Goal: Task Accomplishment & Management: Manage account settings

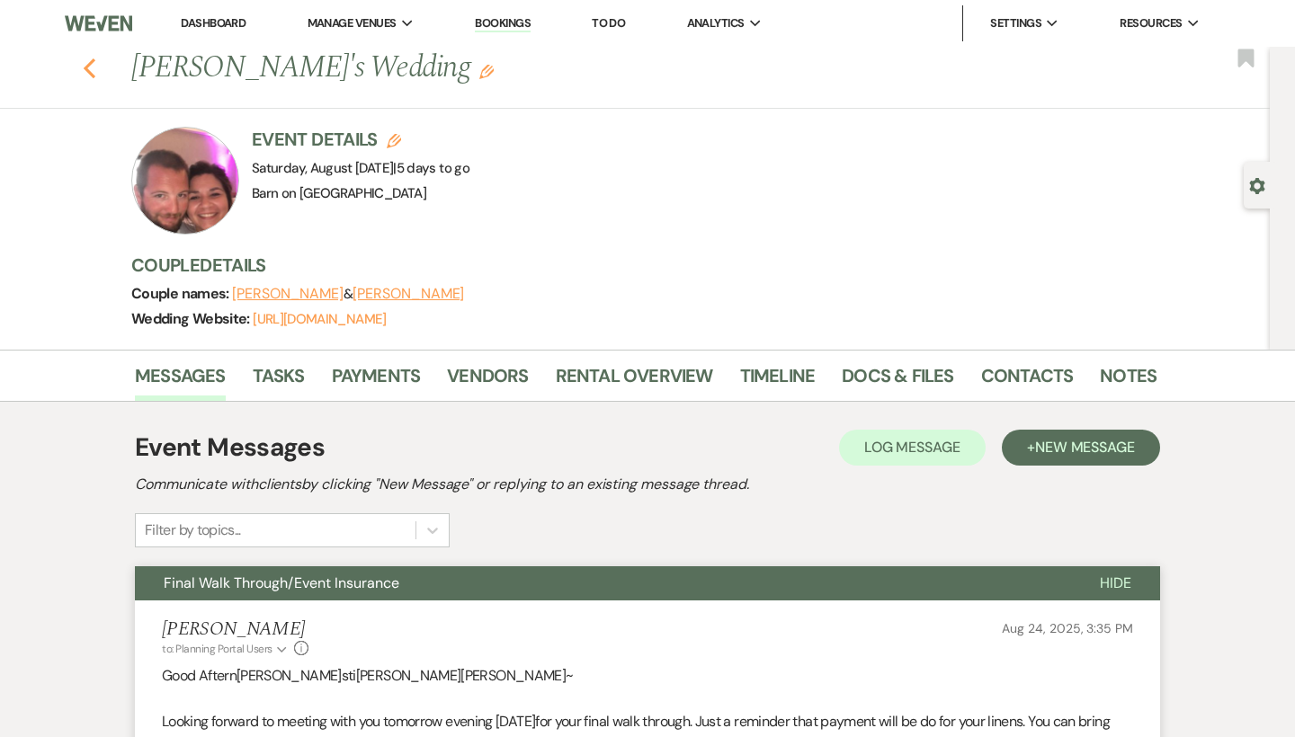
click at [92, 60] on use "button" at bounding box center [90, 68] width 12 height 20
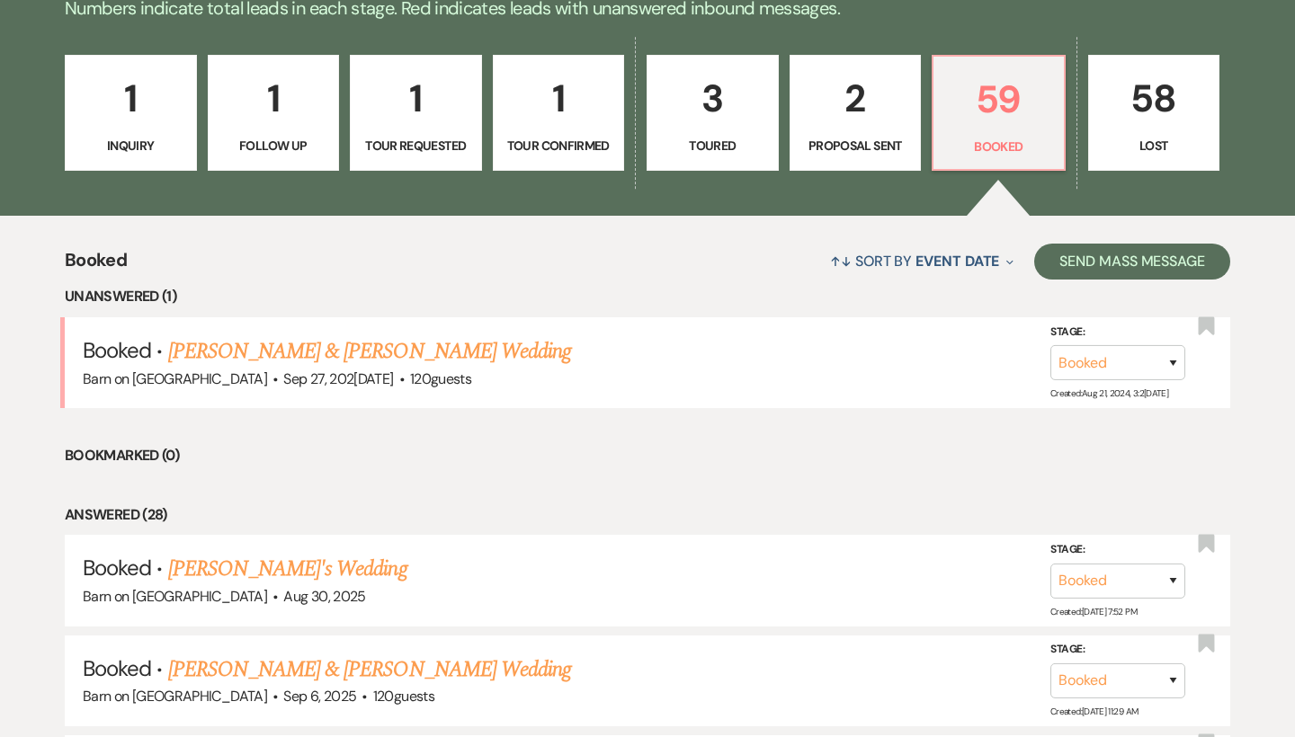
scroll to position [474, 0]
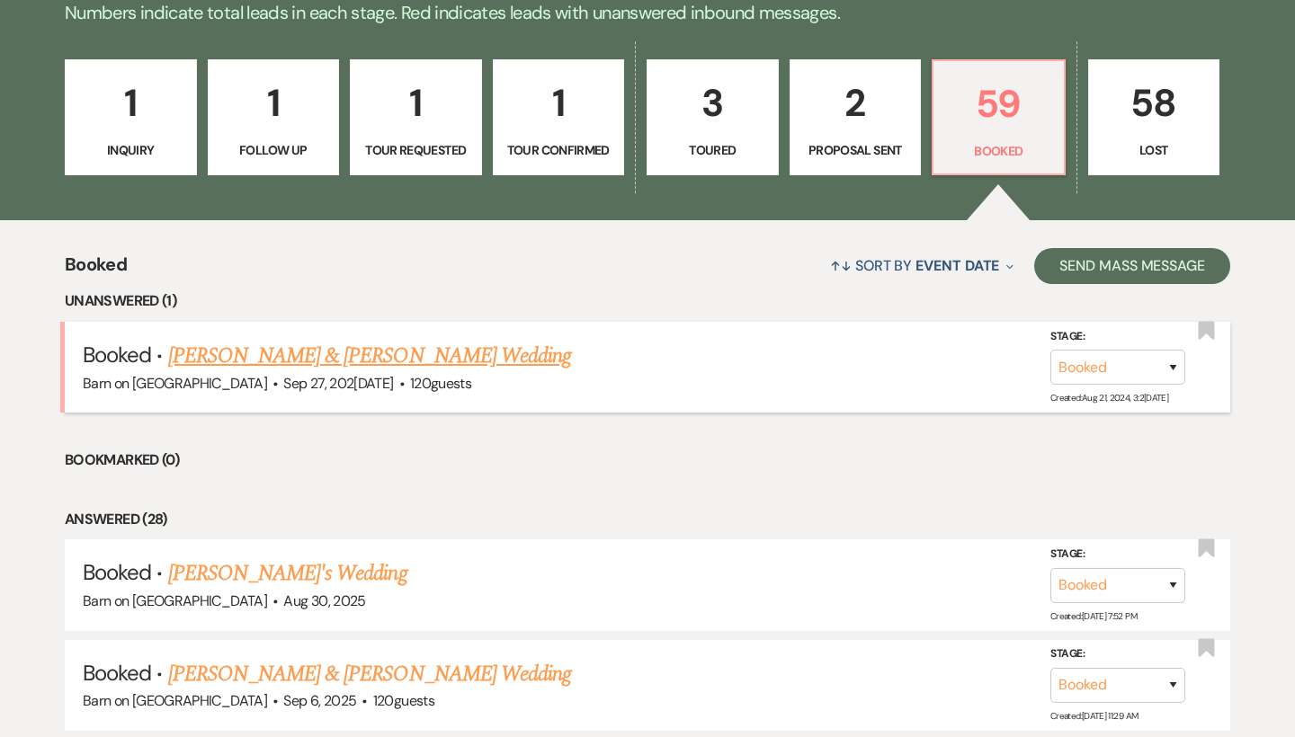
click at [456, 347] on link "[PERSON_NAME] & [PERSON_NAME] Wedding" at bounding box center [369, 356] width 403 height 32
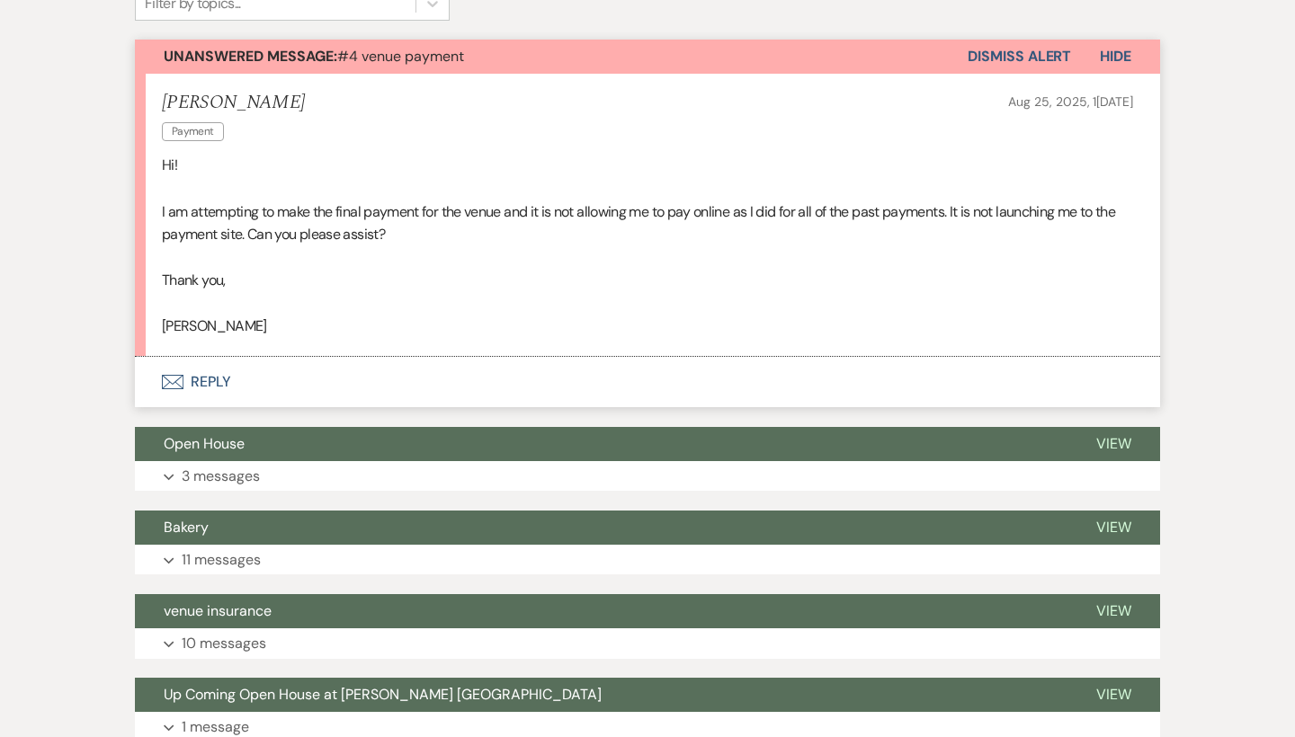
scroll to position [475, 0]
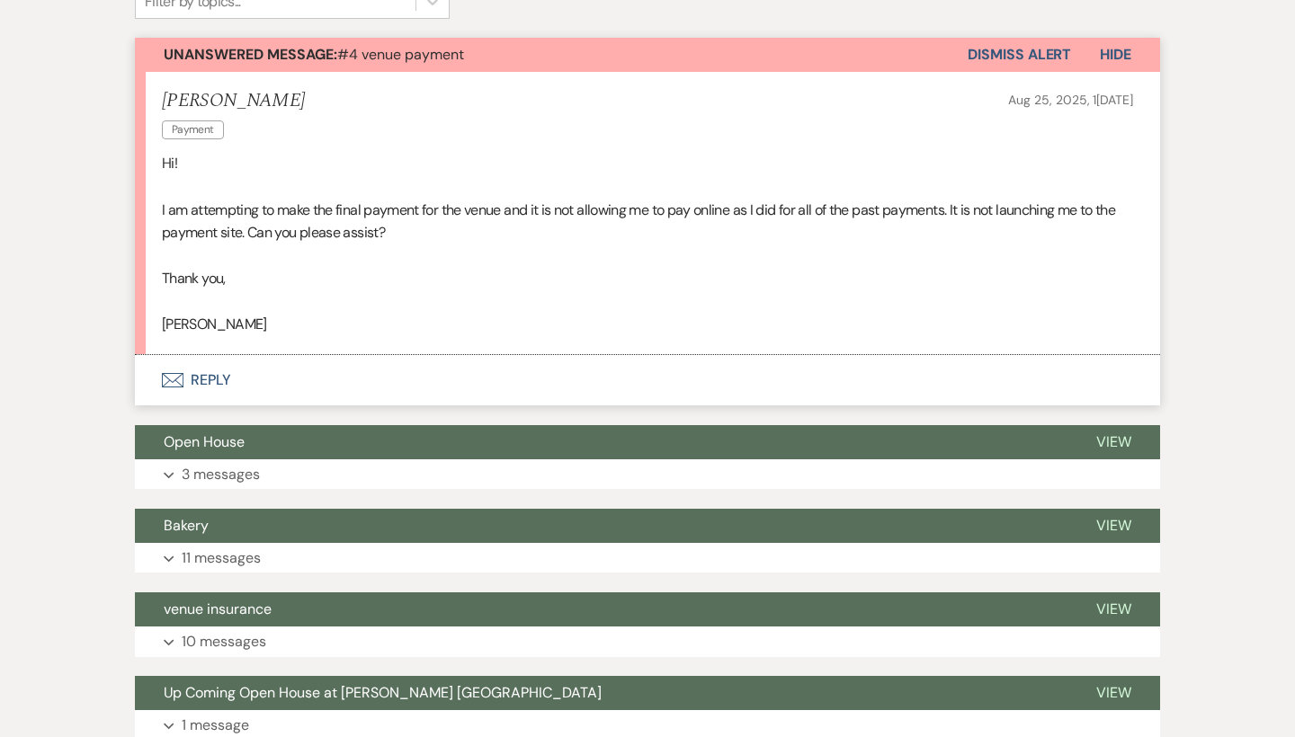
click at [219, 379] on button "Envelope Reply" at bounding box center [647, 380] width 1025 height 50
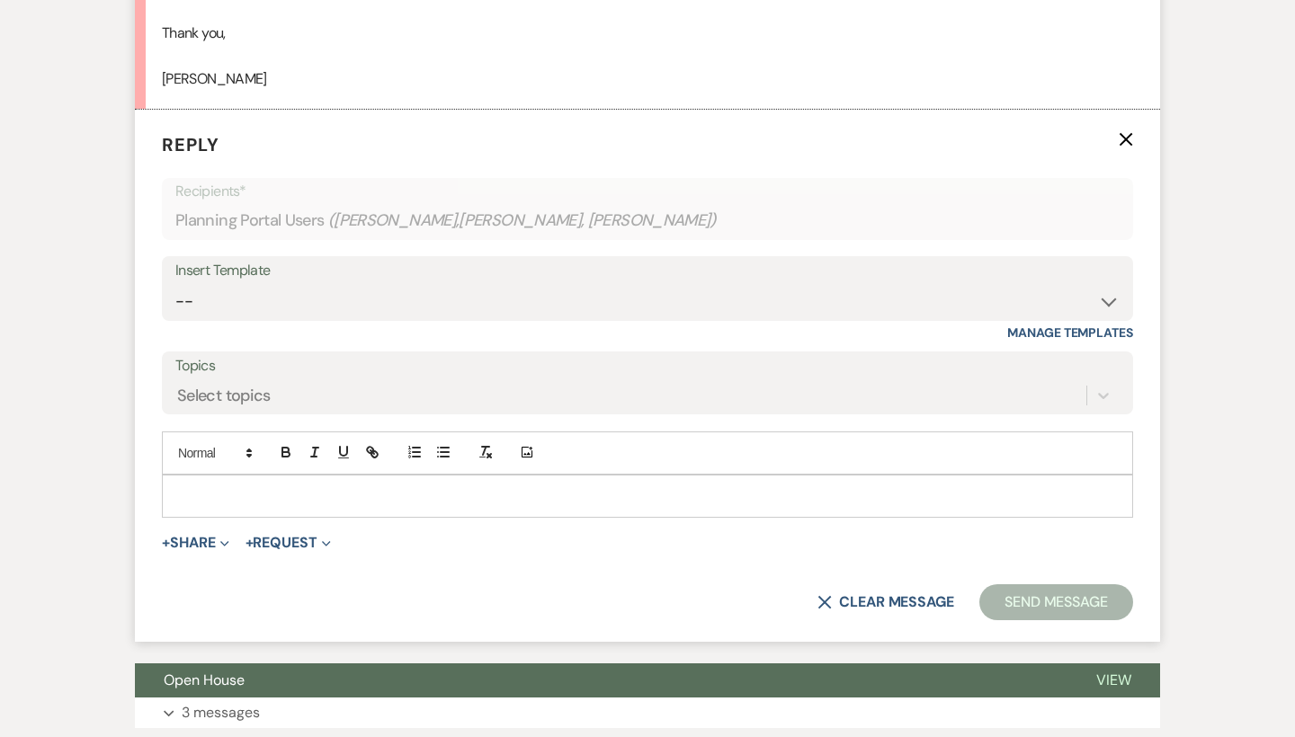
click at [227, 486] on p at bounding box center [647, 496] width 942 height 20
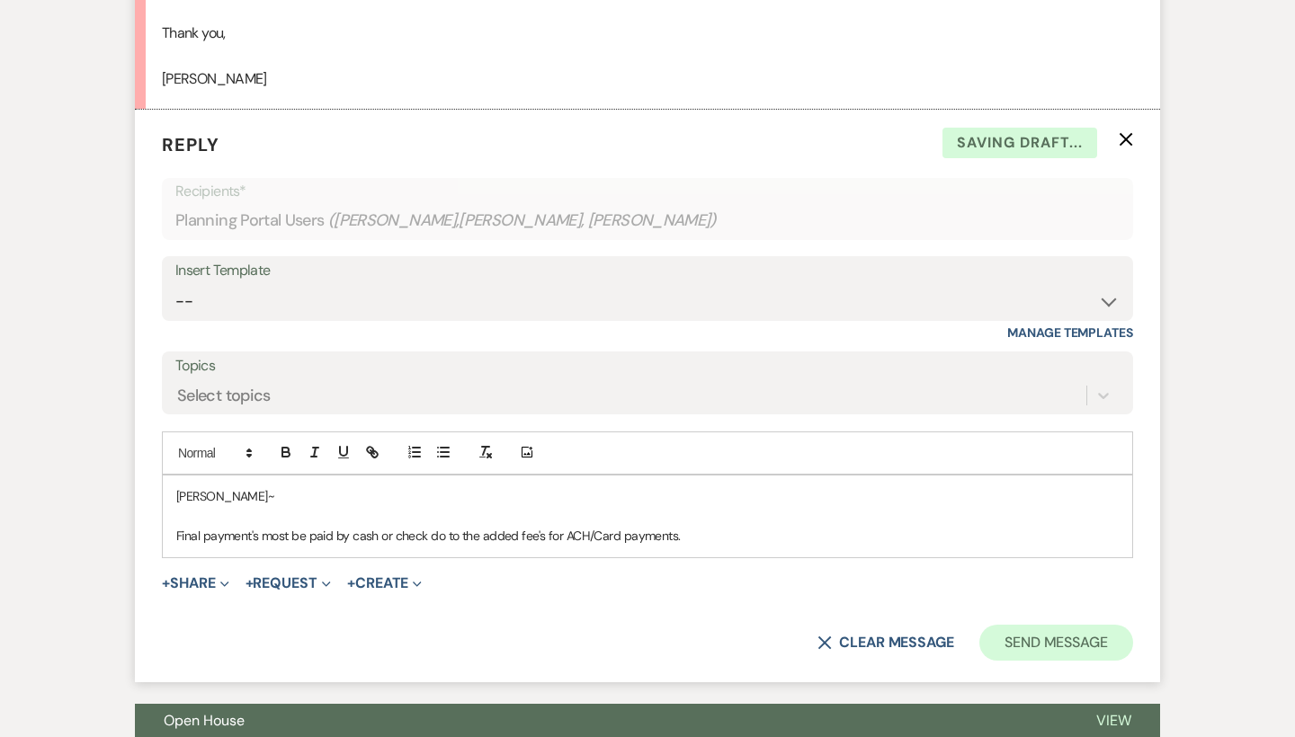
click at [1030, 629] on button "Send Message" at bounding box center [1056, 643] width 154 height 36
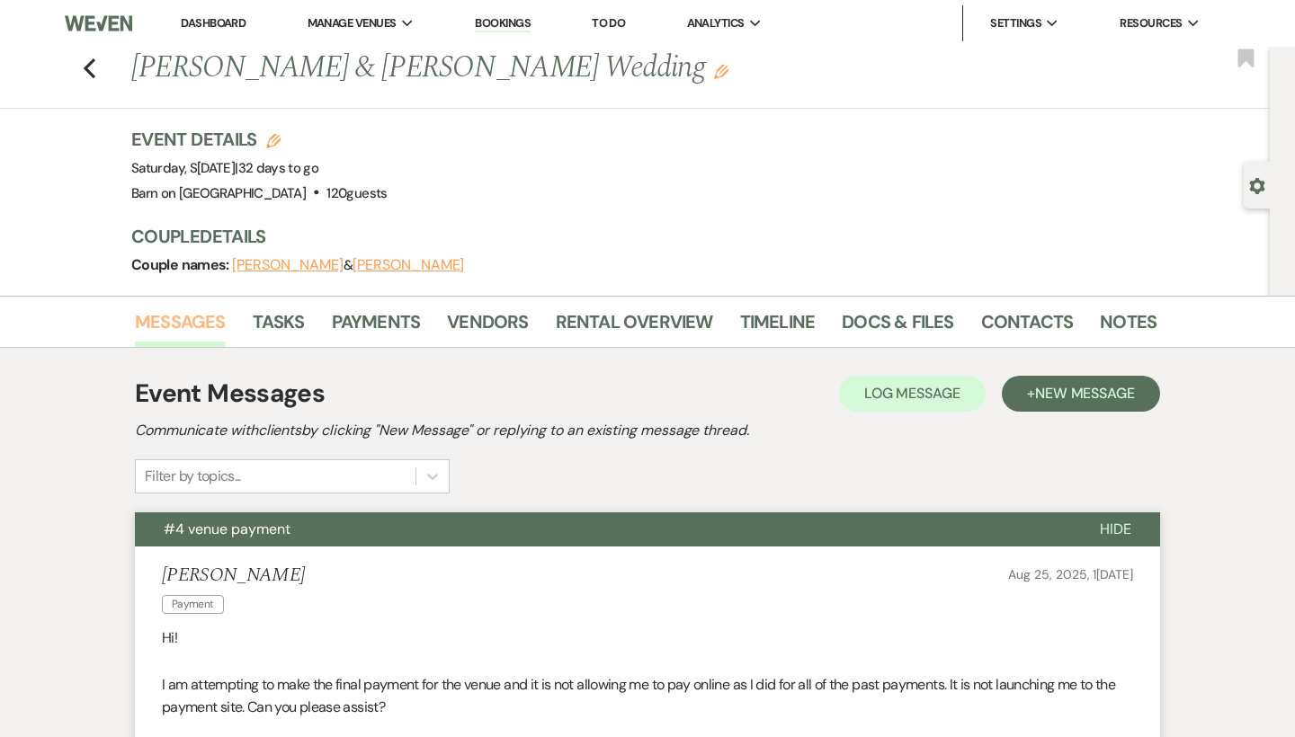
scroll to position [0, 0]
click at [93, 70] on icon "Previous" at bounding box center [89, 69] width 13 height 22
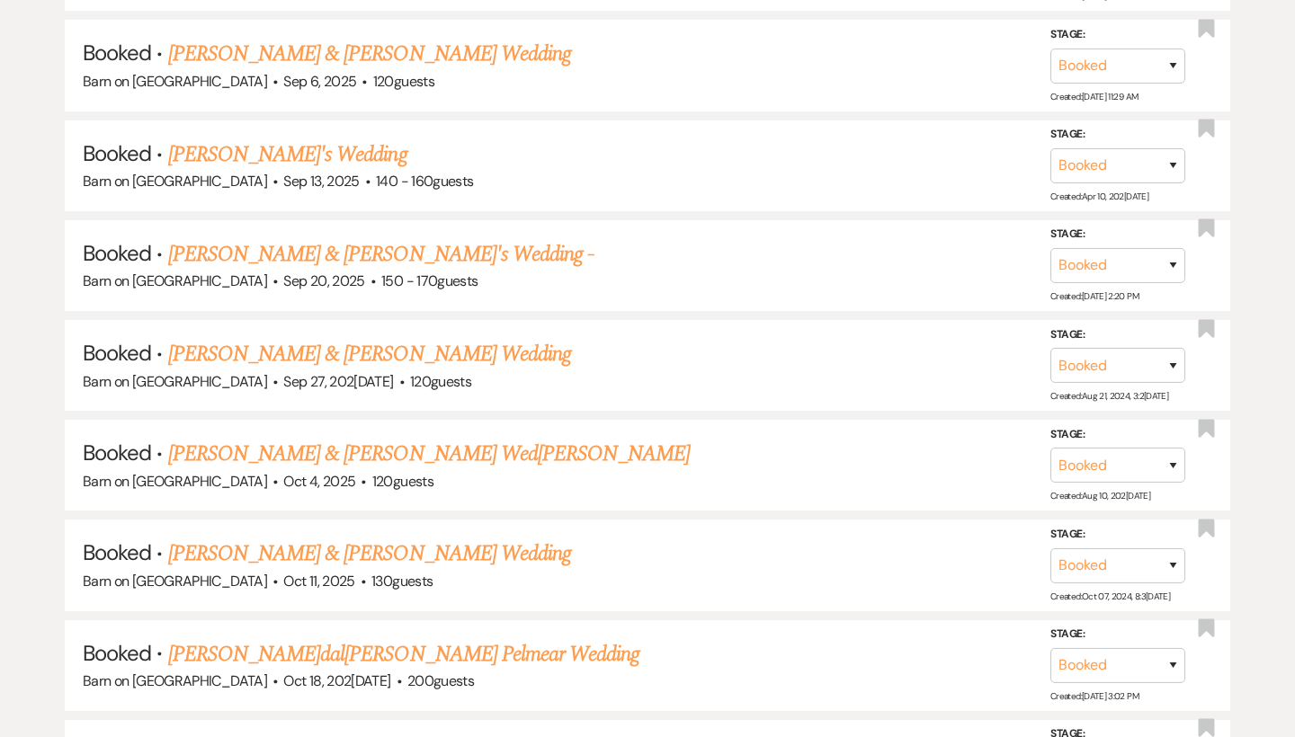
scroll to position [1003, 0]
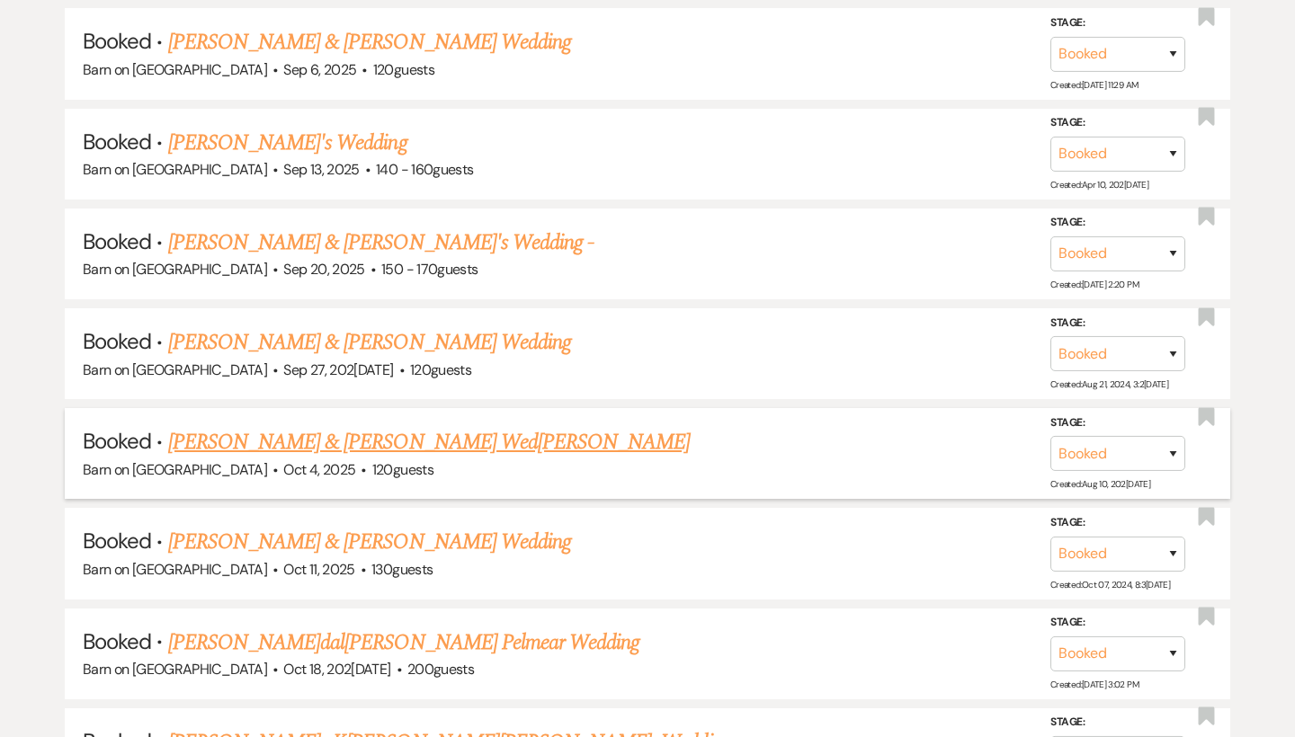
click at [281, 431] on link "[PERSON_NAME] & [PERSON_NAME] Wed[PERSON_NAME]" at bounding box center [429, 442] width 522 height 32
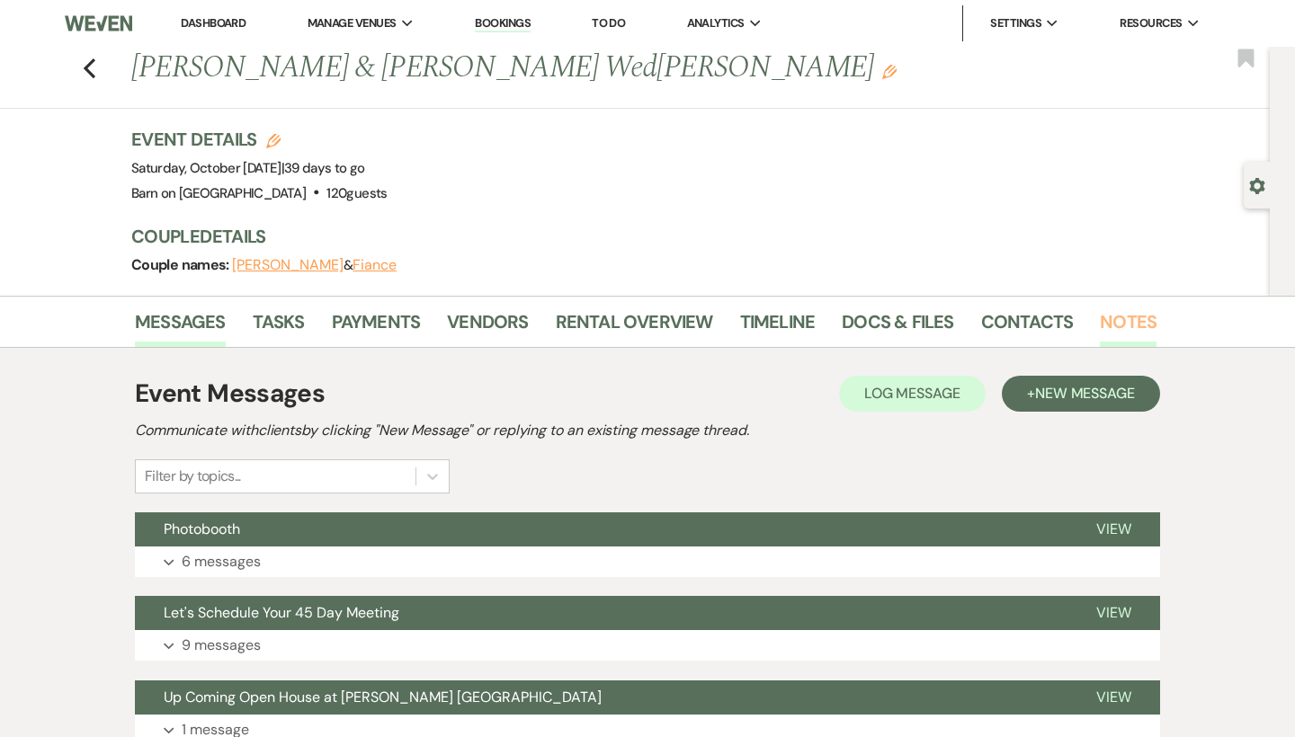
click at [1134, 315] on link "Notes" at bounding box center [1128, 328] width 57 height 40
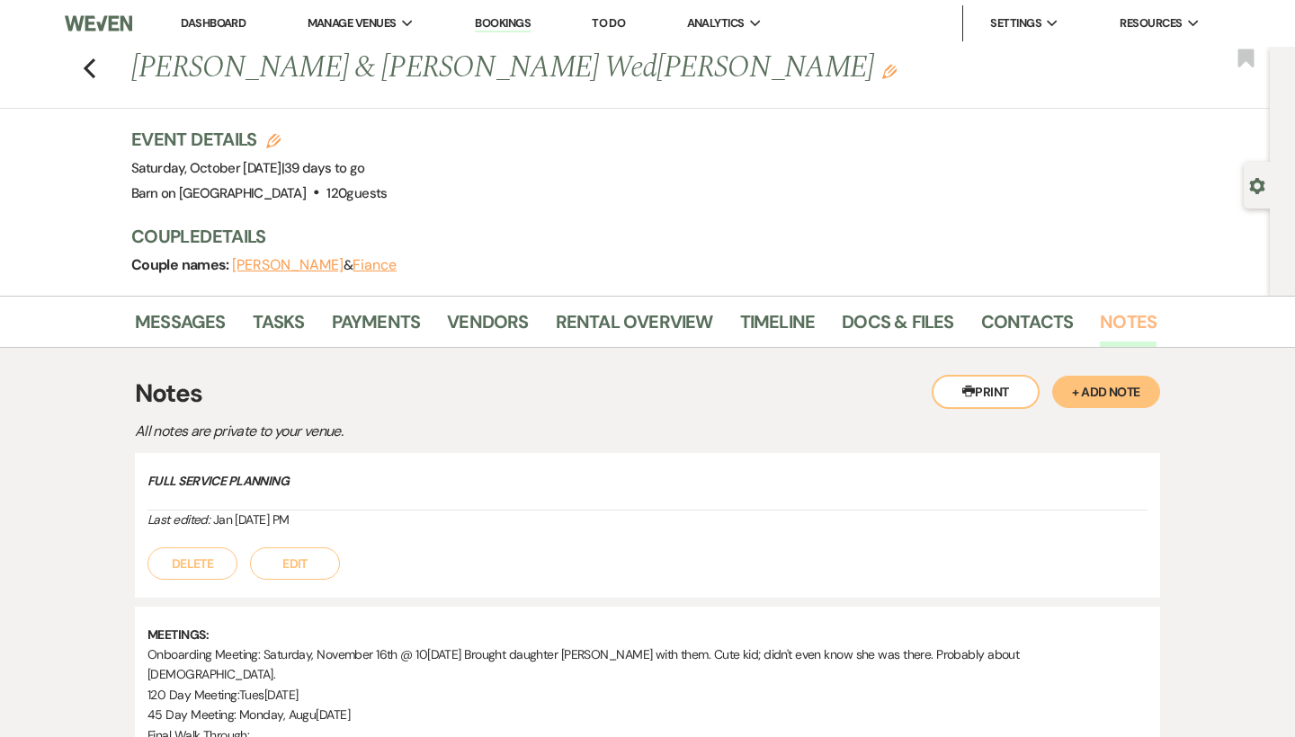
click at [1139, 321] on link "Notes" at bounding box center [1128, 328] width 57 height 40
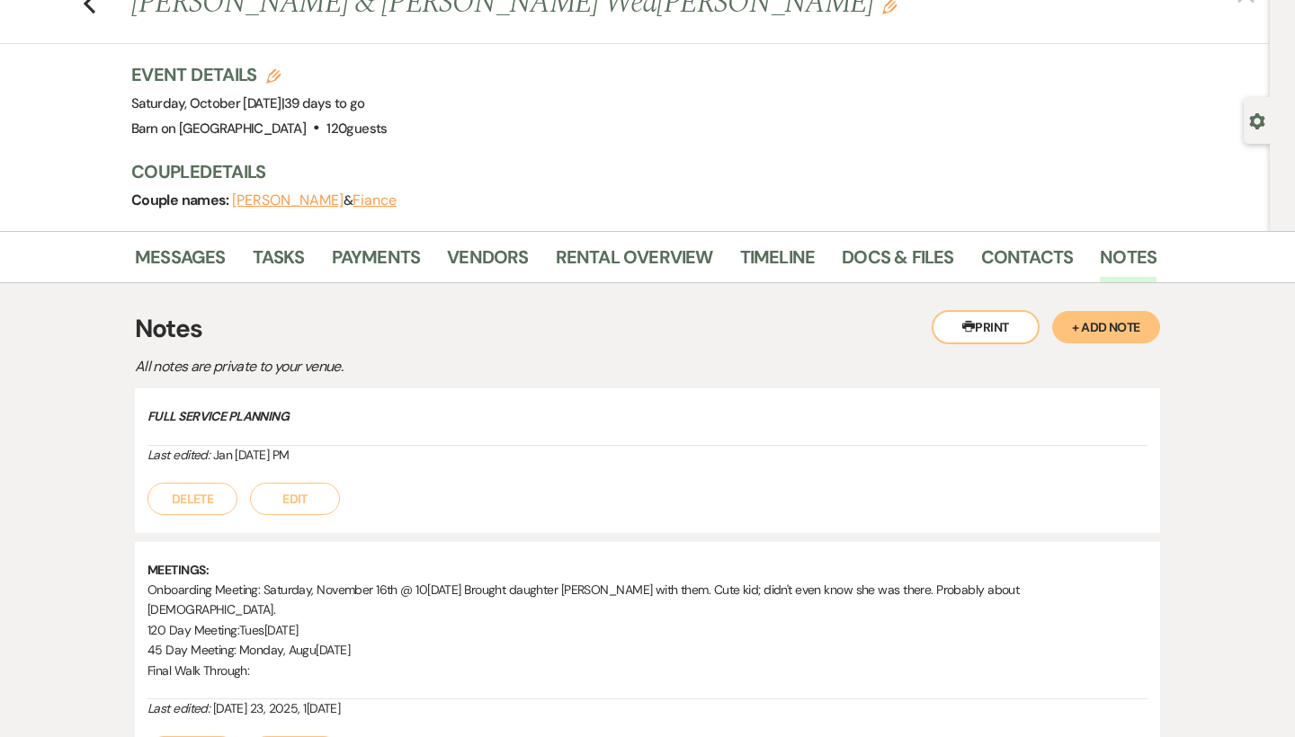
scroll to position [69, 0]
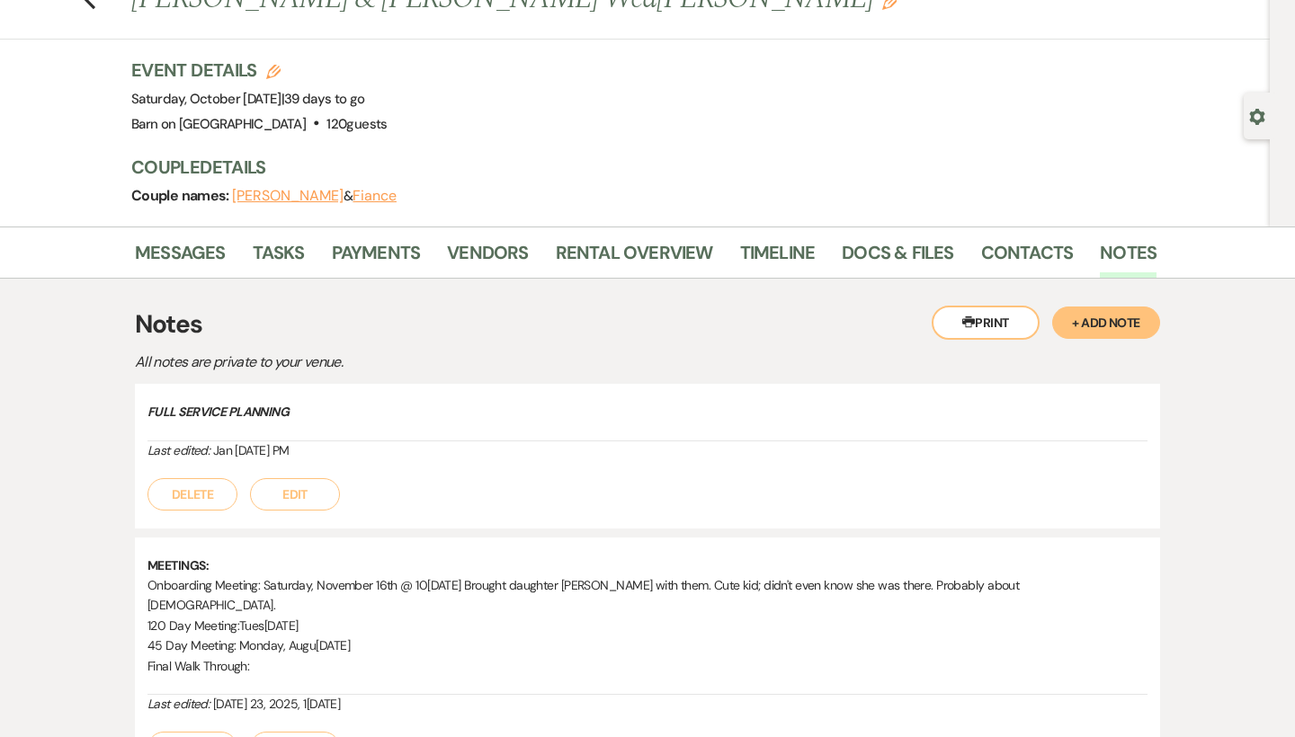
click at [1130, 325] on button "+ Add Note" at bounding box center [1106, 323] width 108 height 32
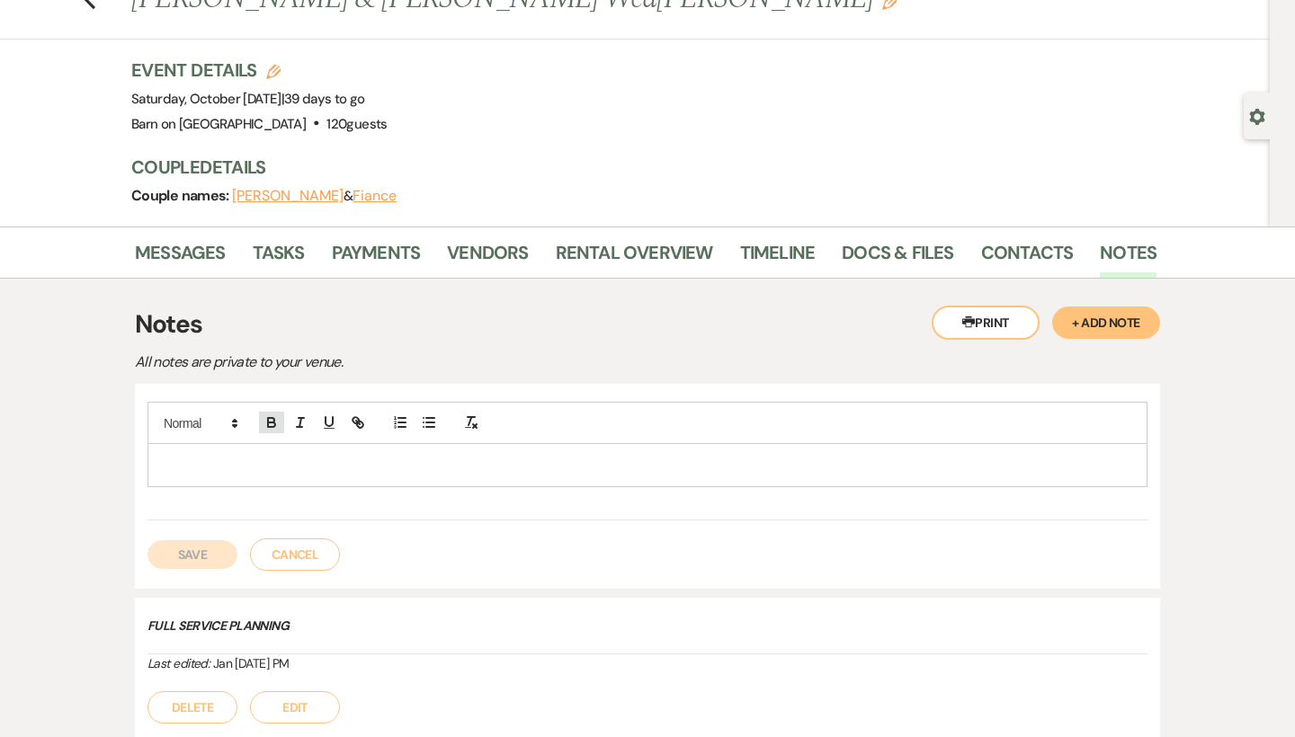
click at [272, 423] on icon "button" at bounding box center [271, 425] width 7 height 4
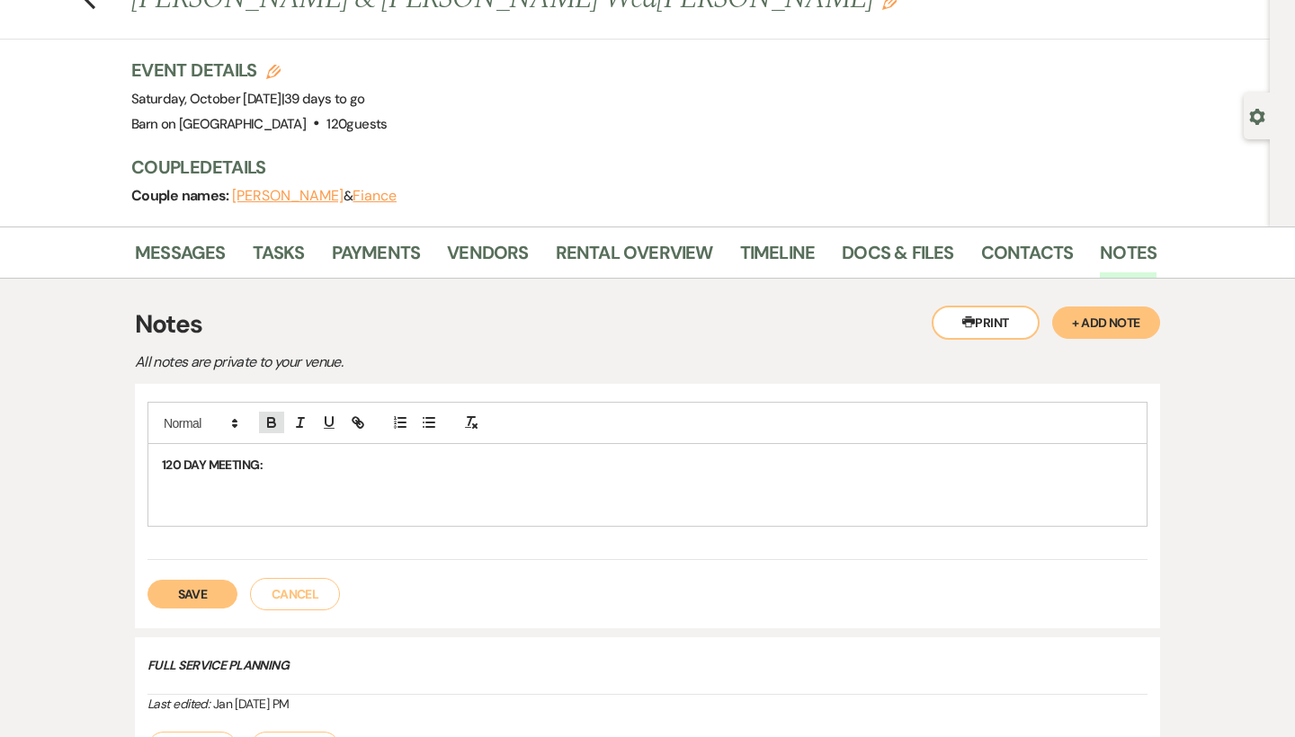
click at [268, 418] on icon "button" at bounding box center [271, 420] width 6 height 4
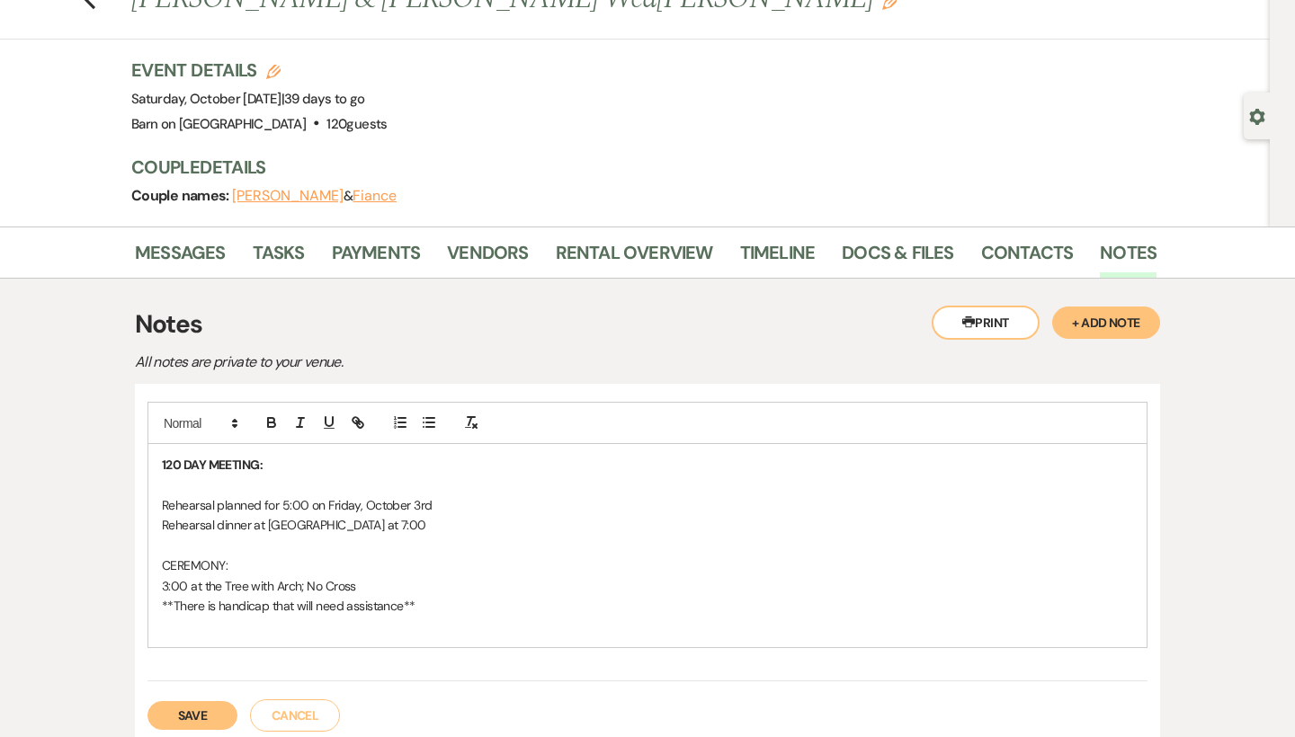
click at [287, 459] on p "120 DAY MEETING:" at bounding box center [647, 465] width 971 height 20
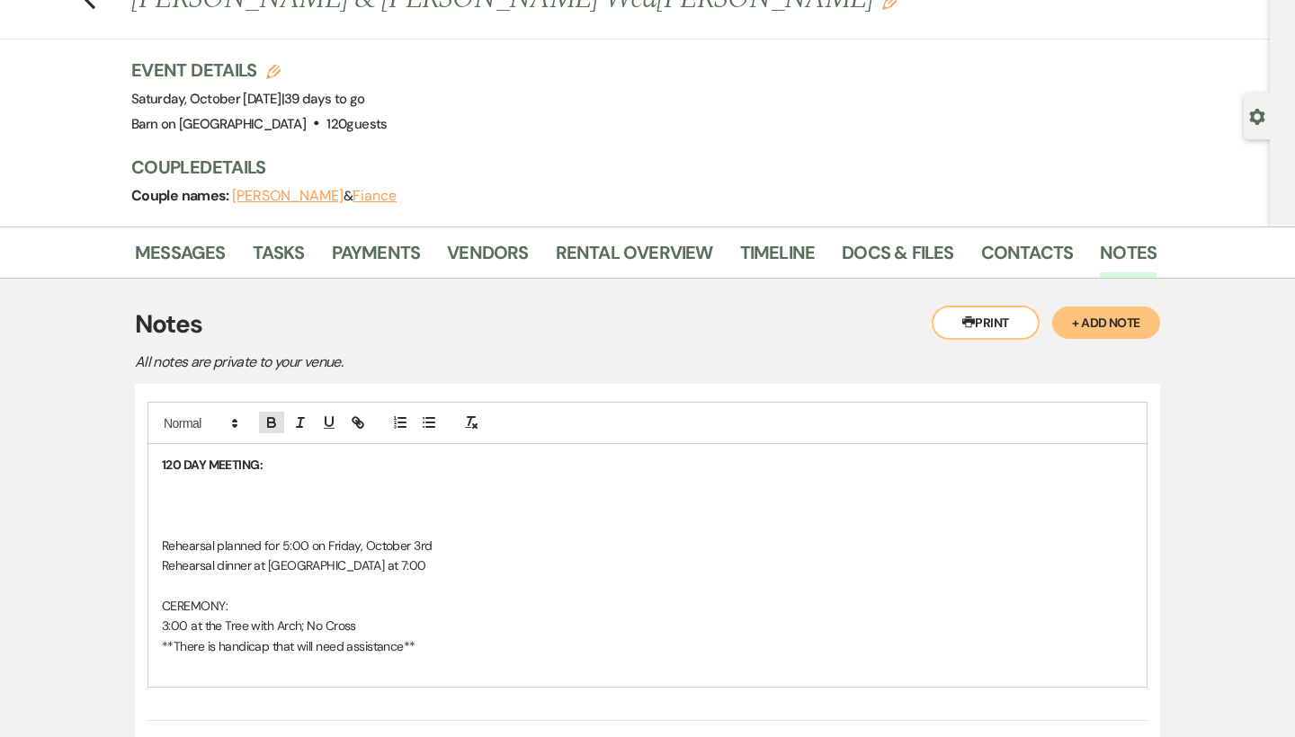
click at [271, 418] on icon "button" at bounding box center [271, 420] width 6 height 4
click at [276, 418] on icon "button" at bounding box center [271, 423] width 16 height 16
click at [275, 417] on icon "button" at bounding box center [271, 423] width 16 height 16
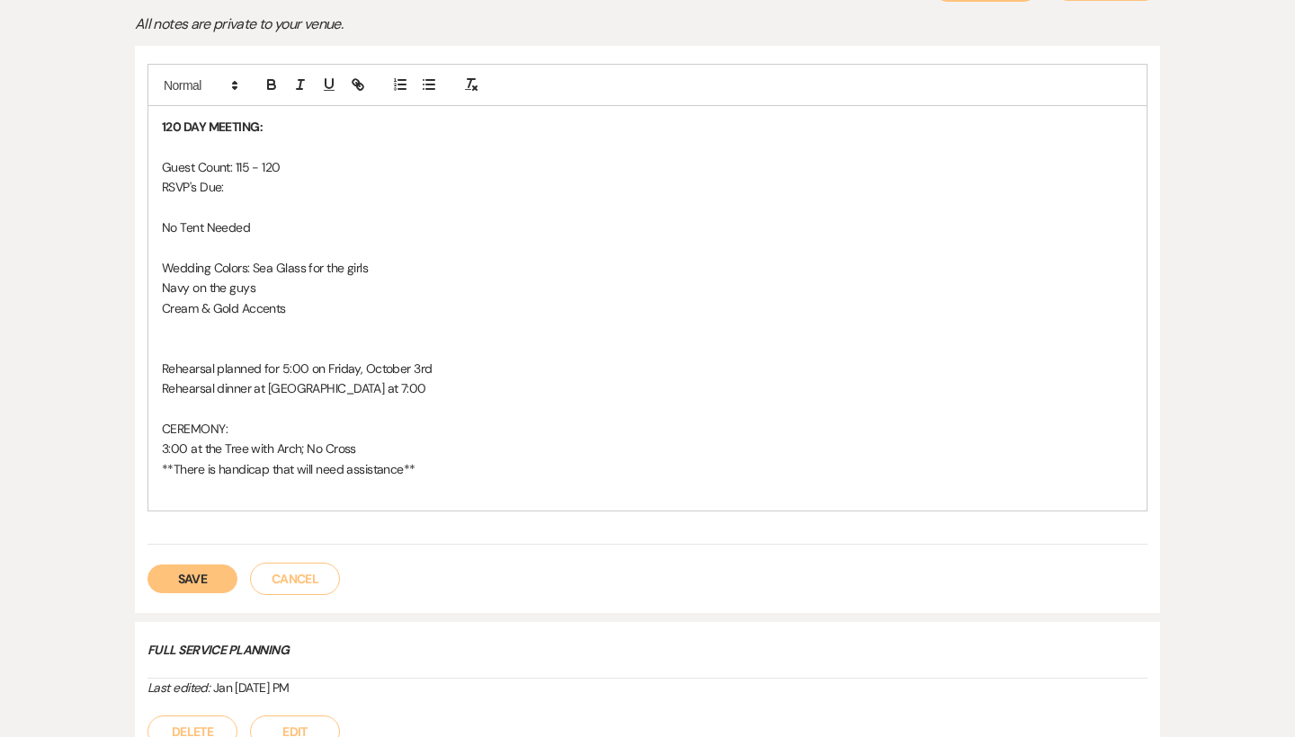
scroll to position [406, 0]
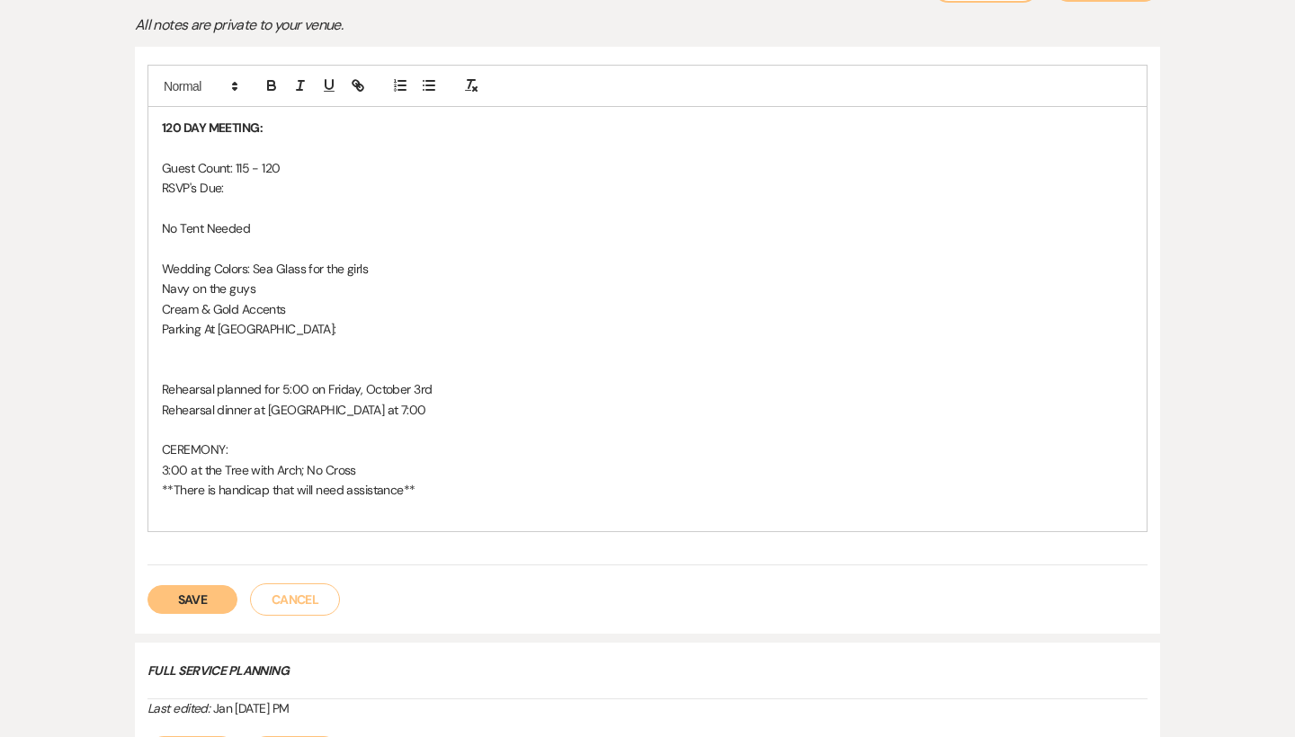
click at [159, 320] on div "120 DAY MEETING: Guest Count: 115 - 120 RSVP's Due: No Tent Needed Wedding Colo…" at bounding box center [647, 319] width 998 height 424
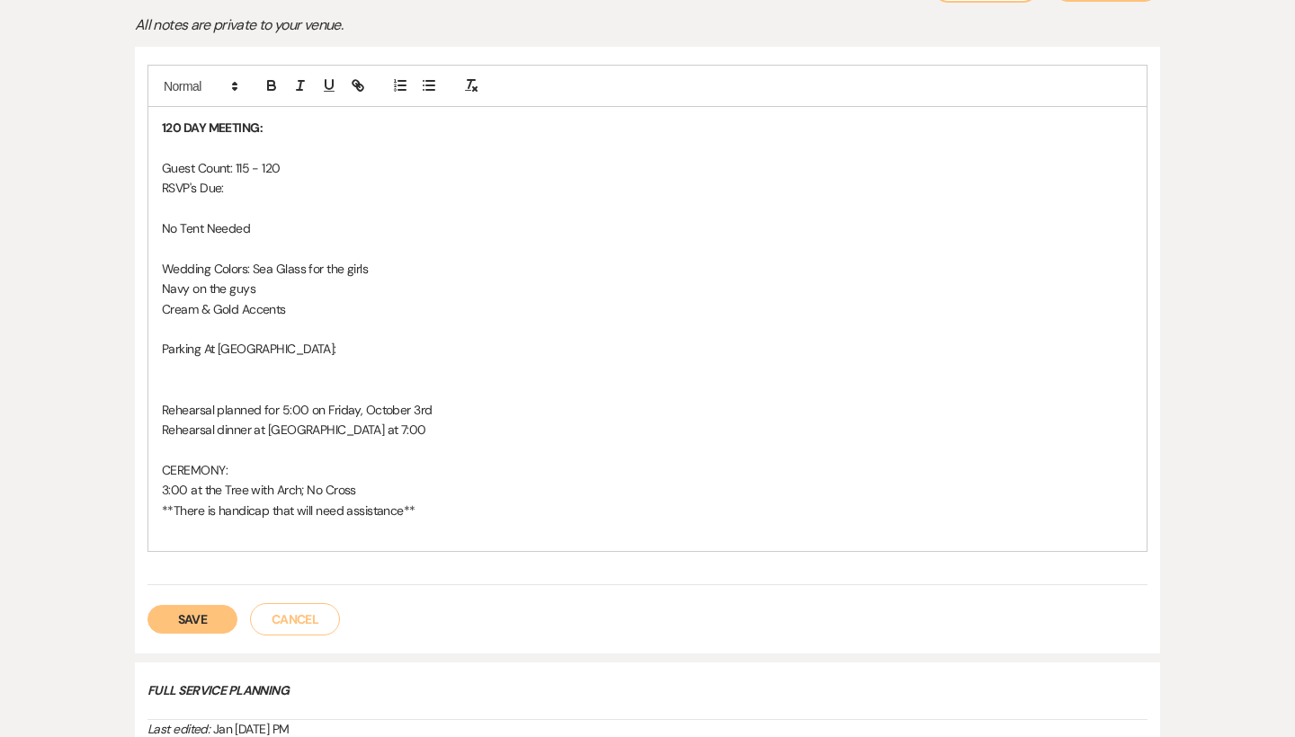
click at [217, 370] on p at bounding box center [647, 370] width 971 height 20
drag, startPoint x: 159, startPoint y: 340, endPoint x: 271, endPoint y: 341, distance: 111.5
click at [271, 341] on div "120 DAY MEETING: Guest Count: 115 - 120 RSVP's Due: No Tent Needed Wedding Colo…" at bounding box center [647, 329] width 998 height 444
click at [276, 78] on icon "button" at bounding box center [271, 85] width 16 height 16
drag, startPoint x: 162, startPoint y: 161, endPoint x: 288, endPoint y: 165, distance: 125.9
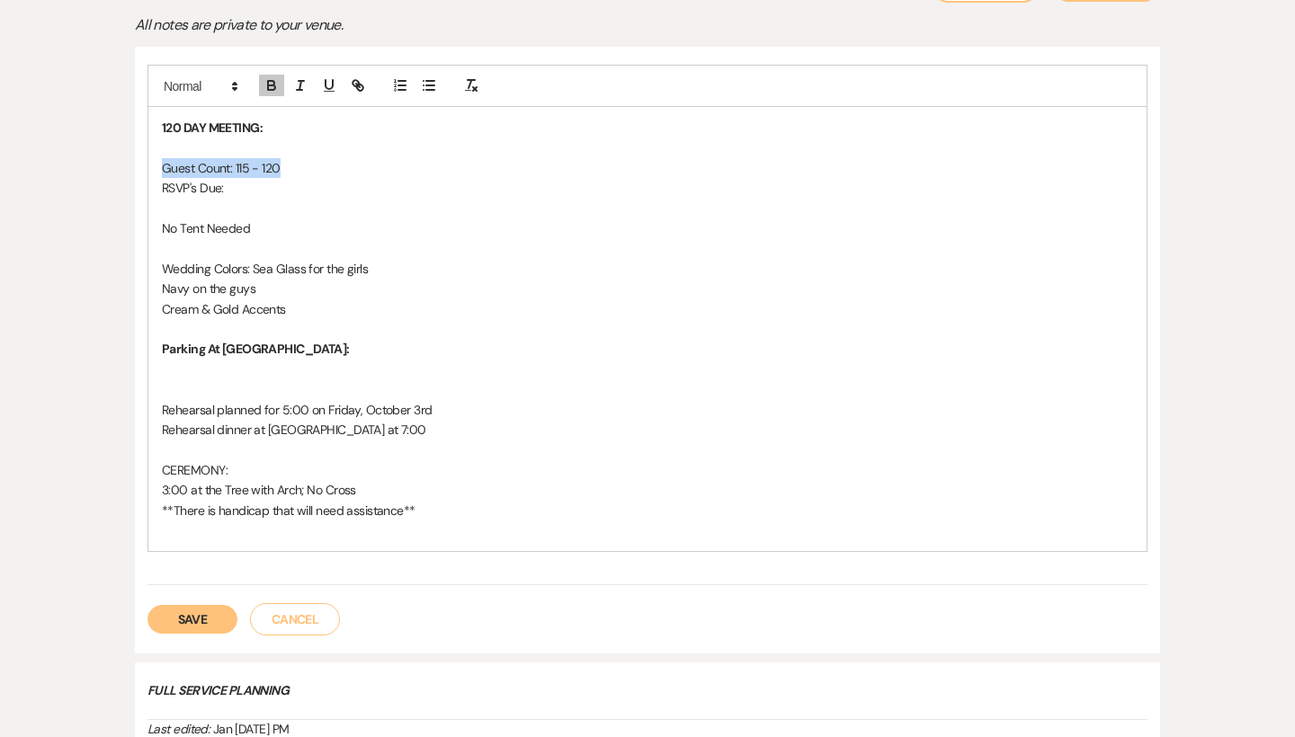
click at [288, 165] on p "Guest Count: 115 - 120" at bounding box center [647, 168] width 971 height 20
click at [274, 80] on icon "button" at bounding box center [271, 85] width 16 height 16
drag, startPoint x: 158, startPoint y: 402, endPoint x: 212, endPoint y: 402, distance: 54.0
click at [212, 402] on div "120 DAY MEETING: Guest Count: 115 - 120 RSVP's Due: No Tent Needed Wedding Colo…" at bounding box center [647, 329] width 998 height 444
click at [276, 79] on icon "button" at bounding box center [271, 85] width 16 height 16
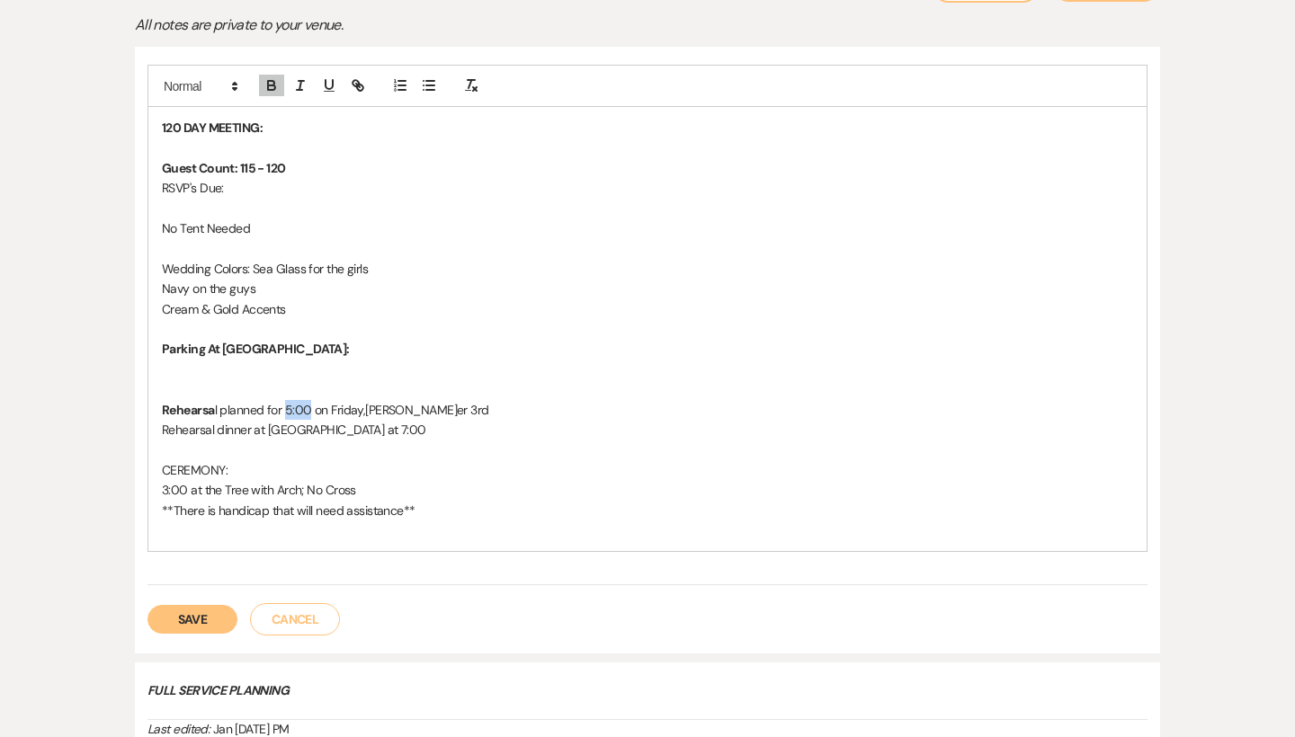
drag, startPoint x: 310, startPoint y: 401, endPoint x: 286, endPoint y: 404, distance: 24.4
click at [286, 404] on p "Rehearsa l planned for 5:00 on Friday, October 3rd" at bounding box center [647, 410] width 971 height 20
click at [274, 81] on icon "button" at bounding box center [271, 83] width 6 height 4
drag, startPoint x: 161, startPoint y: 457, endPoint x: 236, endPoint y: 455, distance: 75.6
click at [236, 455] on div "120 DAY MEETING: Guest Count: 115 - 120 RSVP's Due: No Tent Needed Wedding Colo…" at bounding box center [647, 329] width 998 height 444
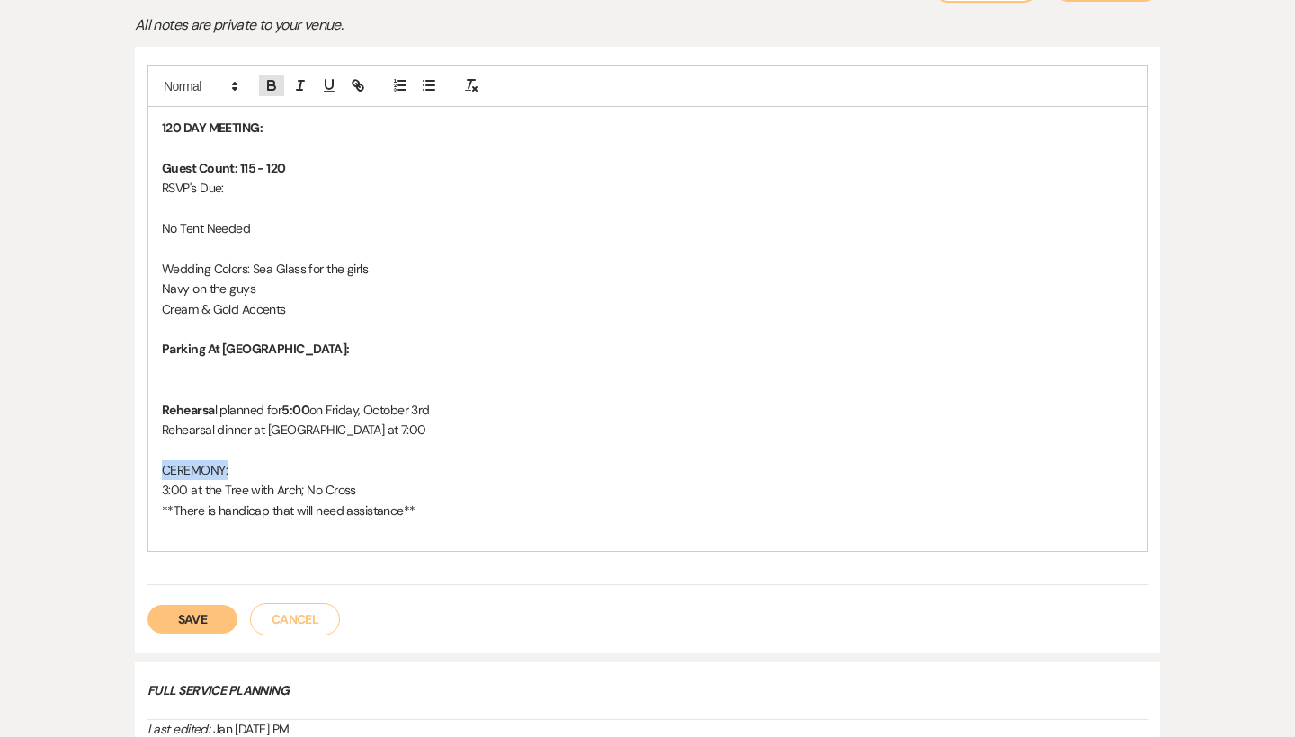
click at [272, 77] on icon "button" at bounding box center [271, 85] width 16 height 16
drag, startPoint x: 165, startPoint y: 478, endPoint x: 192, endPoint y: 476, distance: 27.1
click at [192, 480] on p "3:00 at the Tree with Arch; No Cross" at bounding box center [647, 490] width 971 height 20
click at [272, 85] on icon "button" at bounding box center [271, 87] width 7 height 4
click at [449, 504] on p "**There is handicap that will need assistance**" at bounding box center [647, 511] width 971 height 20
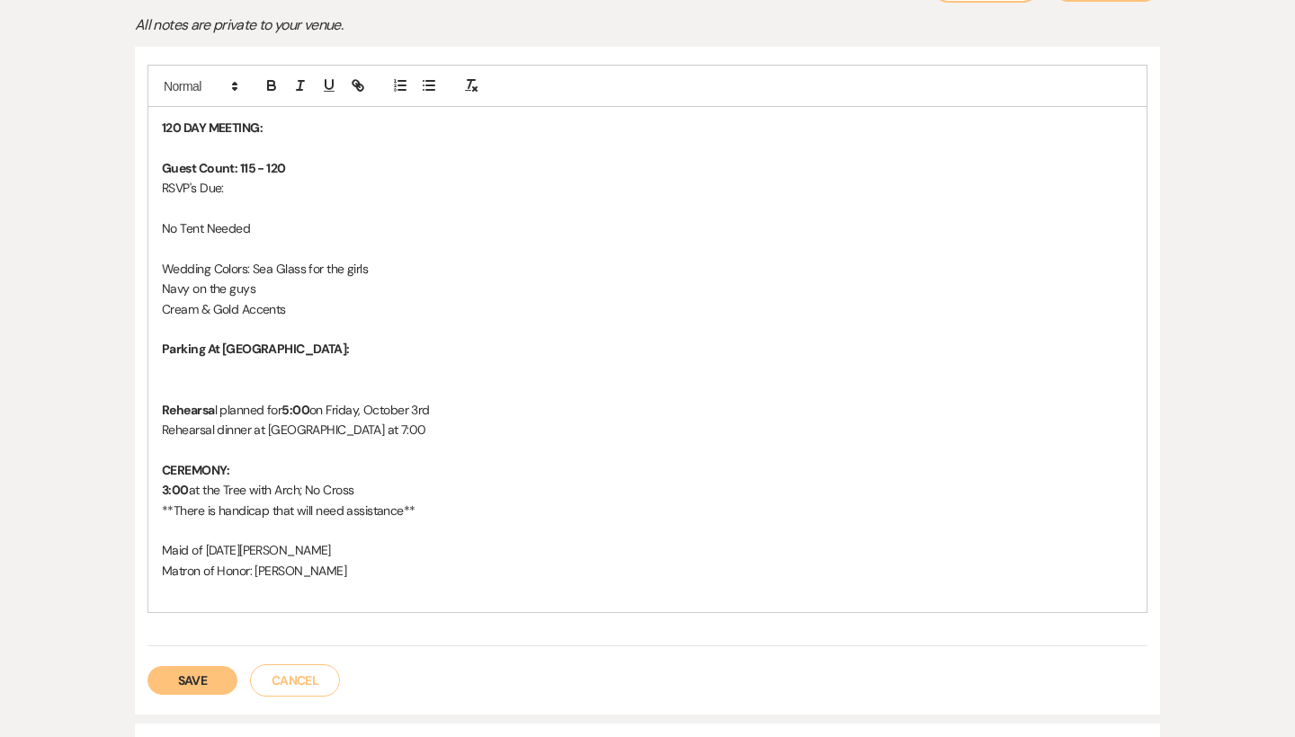
click at [328, 540] on p "Maid of [DATE][PERSON_NAME]" at bounding box center [647, 550] width 971 height 20
click at [336, 561] on p "Matron of Honor: [PERSON_NAME]" at bounding box center [647, 571] width 971 height 20
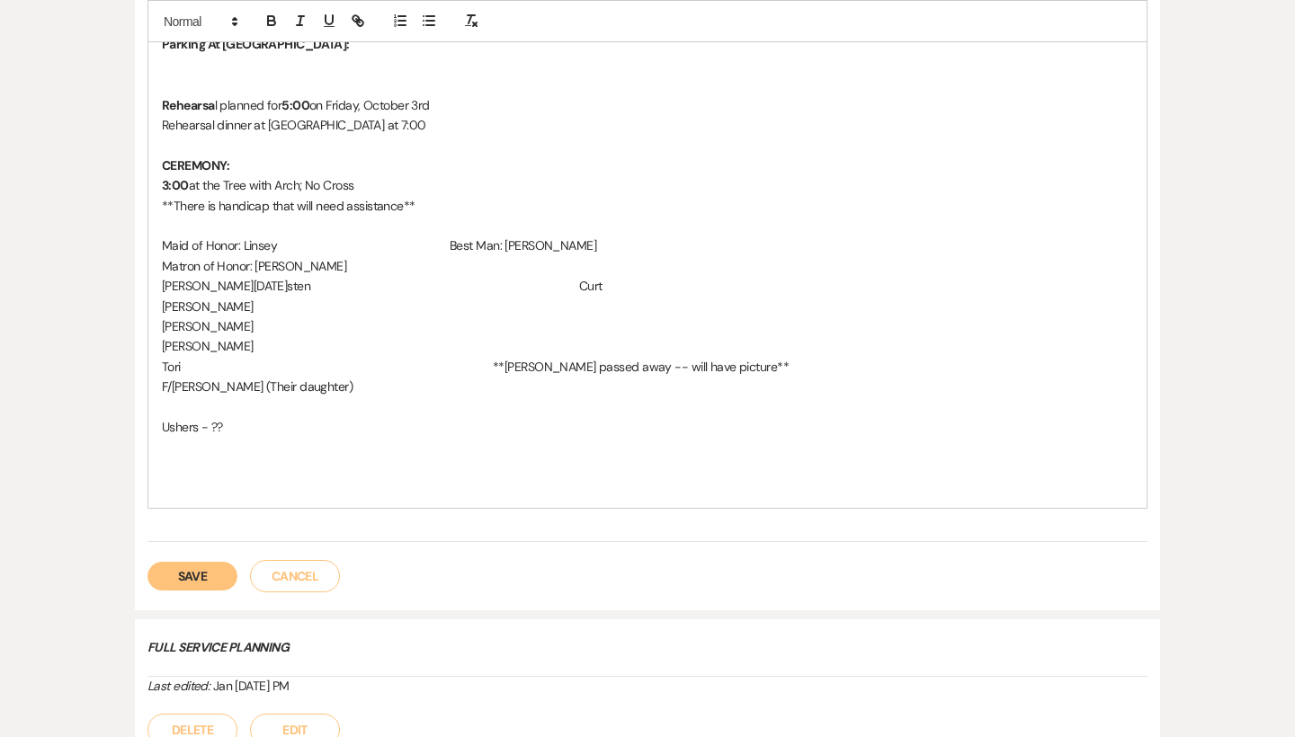
scroll to position [730, 0]
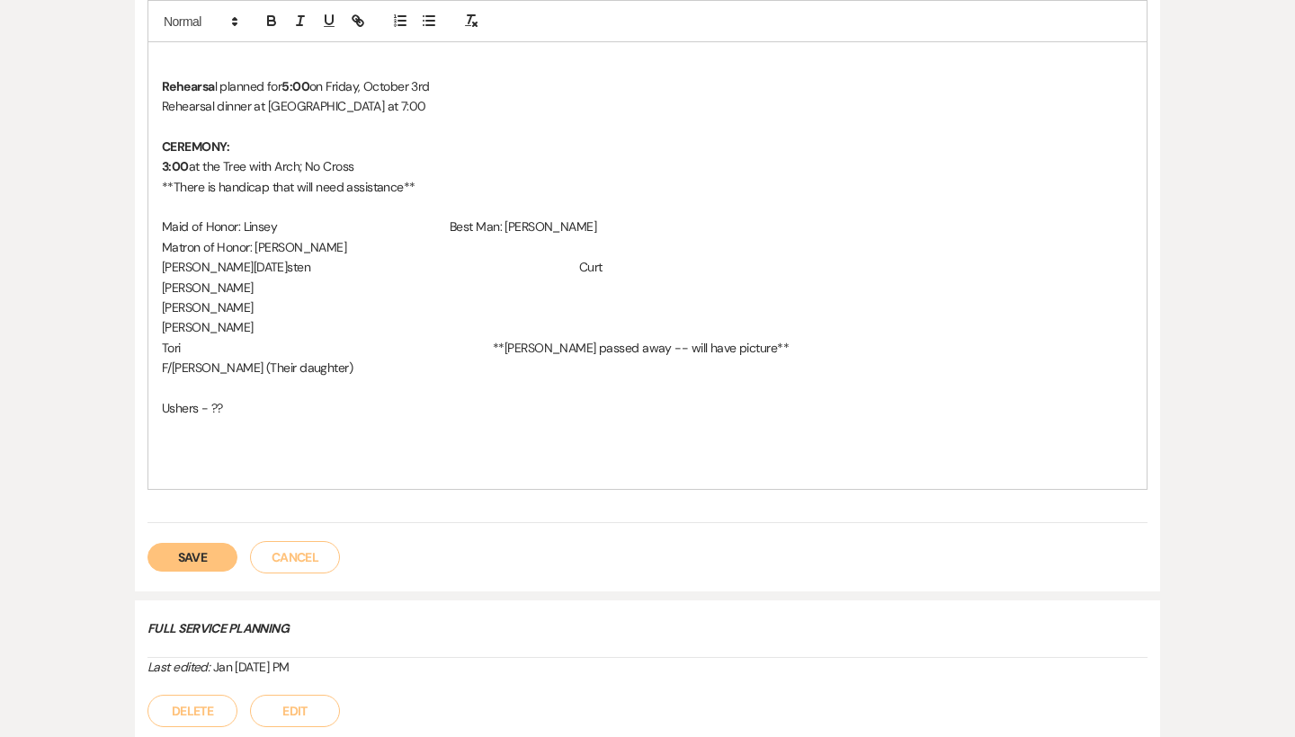
click at [348, 364] on p "F/[PERSON_NAME] (Their daughter)" at bounding box center [647, 368] width 971 height 20
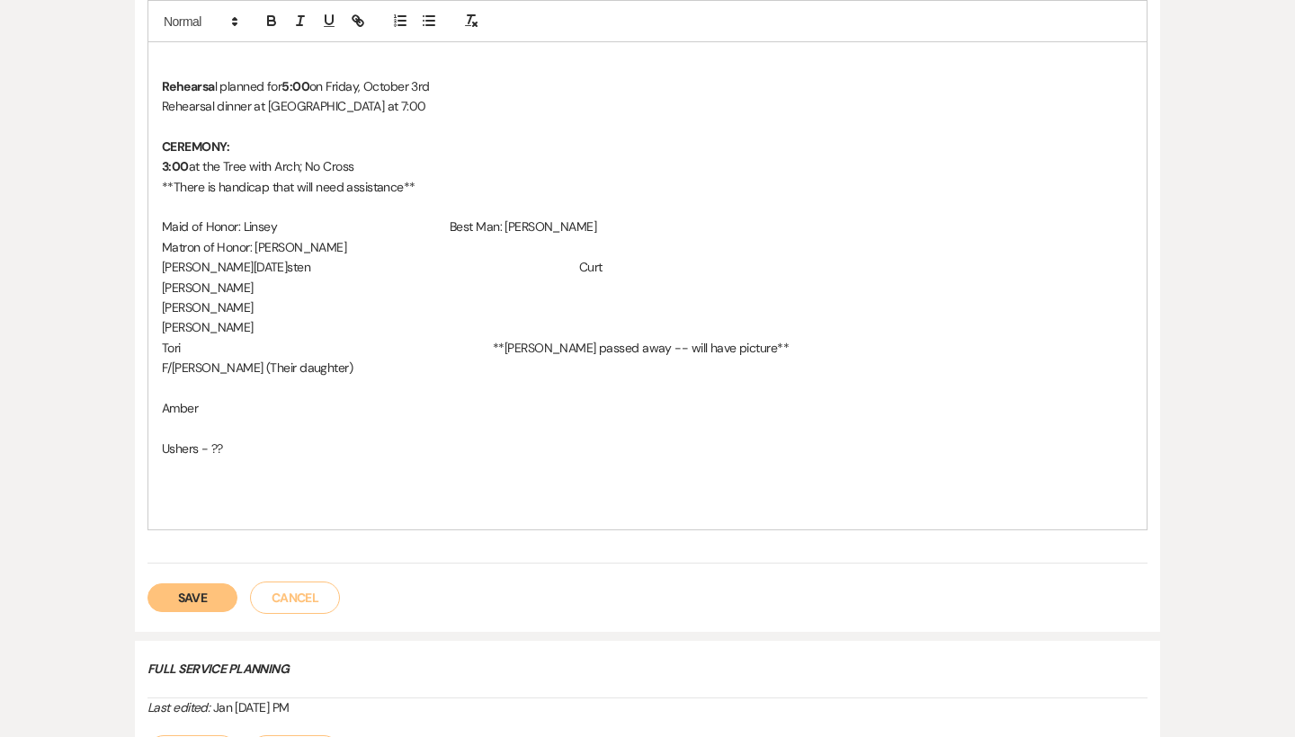
click at [317, 459] on p at bounding box center [647, 469] width 971 height 20
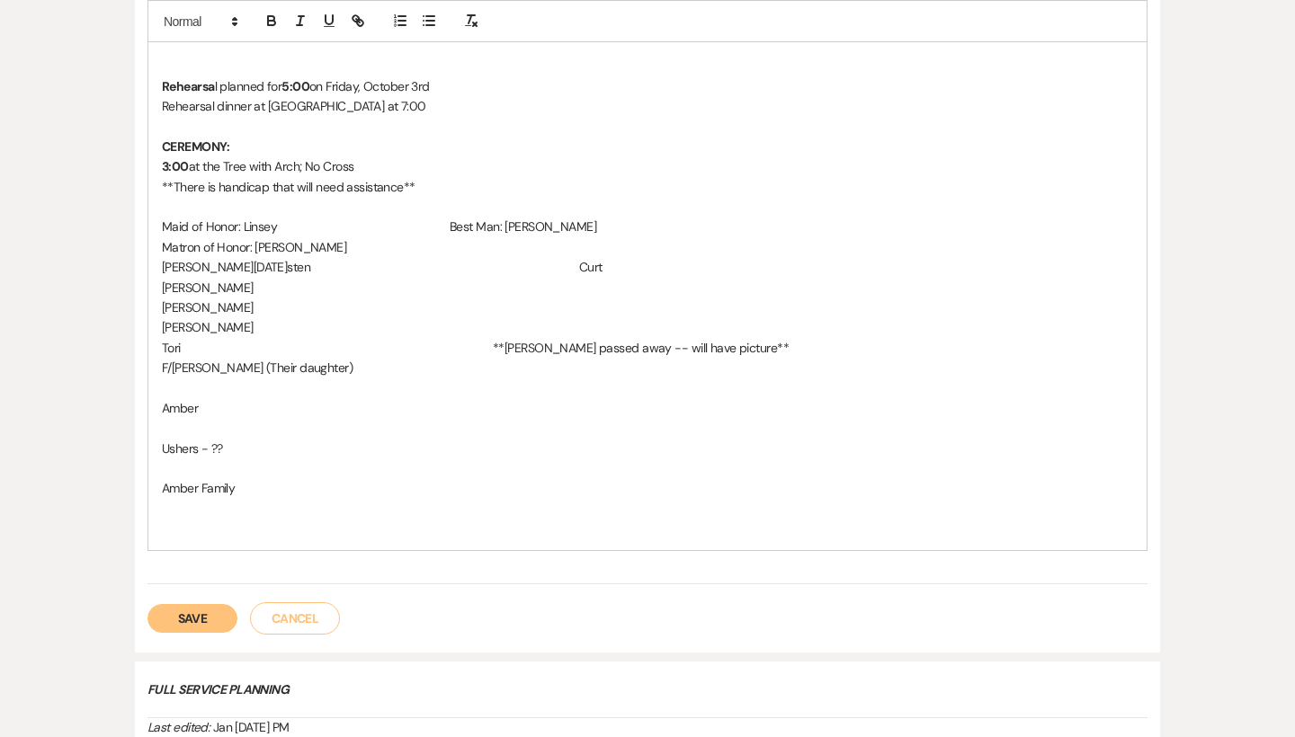
click at [209, 398] on p "Amber" at bounding box center [647, 408] width 971 height 20
click at [258, 478] on p "Amber Family" at bounding box center [647, 488] width 971 height 20
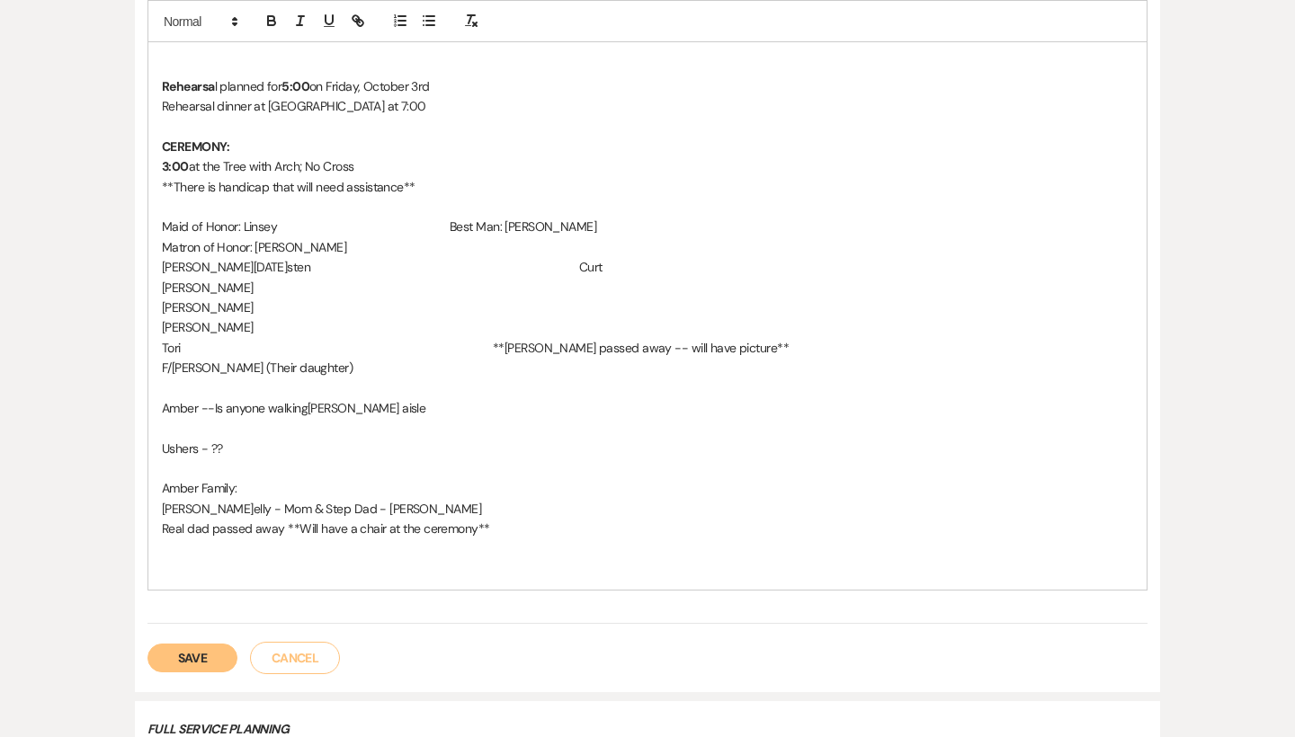
scroll to position [718, 0]
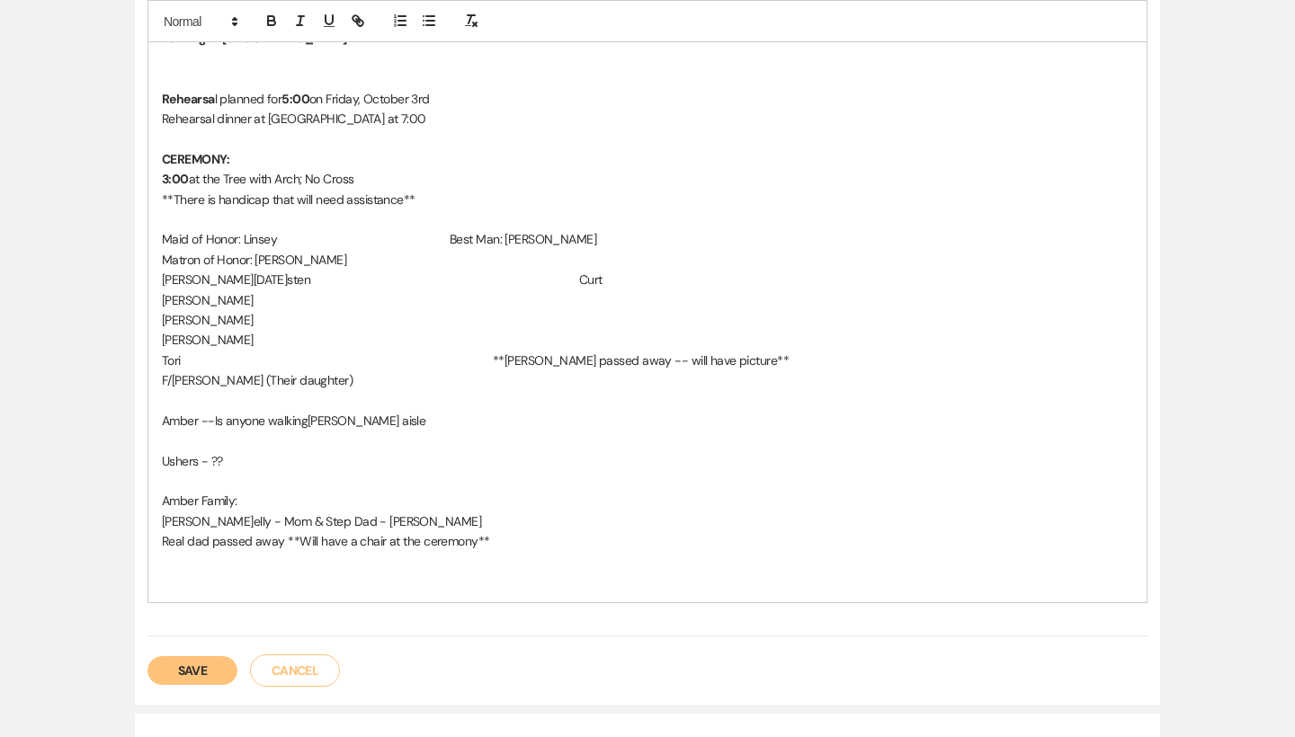
click at [390, 169] on p "3:00 at the Tree with Arch; No Cross" at bounding box center [647, 179] width 971 height 20
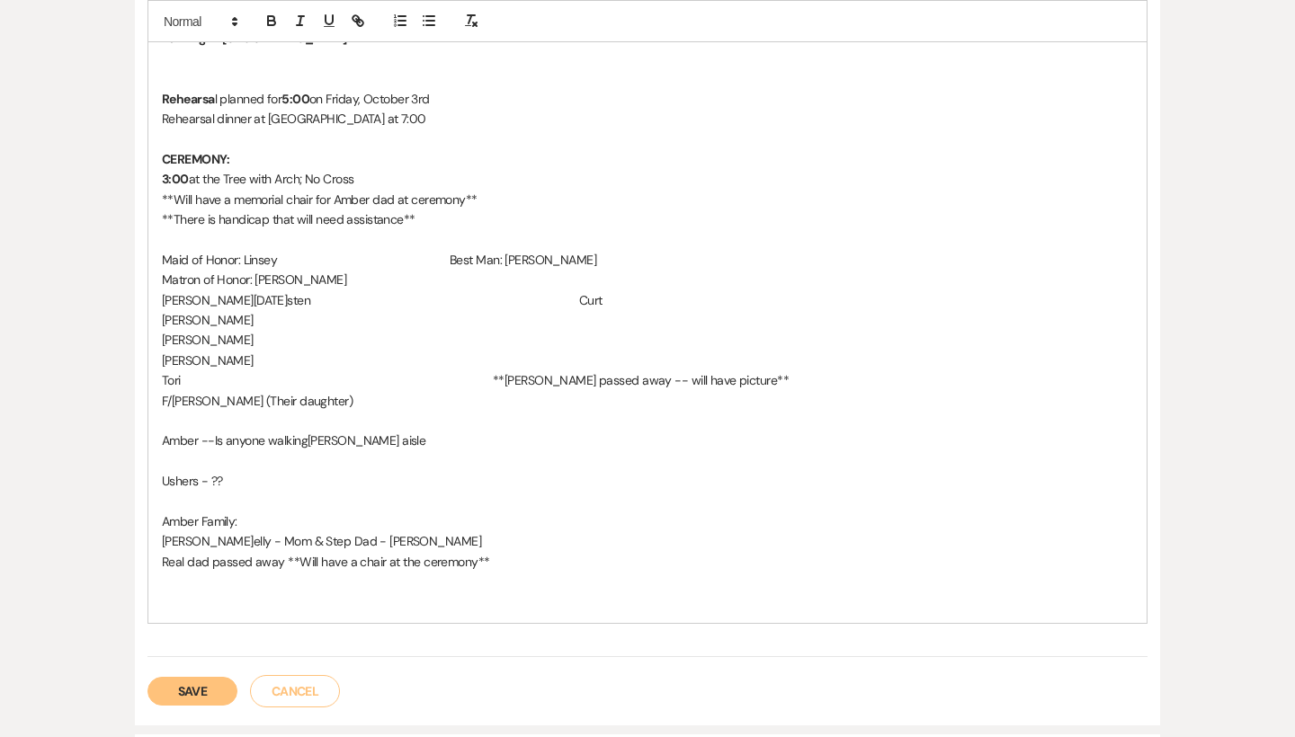
click at [533, 532] on p "[PERSON_NAME]elly - Mom & Step Dad - [PERSON_NAME]" at bounding box center [647, 541] width 971 height 20
click at [498, 553] on p "Real dad passed away **Will have a chair at the ceremony**" at bounding box center [647, 562] width 971 height 20
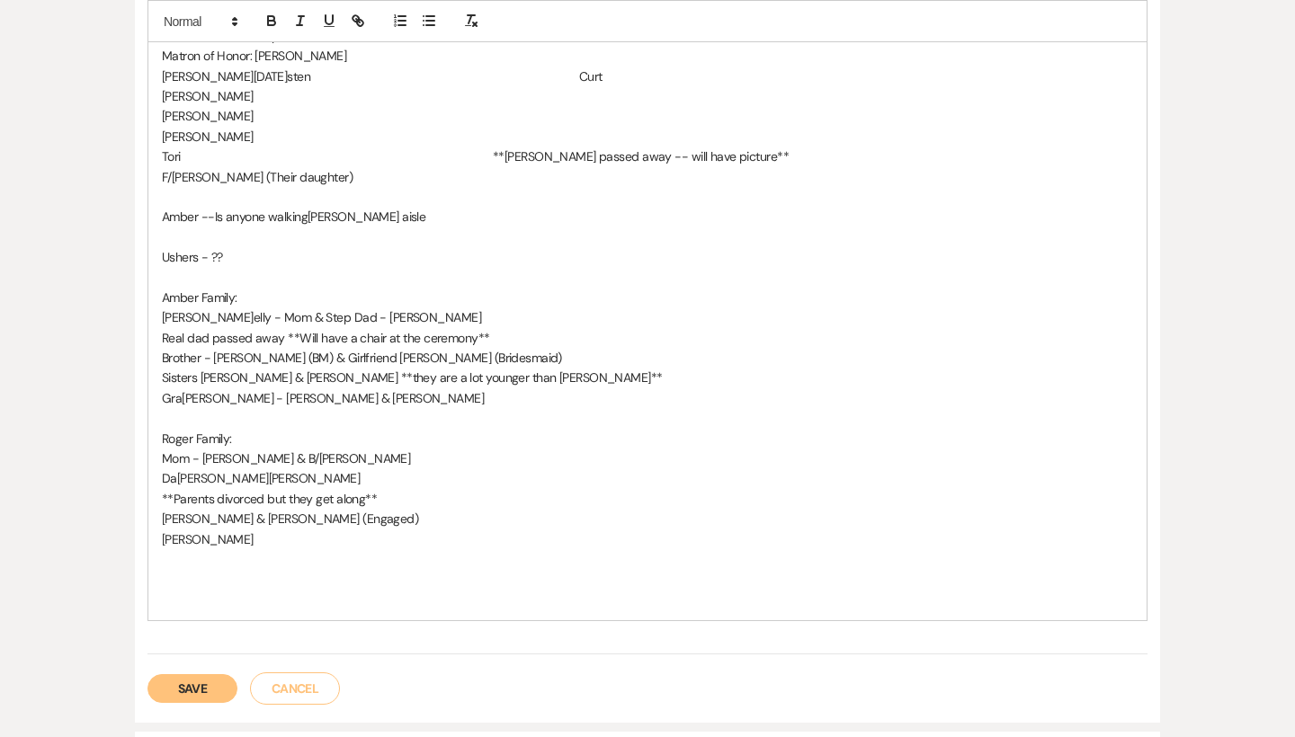
scroll to position [942, 0]
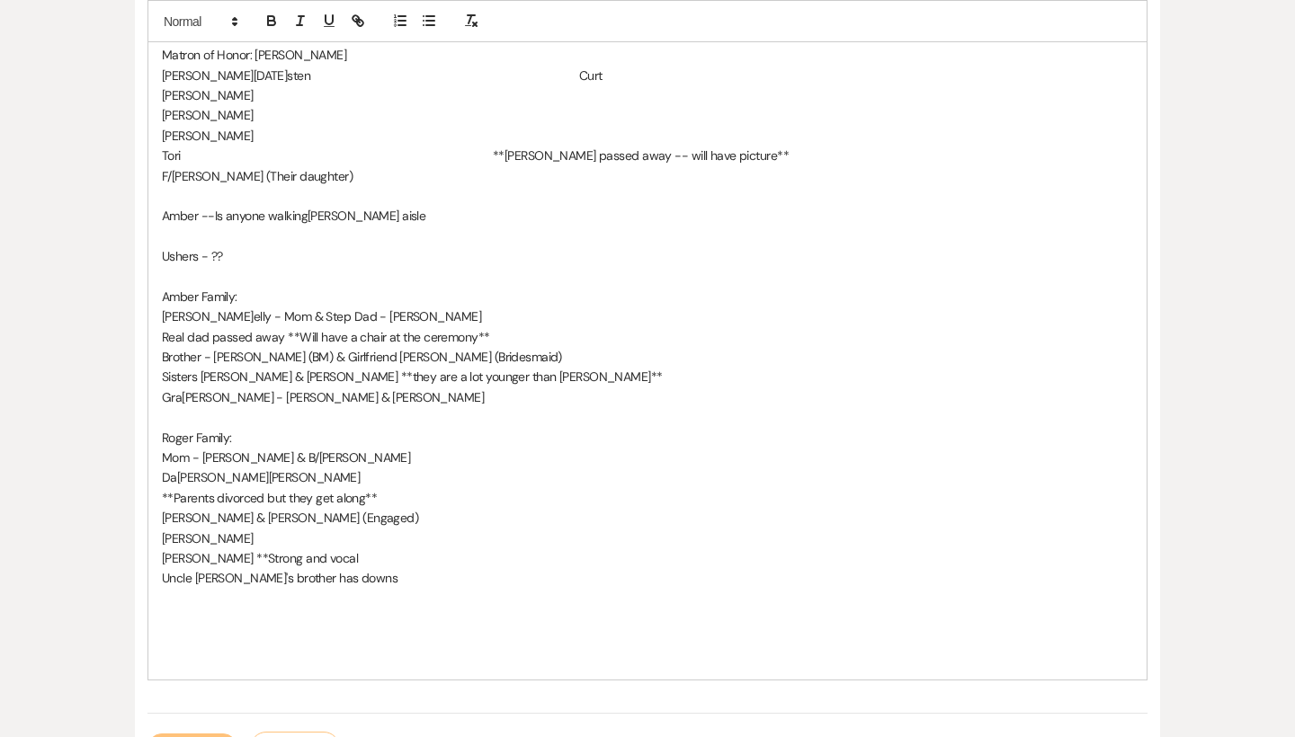
click at [245, 266] on p at bounding box center [647, 276] width 971 height 20
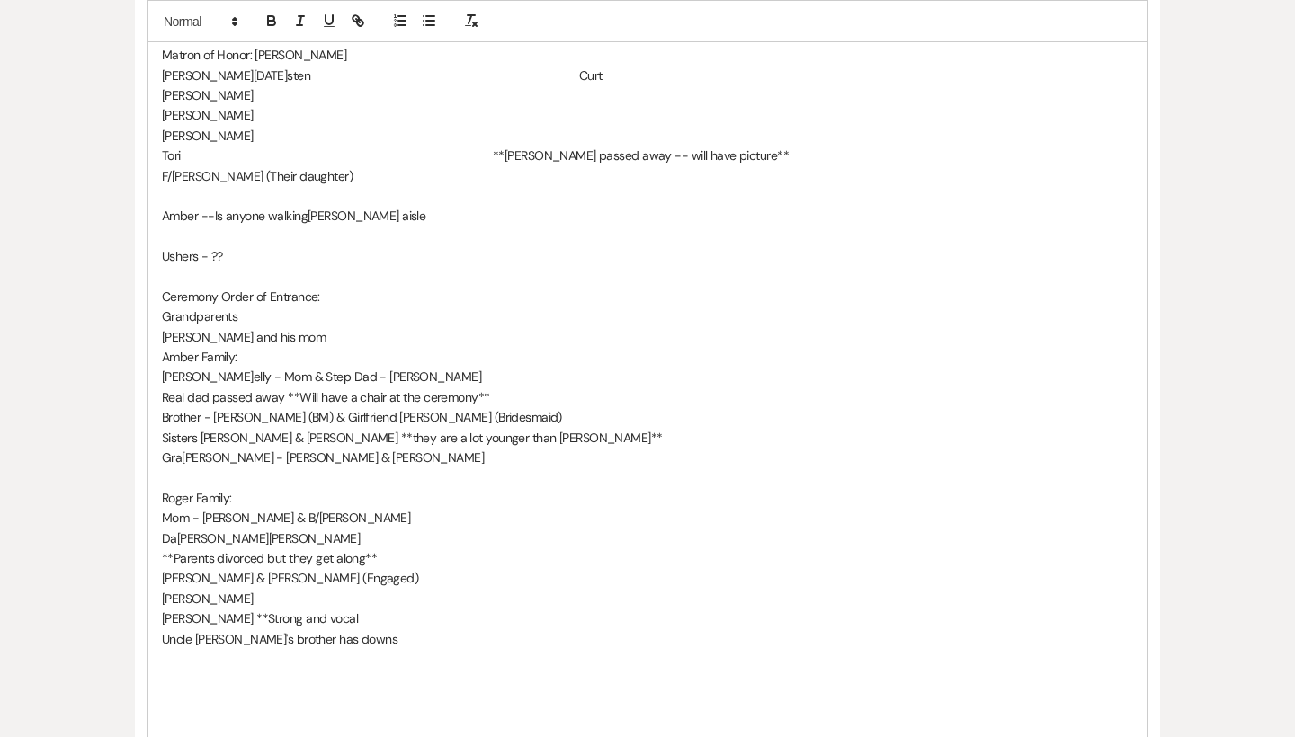
click at [339, 287] on p "Ceremony Order of Entrance:" at bounding box center [647, 297] width 971 height 20
drag, startPoint x: 161, startPoint y: 279, endPoint x: 332, endPoint y: 275, distance: 170.9
click at [332, 275] on div "120 DAY MEETING: Guest Count: 115 - 120 RSVP's Due: No Tent Needed Wedding Colo…" at bounding box center [647, 155] width 998 height 1169
click at [272, 13] on icon "button" at bounding box center [271, 21] width 16 height 16
click at [351, 270] on p at bounding box center [647, 276] width 971 height 20
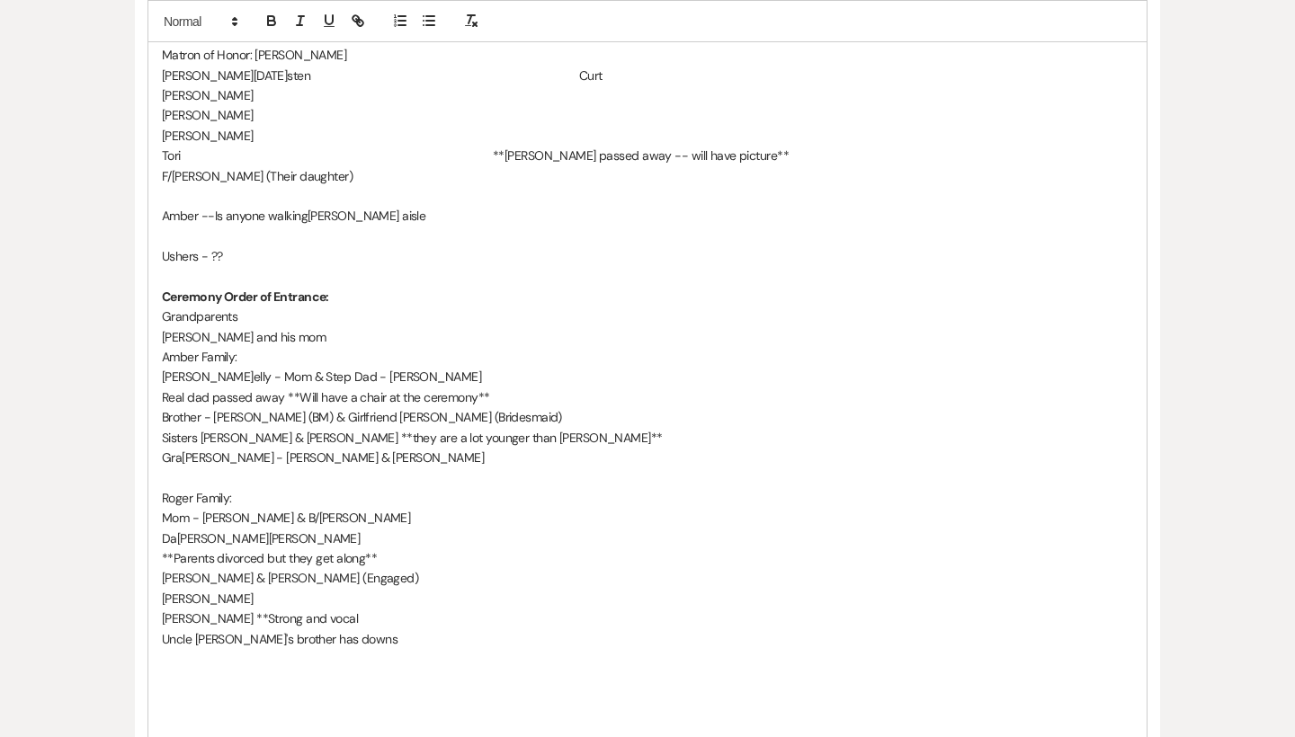
click at [343, 287] on p "Ceremony Order of Entrance:" at bounding box center [647, 297] width 971 height 20
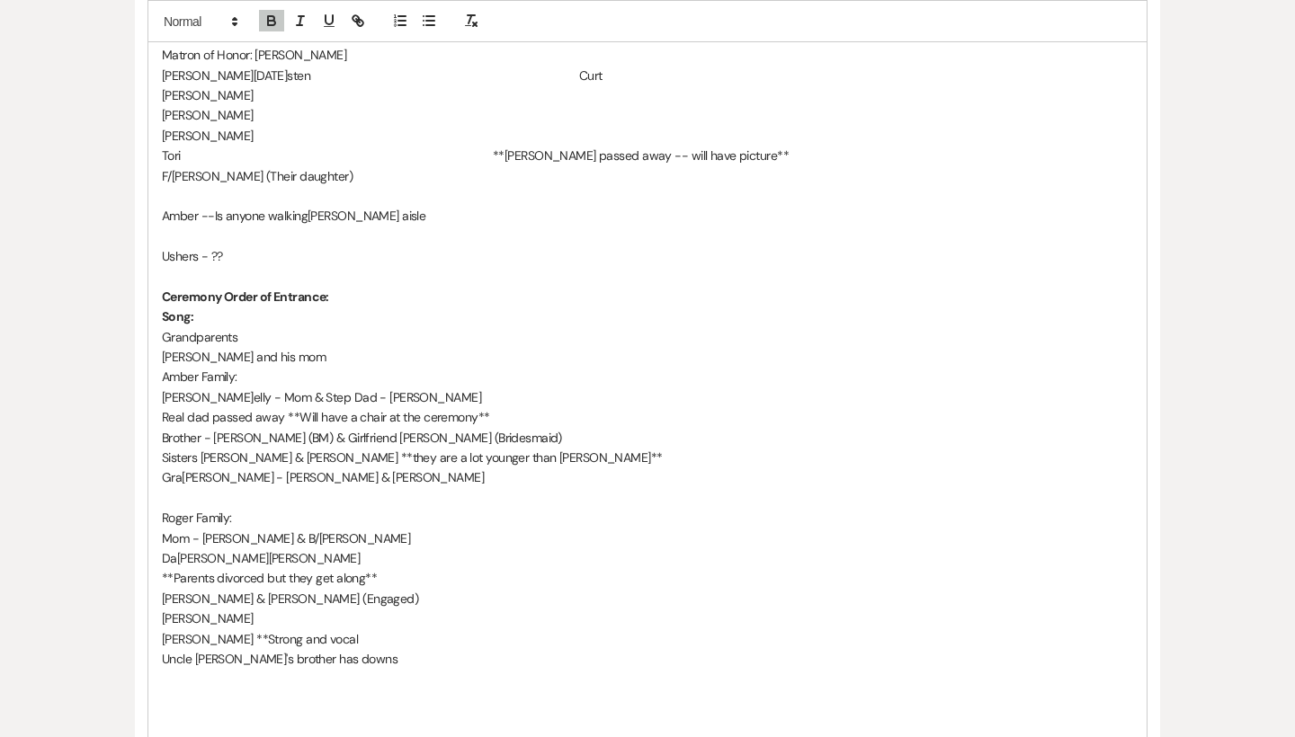
click at [279, 347] on p "[PERSON_NAME] and his mom" at bounding box center [647, 357] width 971 height 20
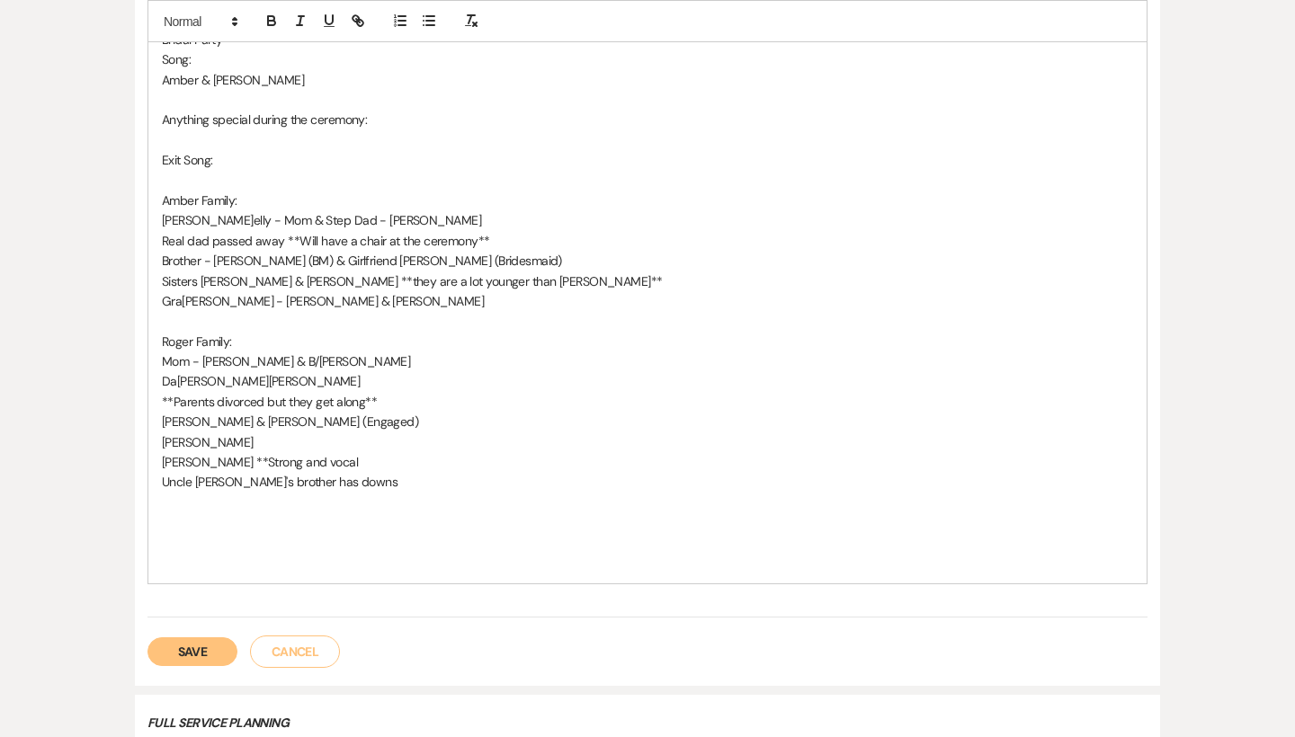
scroll to position [1329, 0]
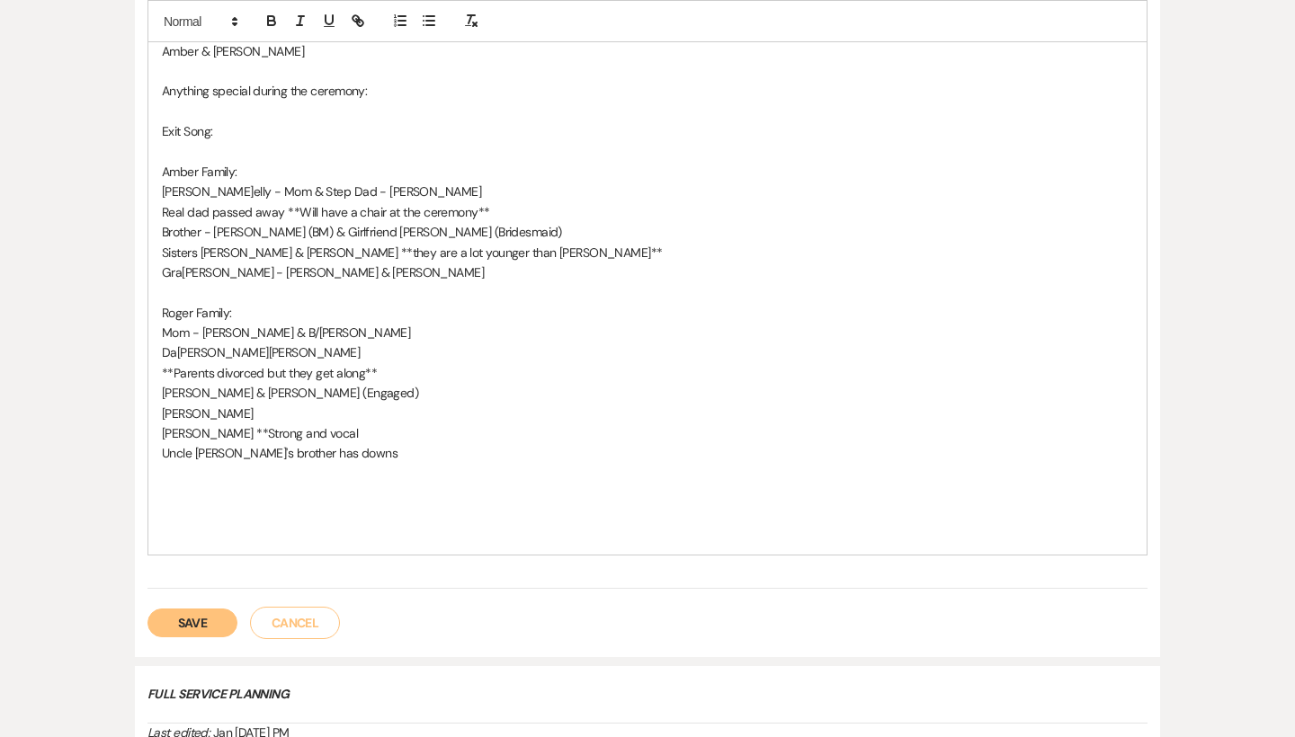
click at [412, 443] on p "Uncle [PERSON_NAME]'s brother has downs" at bounding box center [647, 453] width 971 height 20
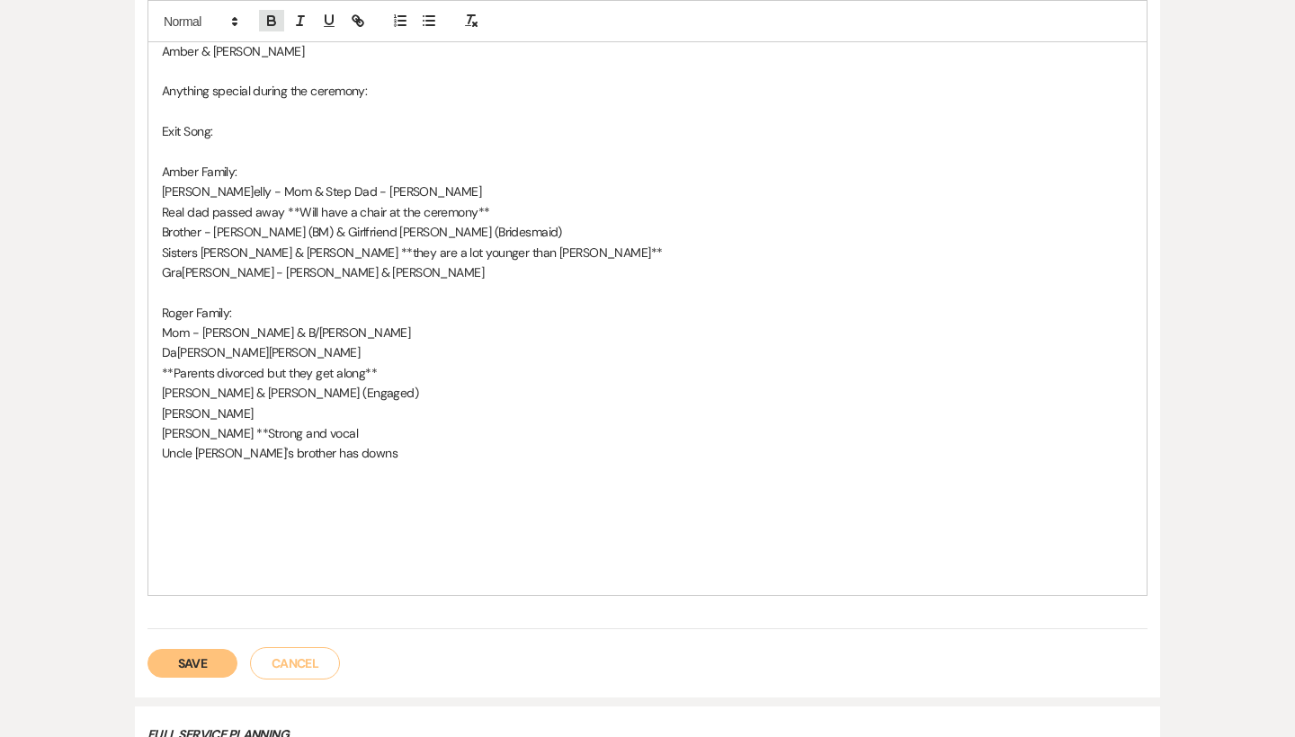
click at [269, 22] on icon "button" at bounding box center [271, 23] width 7 height 4
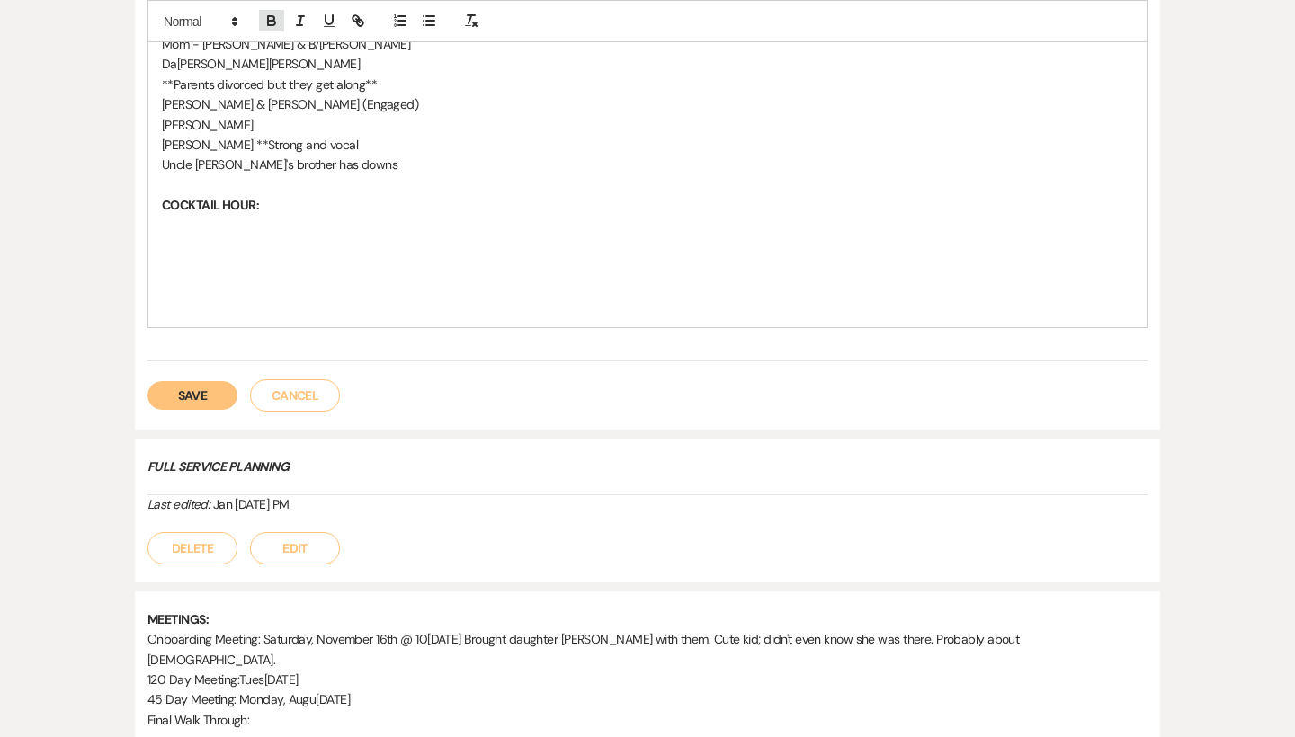
scroll to position [1674, 0]
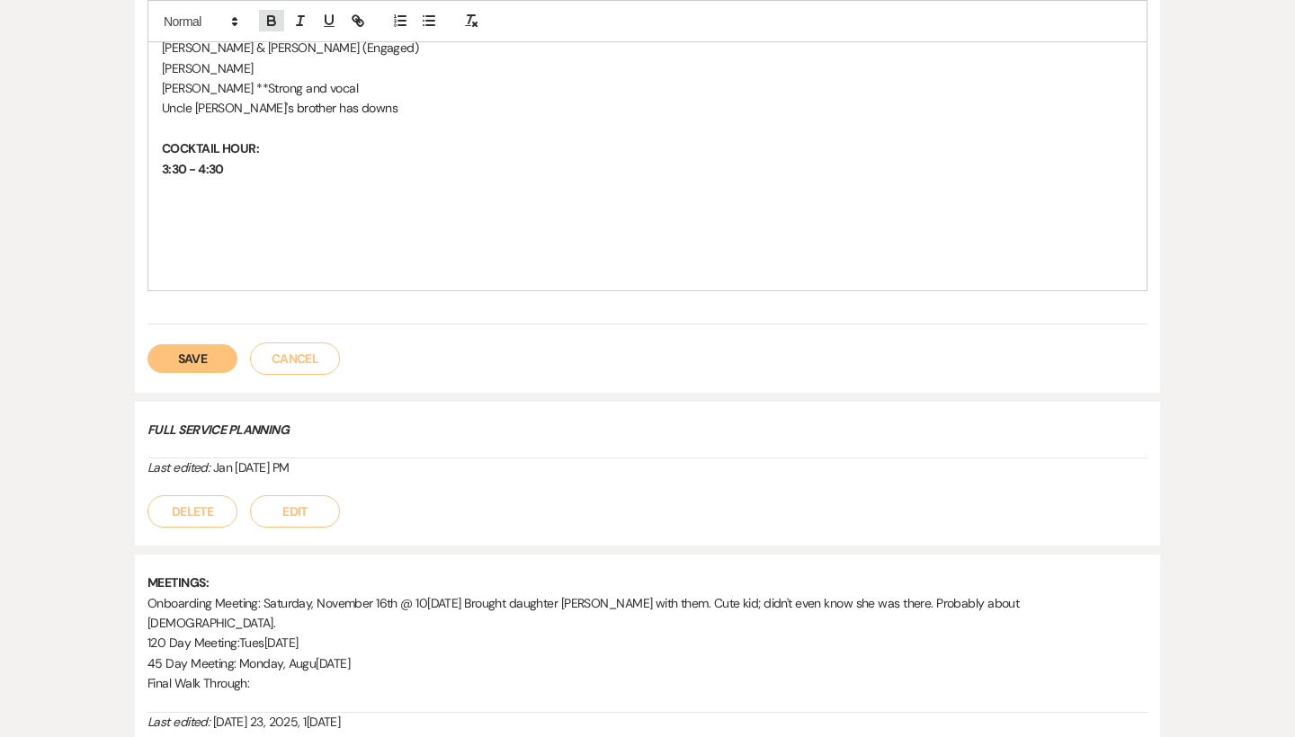
click at [276, 22] on icon "button" at bounding box center [271, 21] width 16 height 16
click at [273, 26] on icon "button" at bounding box center [271, 21] width 16 height 16
click at [274, 19] on icon "button" at bounding box center [271, 18] width 6 height 4
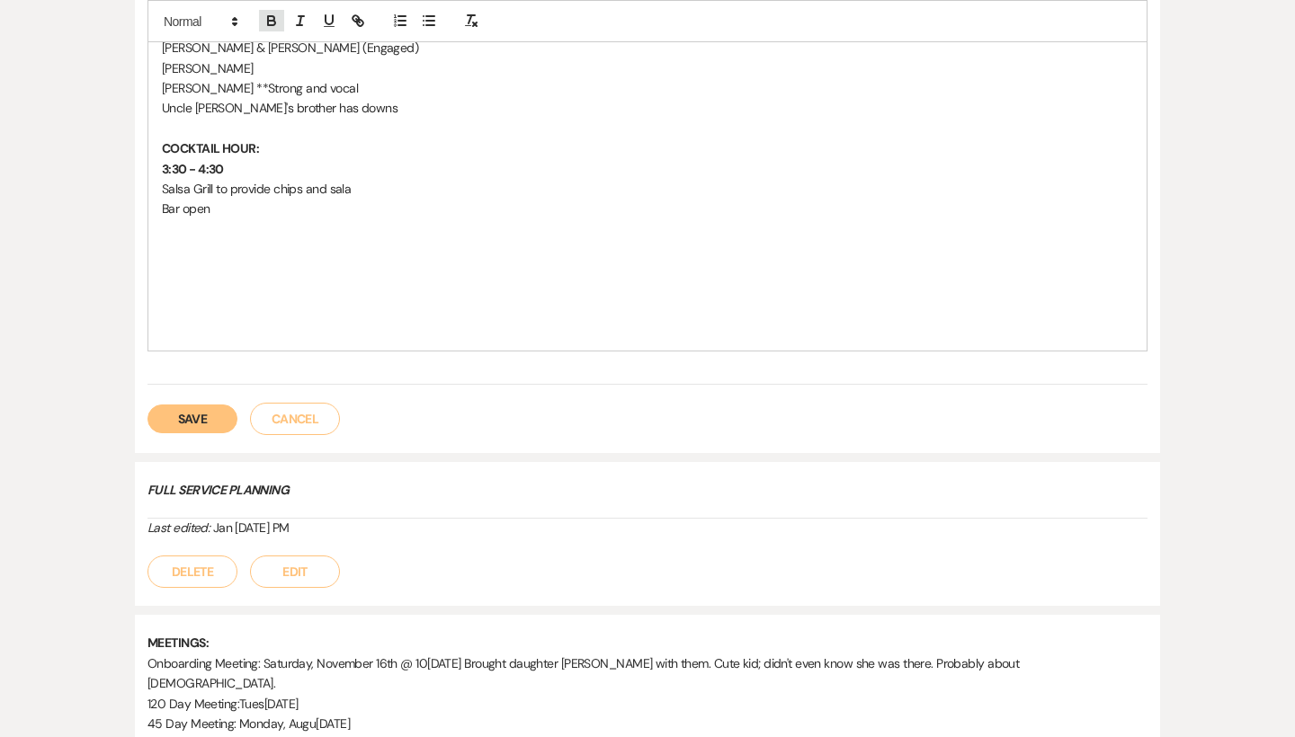
click at [270, 19] on icon "button" at bounding box center [271, 21] width 16 height 16
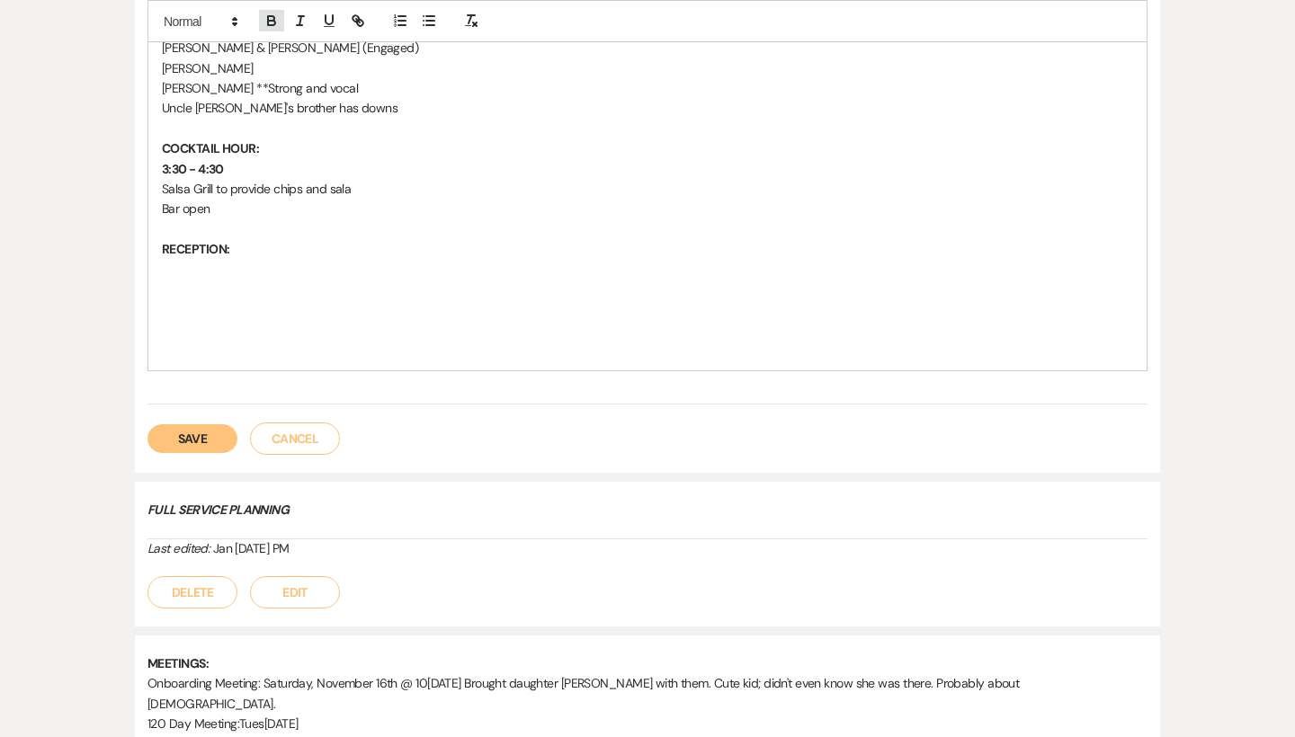
click at [270, 18] on icon "button" at bounding box center [271, 21] width 16 height 16
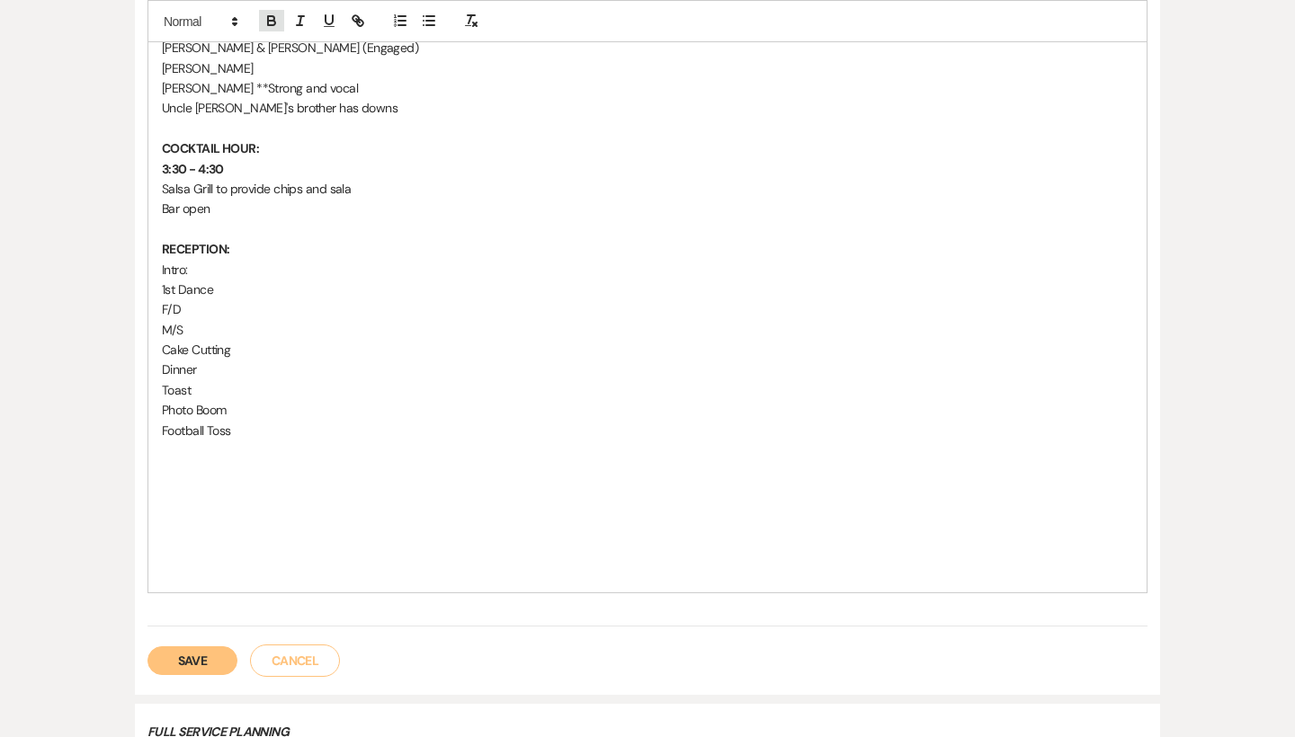
click at [272, 22] on icon "button" at bounding box center [271, 23] width 7 height 4
click at [281, 12] on button "button" at bounding box center [271, 21] width 25 height 22
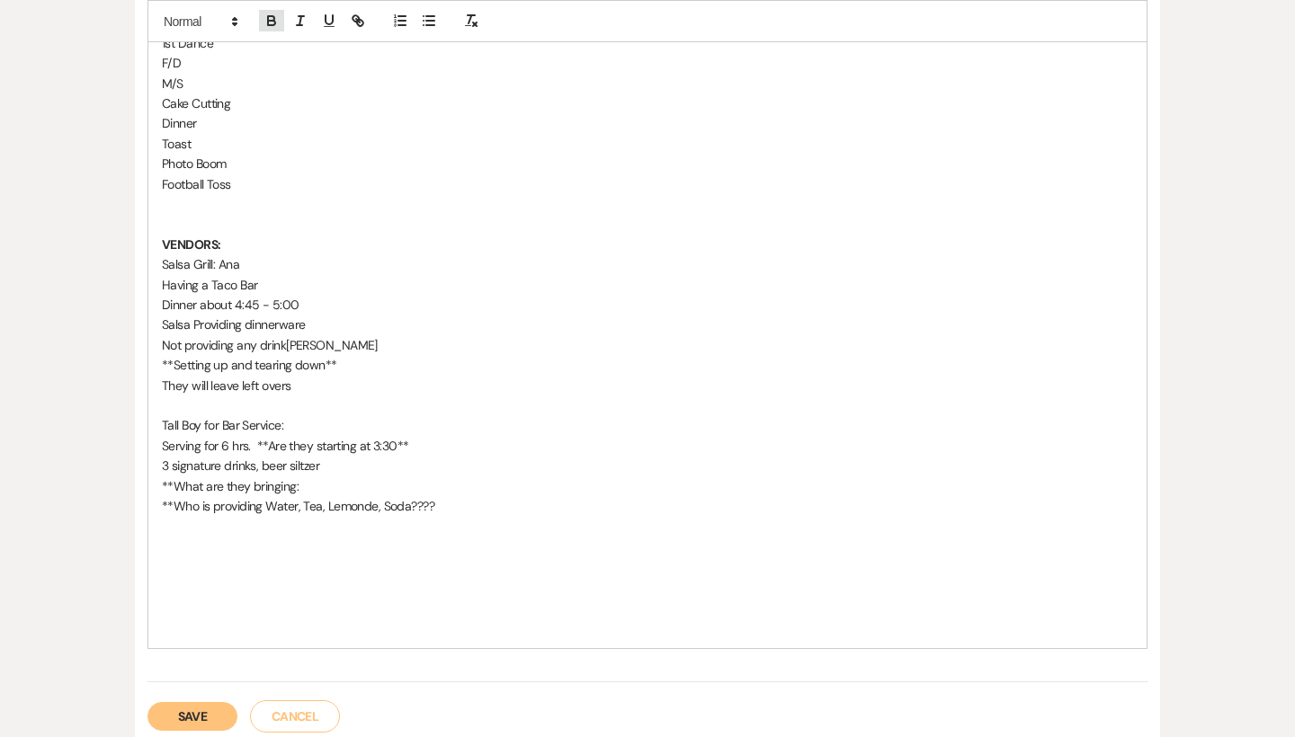
scroll to position [1921, 0]
drag, startPoint x: 155, startPoint y: 510, endPoint x: 205, endPoint y: 509, distance: 50.4
click at [269, 8] on span at bounding box center [314, 21] width 115 height 26
drag, startPoint x: 156, startPoint y: 513, endPoint x: 215, endPoint y: 515, distance: 58.5
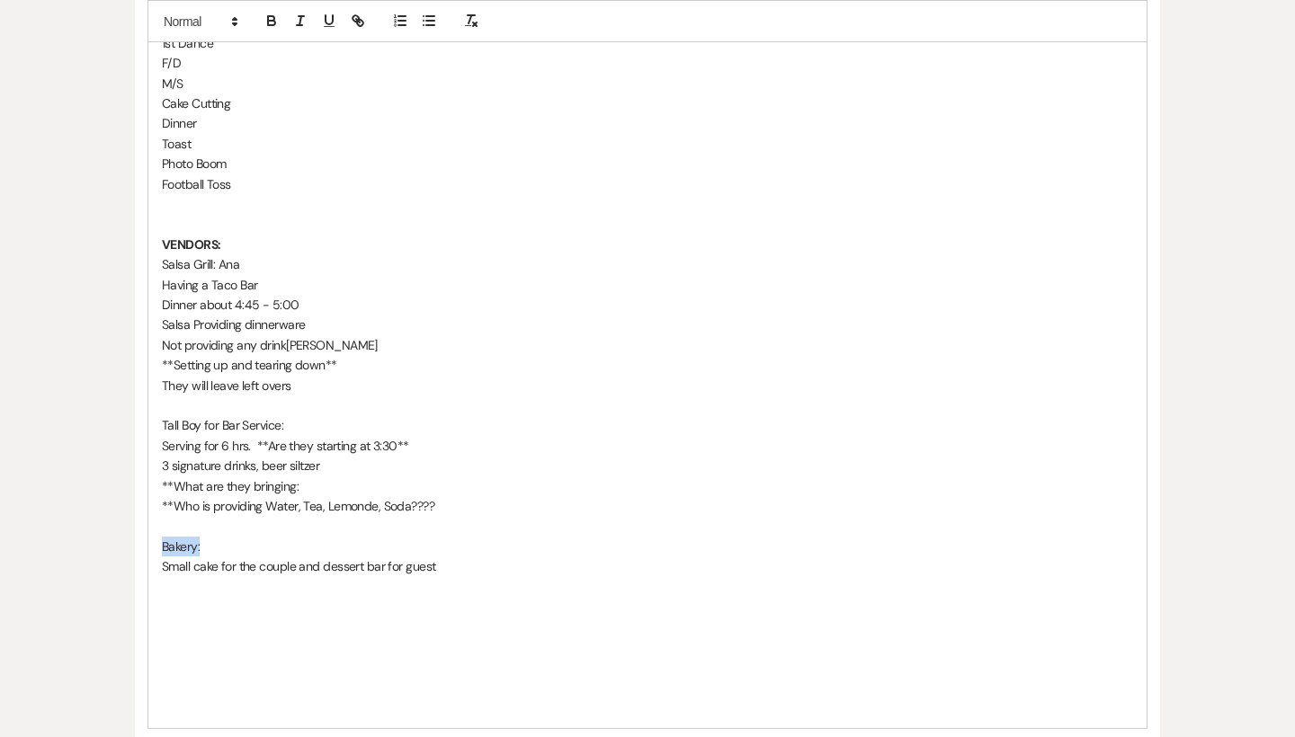
click at [275, 17] on icon "button" at bounding box center [271, 21] width 16 height 16
click at [467, 557] on p "Small cake for the couple and dessert bar for guest" at bounding box center [647, 567] width 971 height 20
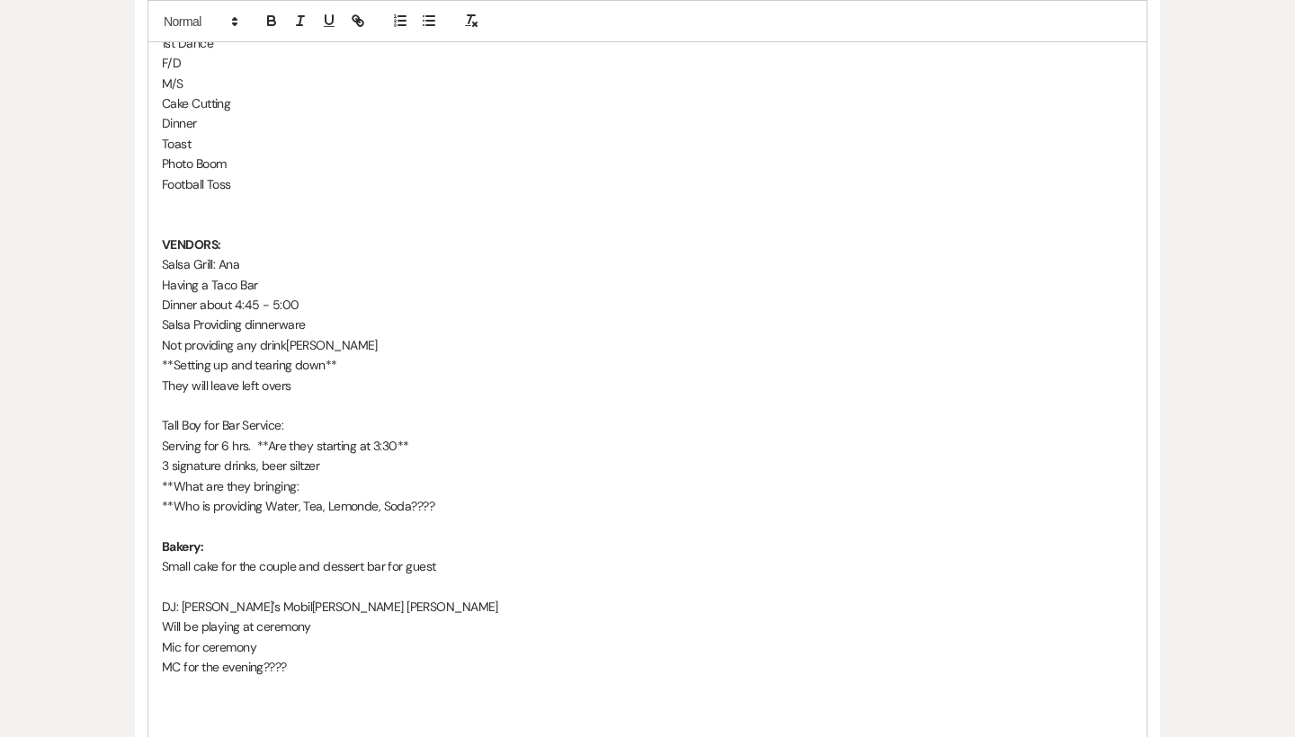
click at [302, 638] on p "Mic for ceremony" at bounding box center [647, 648] width 971 height 20
click at [327, 657] on p "MC for the evening????" at bounding box center [647, 667] width 971 height 20
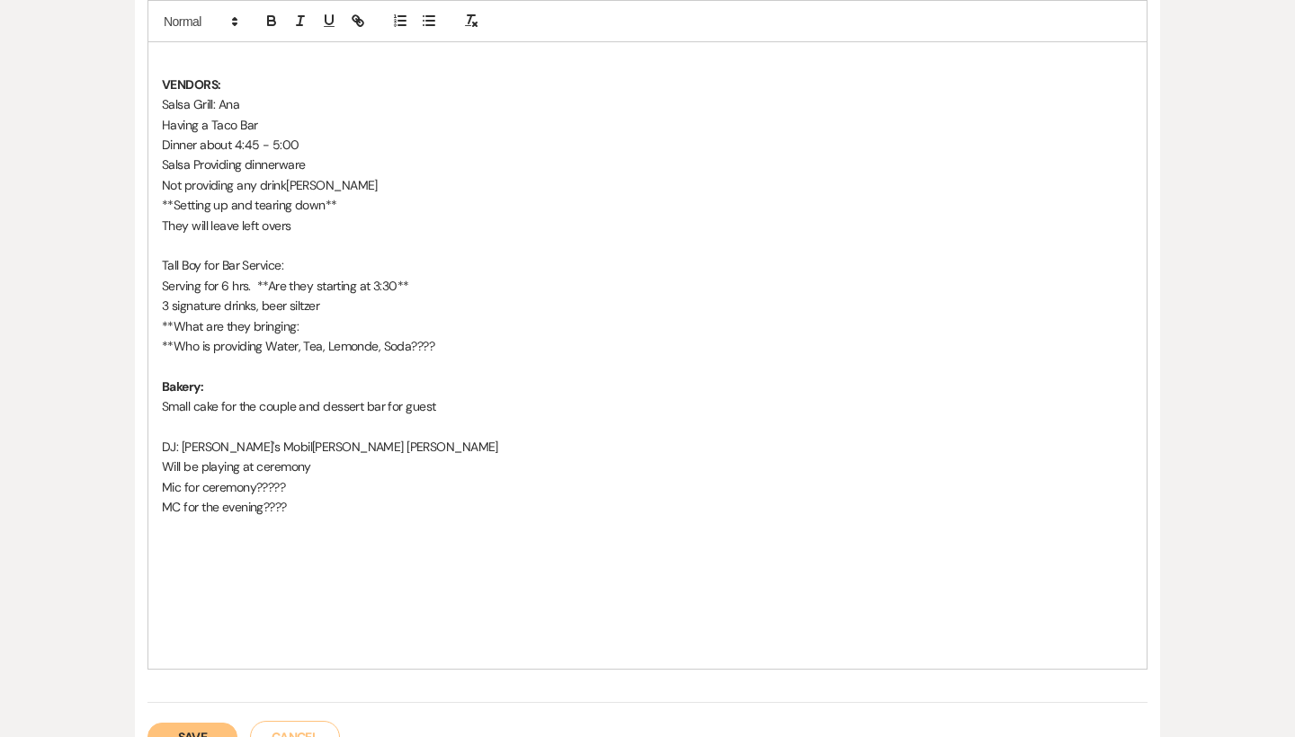
scroll to position [2074, 0]
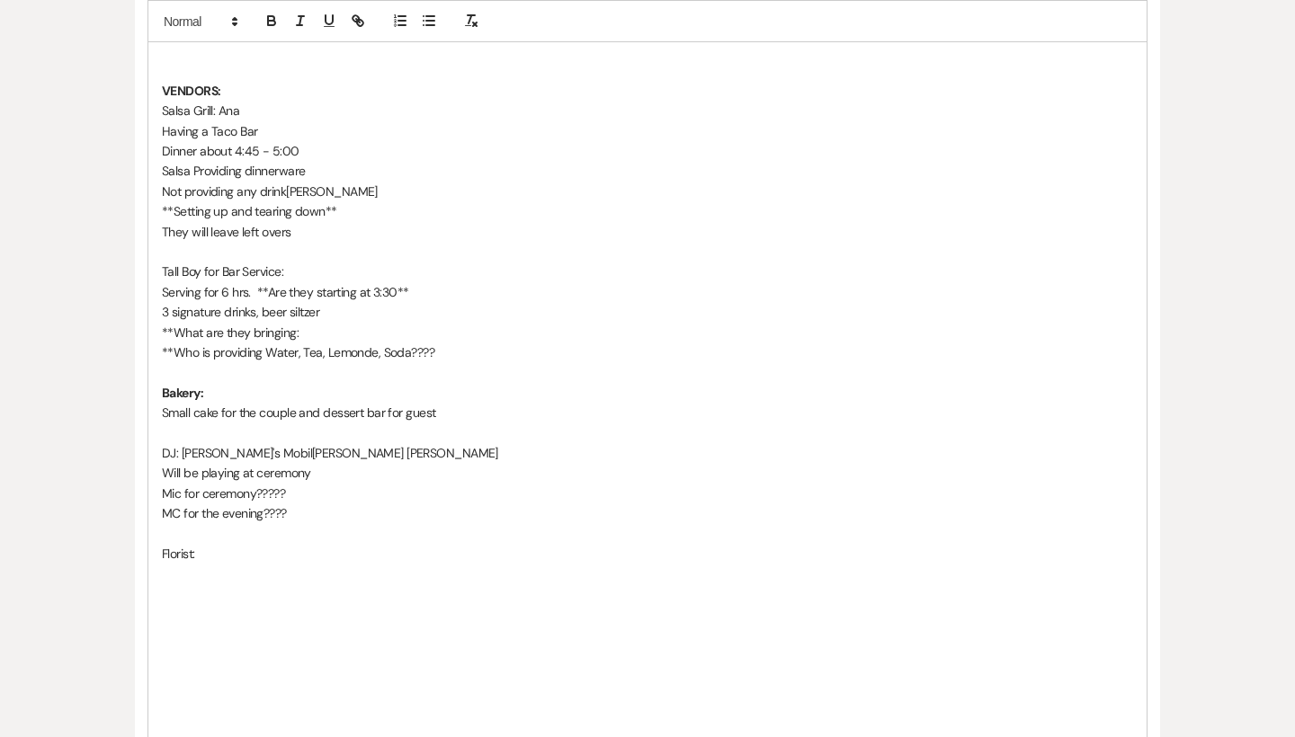
click at [238, 544] on p "Florist:" at bounding box center [647, 554] width 971 height 20
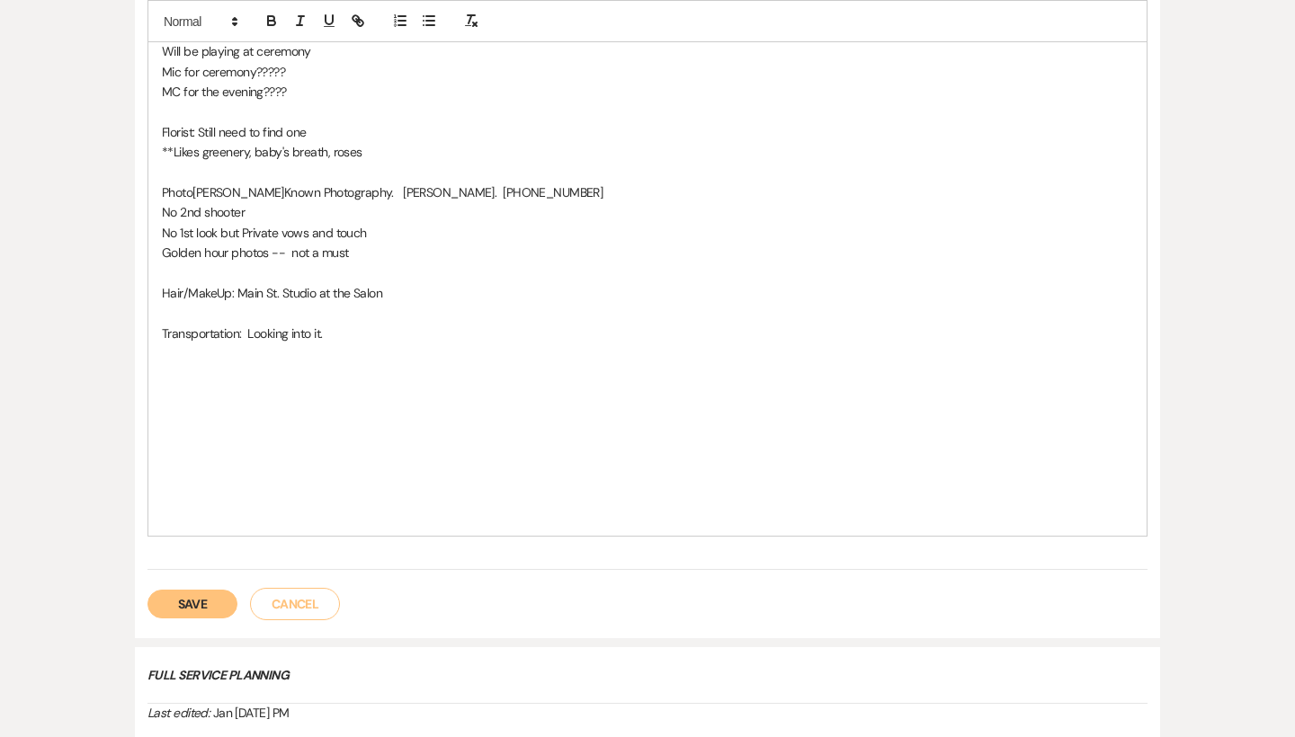
scroll to position [2500, 0]
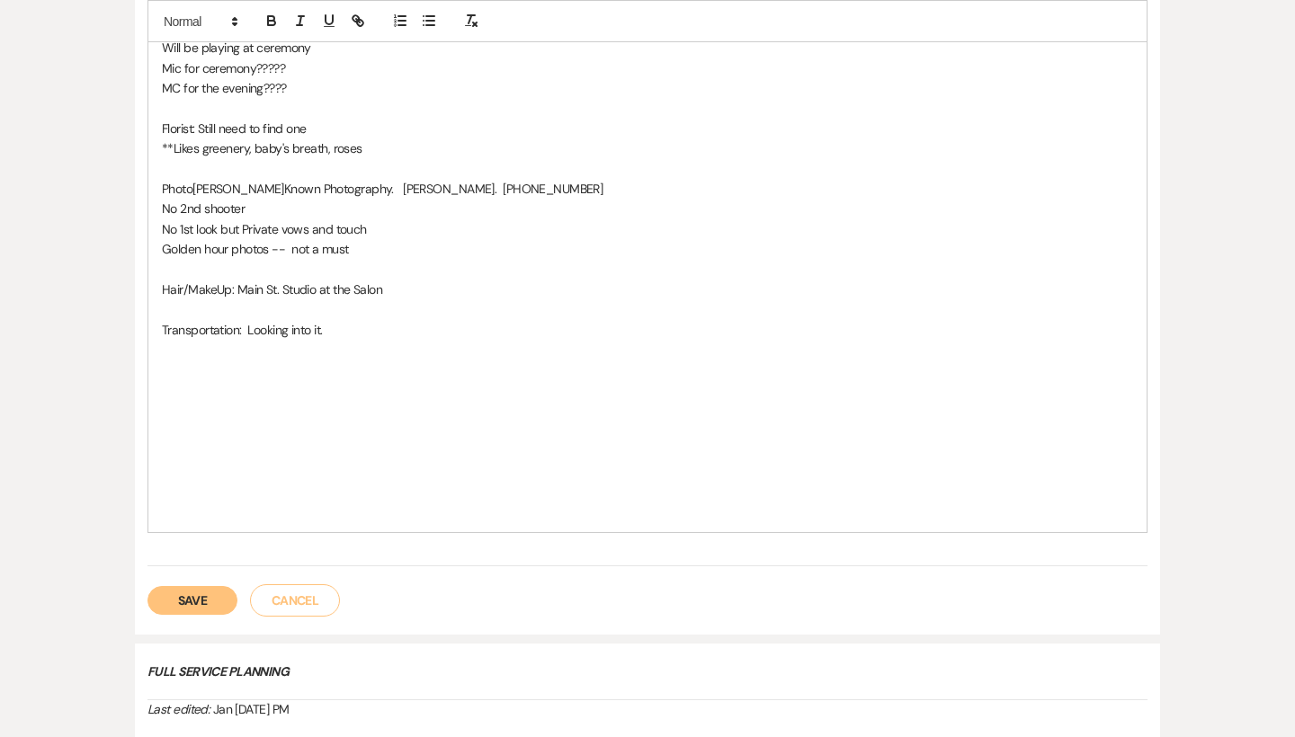
click at [201, 586] on button "Save" at bounding box center [192, 600] width 90 height 29
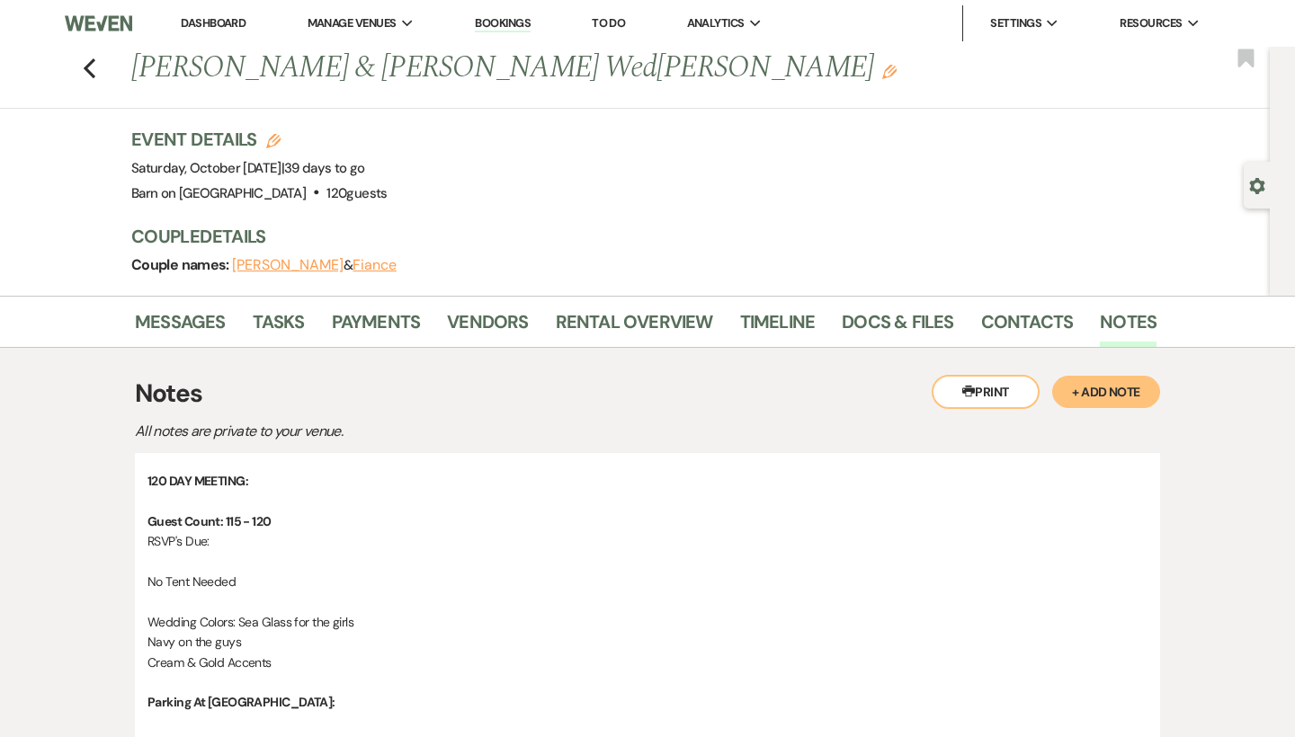
scroll to position [0, 0]
click at [939, 322] on link "Docs & Files" at bounding box center [897, 328] width 111 height 40
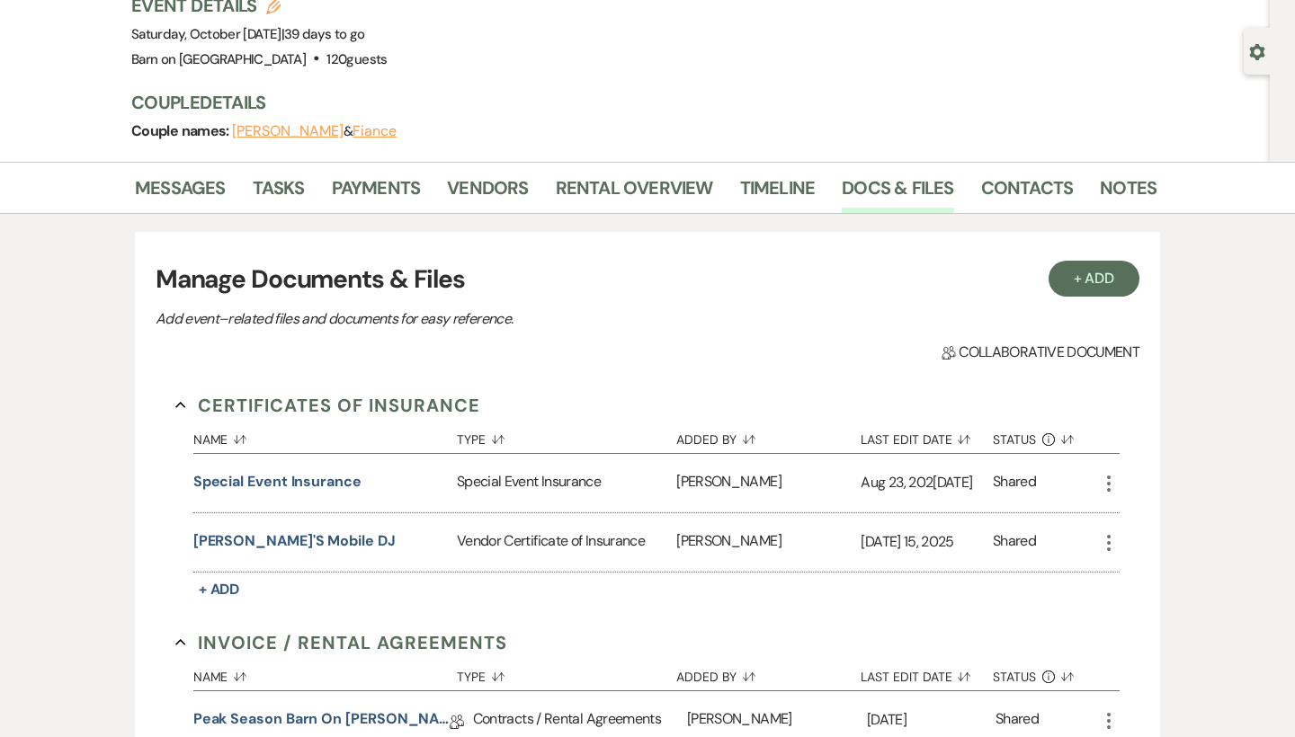
scroll to position [154, 0]
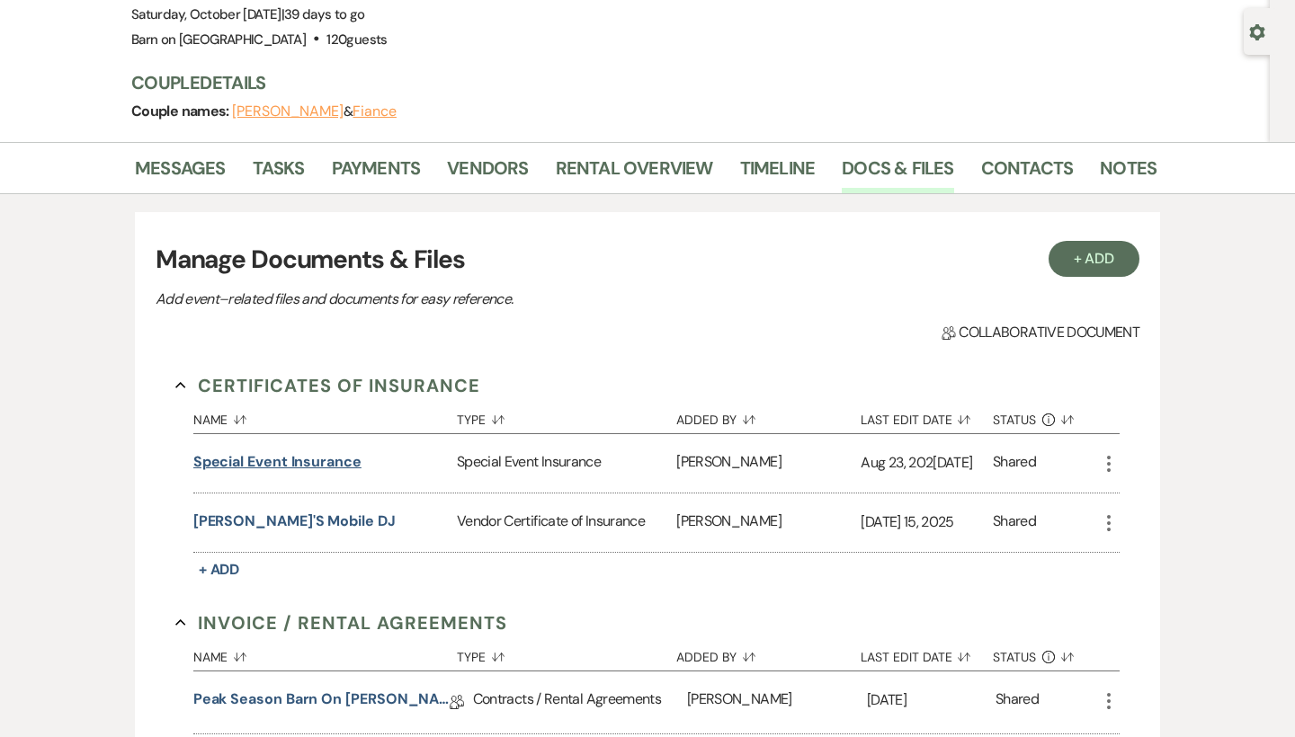
click at [284, 465] on button "Special Event Insurance" at bounding box center [277, 462] width 168 height 22
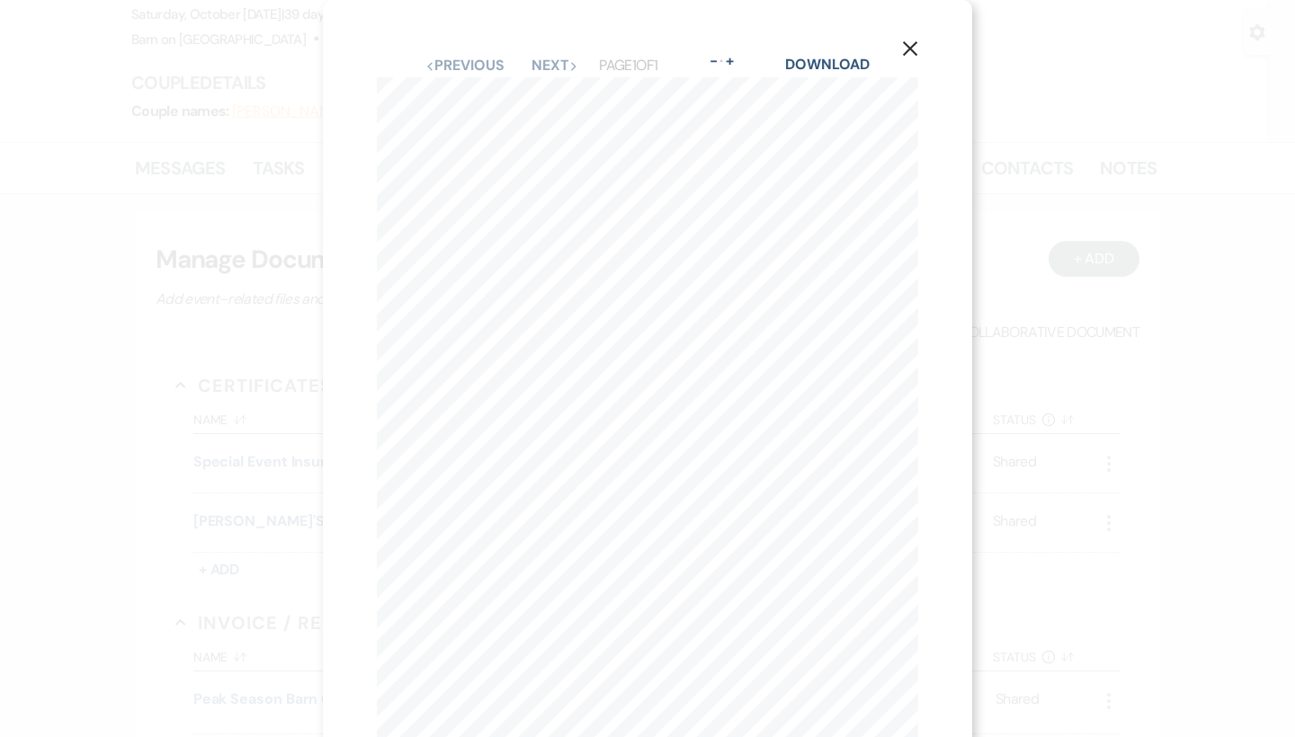
scroll to position [0, 0]
click at [916, 42] on use "button" at bounding box center [910, 48] width 14 height 14
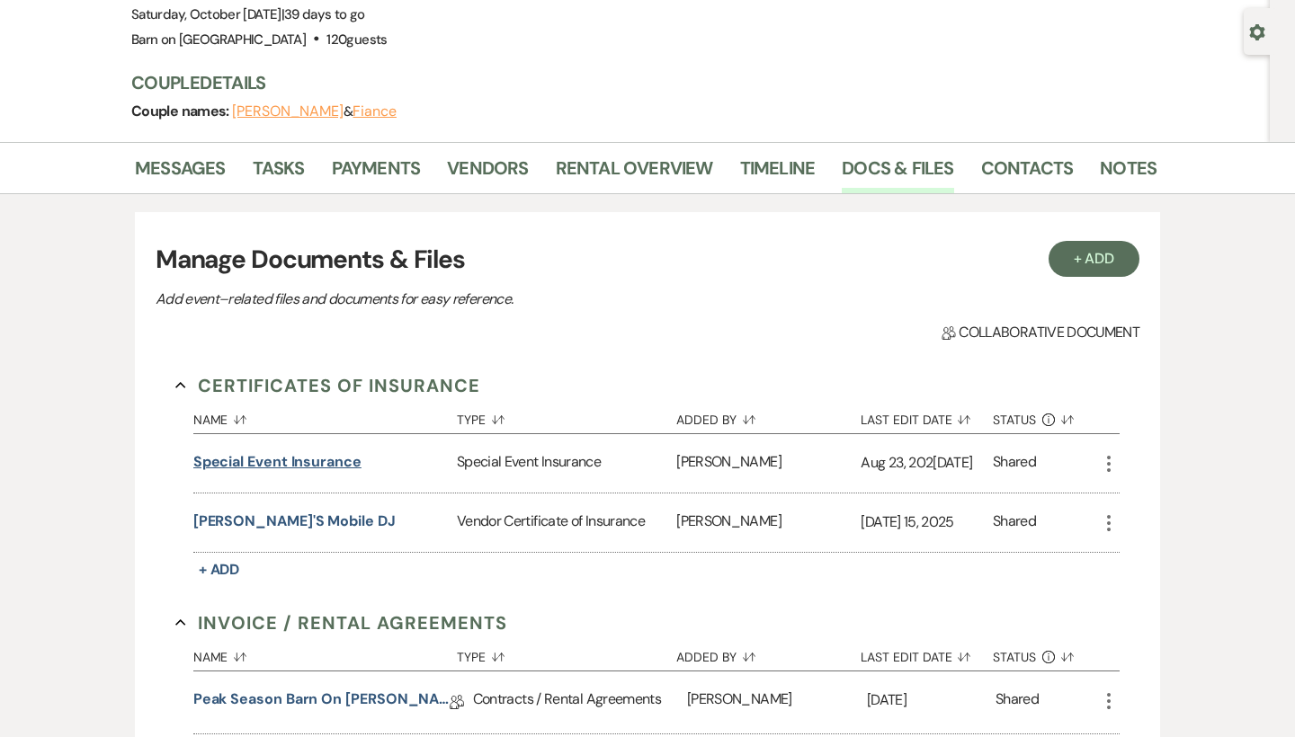
click at [345, 456] on button "Special Event Insurance" at bounding box center [277, 462] width 168 height 22
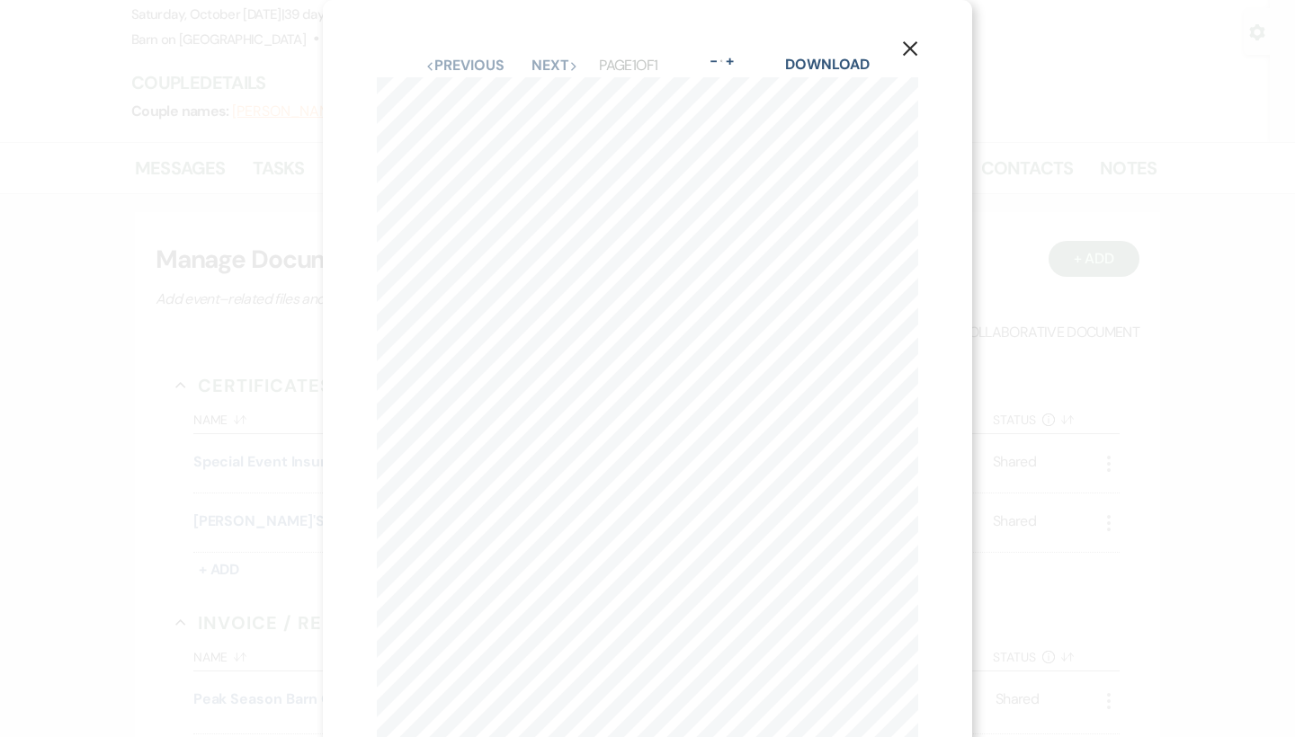
click at [916, 38] on button "X" at bounding box center [909, 47] width 27 height 31
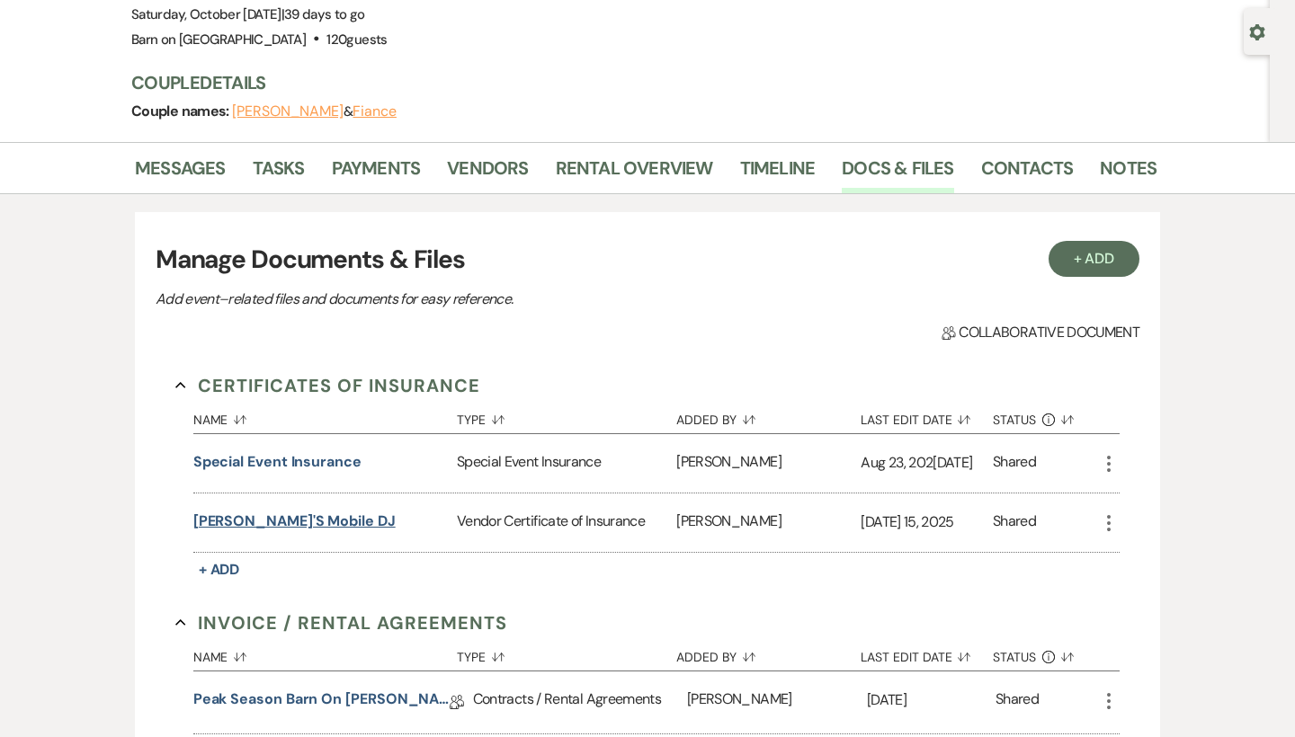
click at [304, 516] on button "[PERSON_NAME]'s Mobile DJ" at bounding box center [294, 522] width 202 height 22
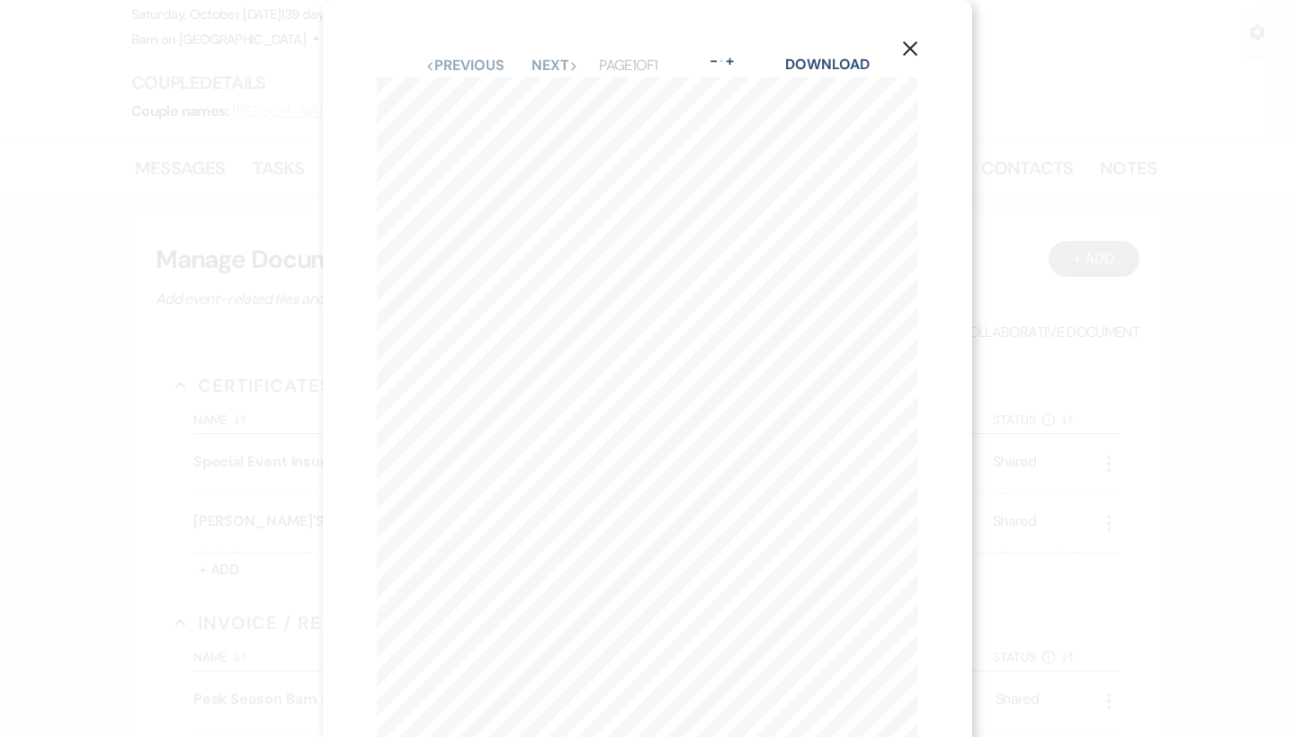
click at [905, 45] on icon "X" at bounding box center [910, 48] width 16 height 16
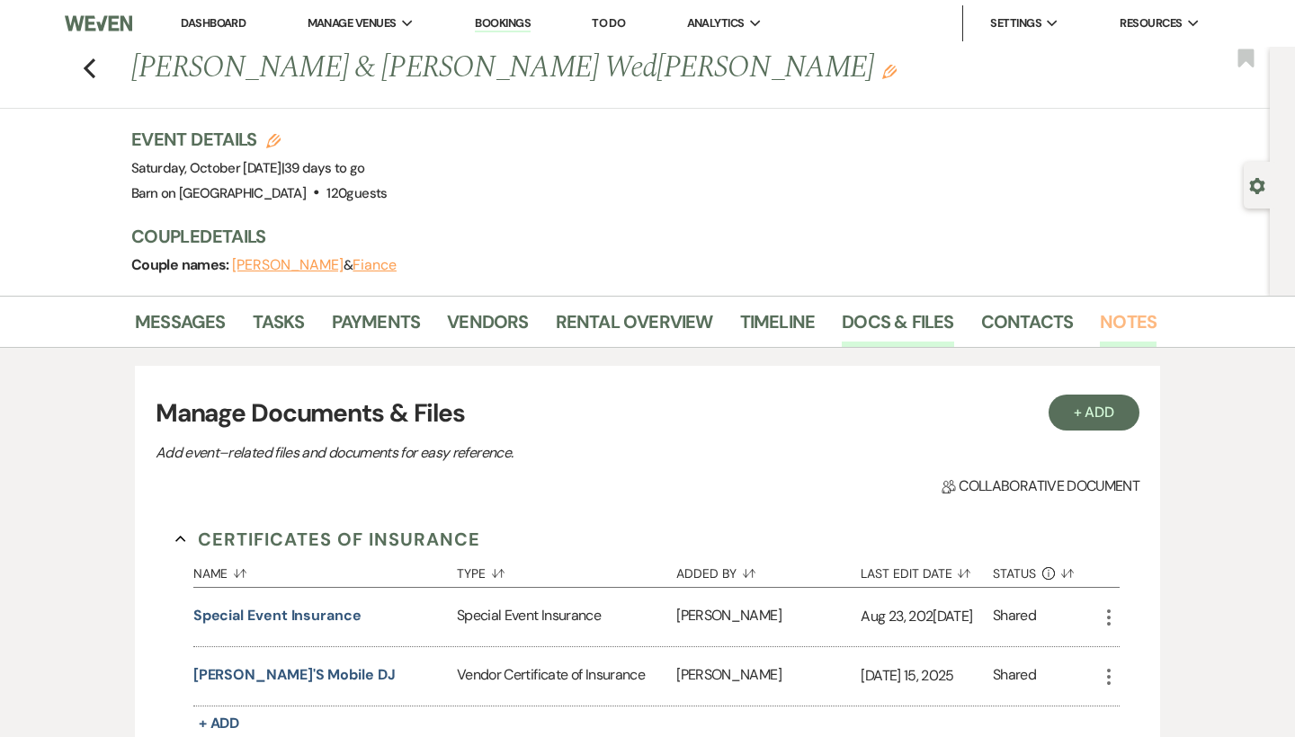
click at [1120, 324] on link "Notes" at bounding box center [1128, 328] width 57 height 40
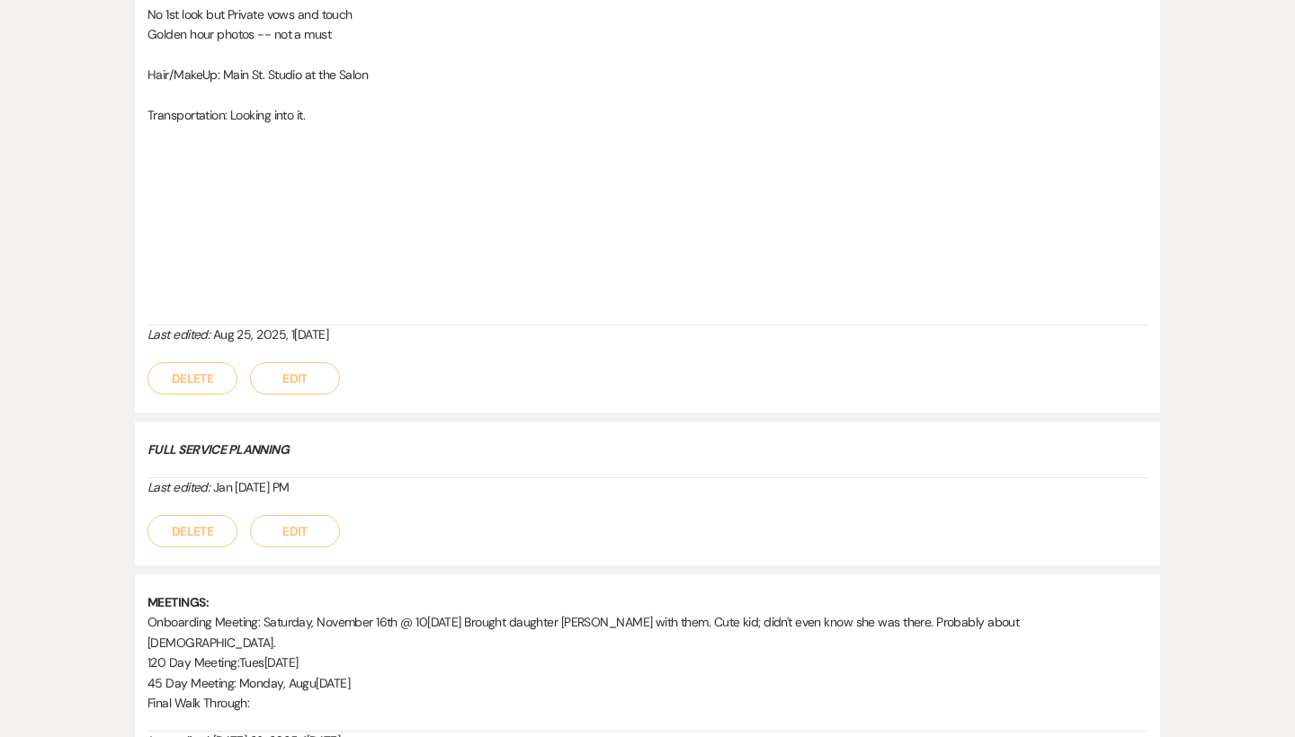
scroll to position [2664, 0]
click at [317, 360] on button "Edit" at bounding box center [295, 376] width 90 height 32
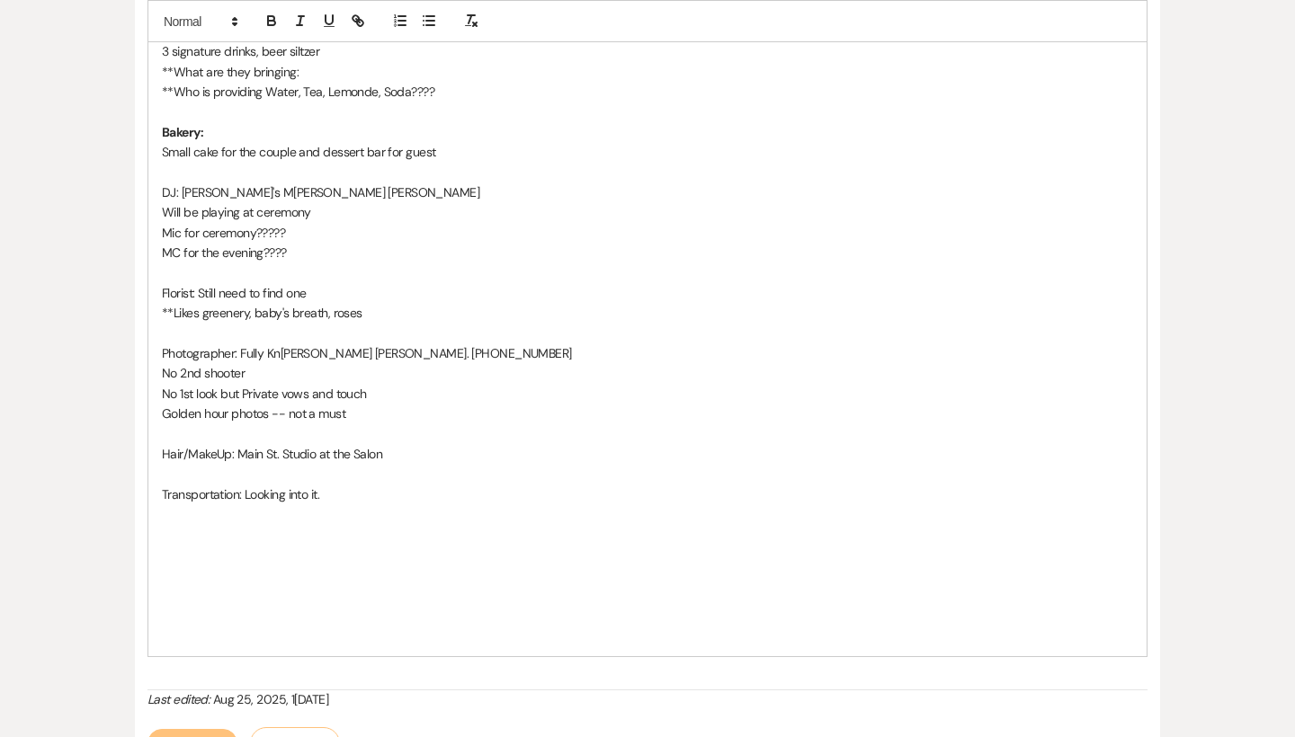
scroll to position [2334, 0]
click at [356, 505] on p at bounding box center [647, 515] width 971 height 20
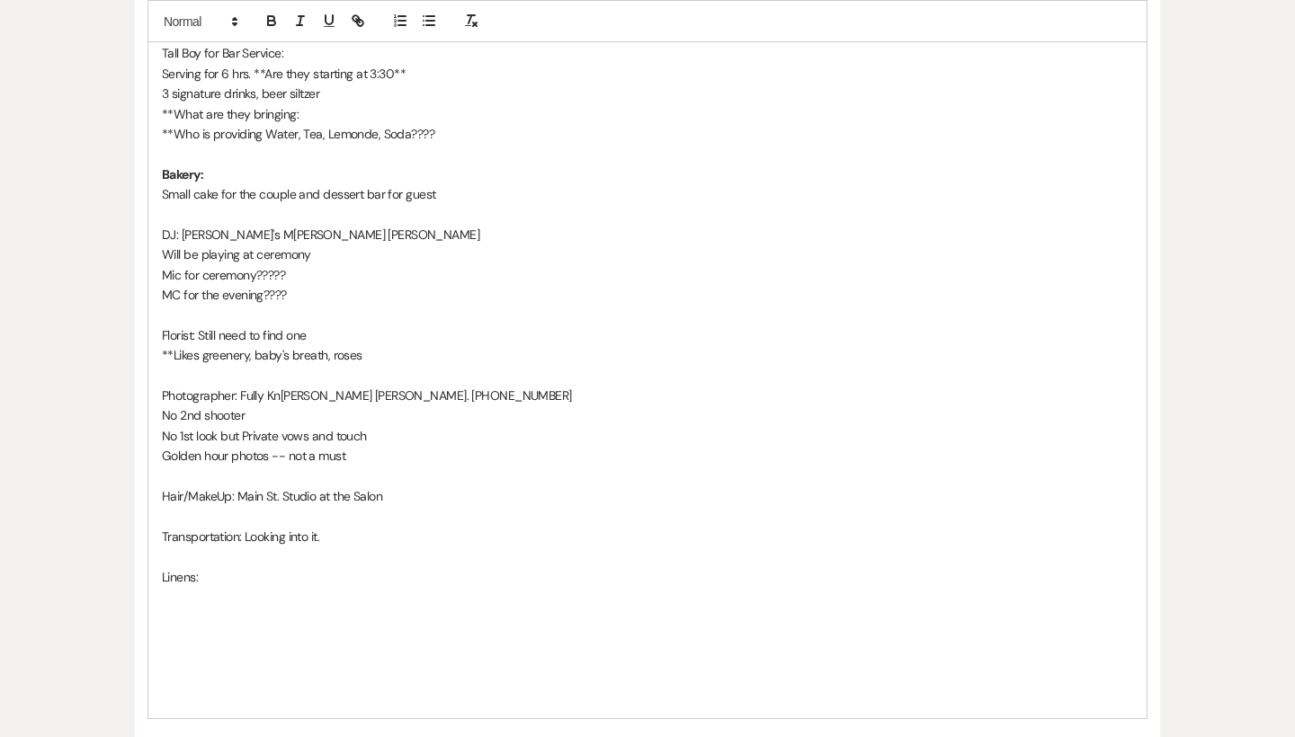
scroll to position [2285, 0]
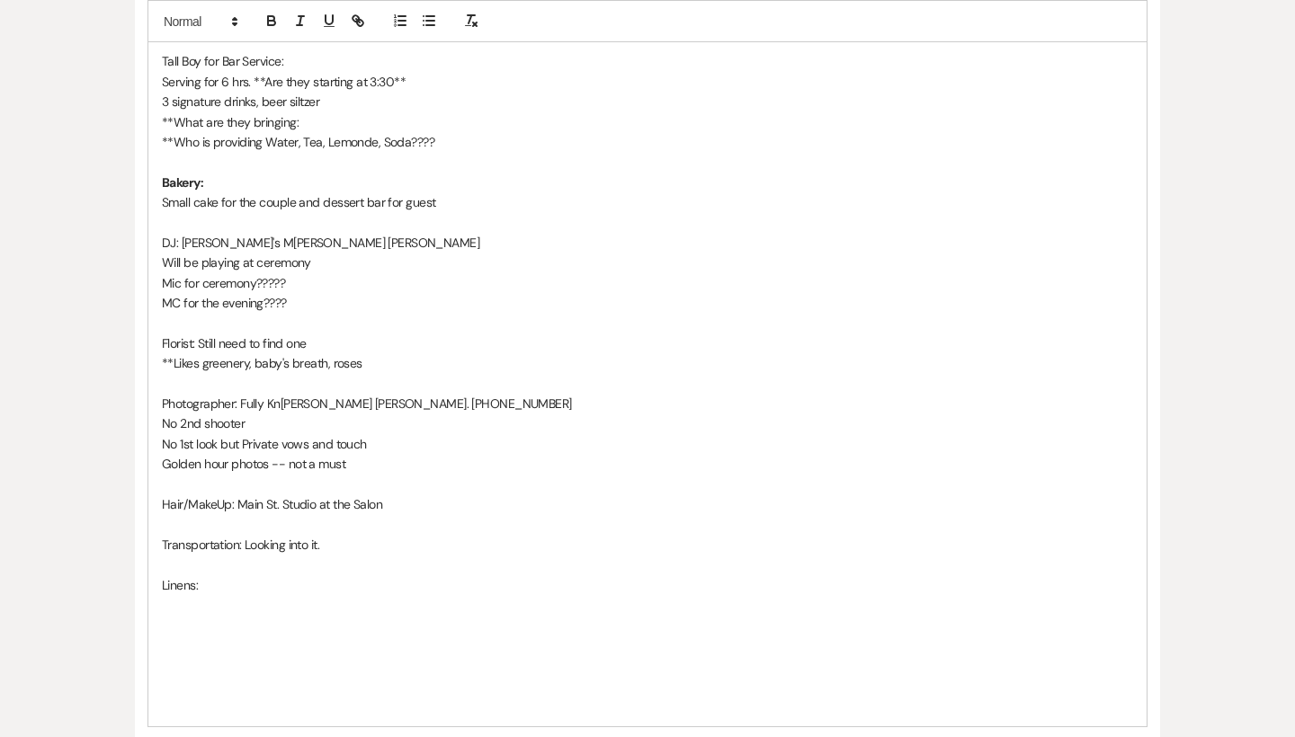
click at [385, 233] on p "DJ: [PERSON_NAME]'s M[PERSON_NAME] [PERSON_NAME]" at bounding box center [647, 243] width 971 height 20
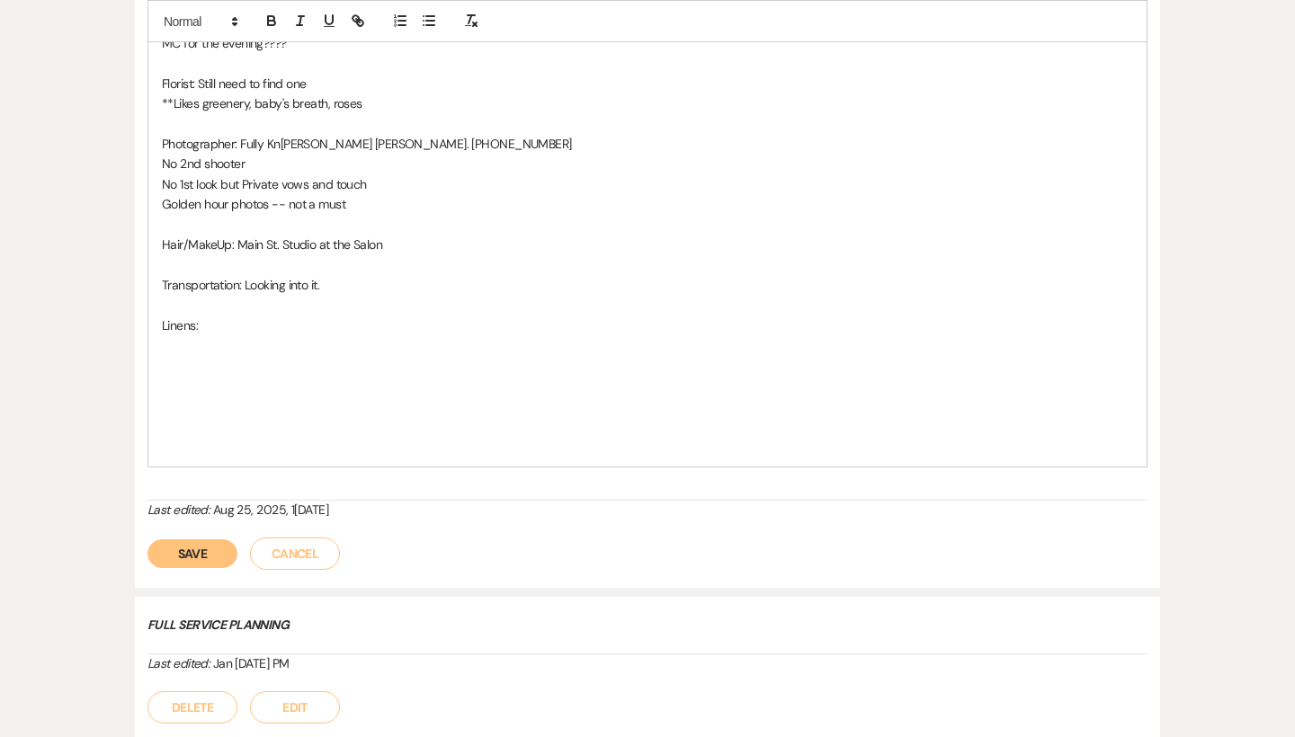
scroll to position [2585, 0]
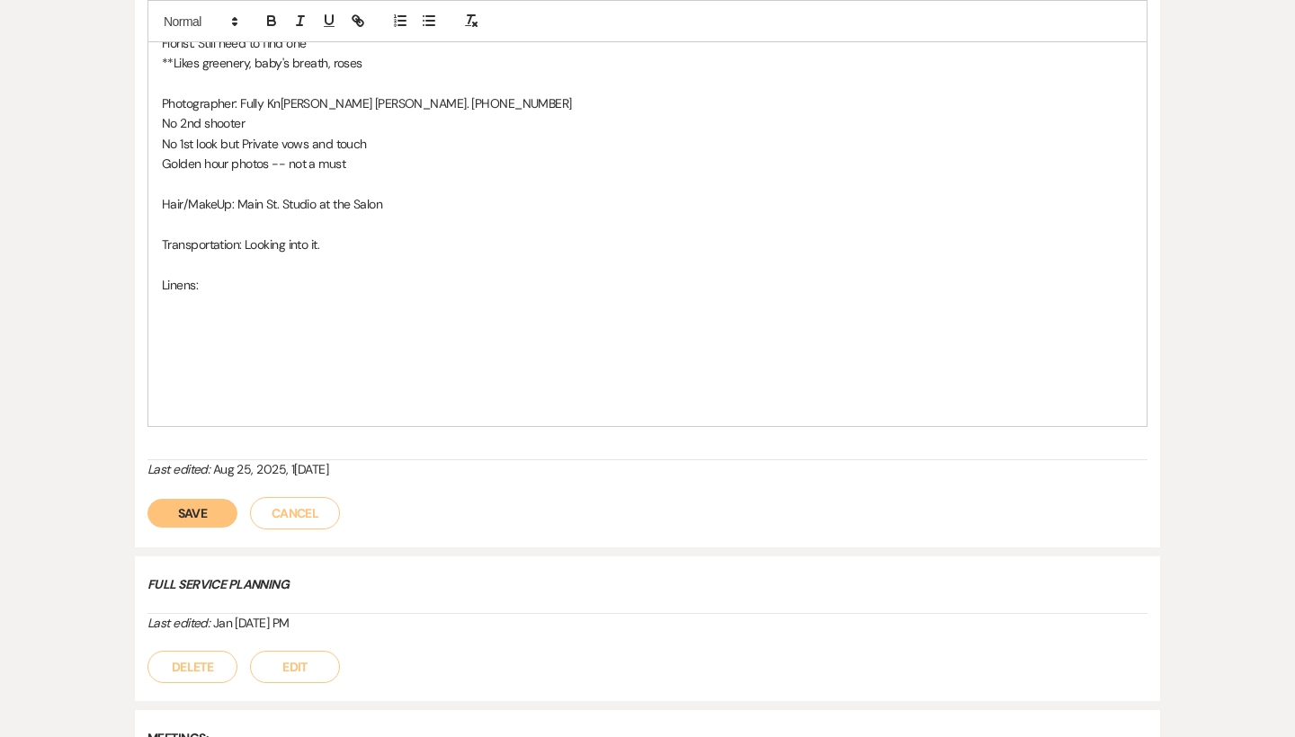
click at [213, 499] on button "Save" at bounding box center [192, 513] width 90 height 29
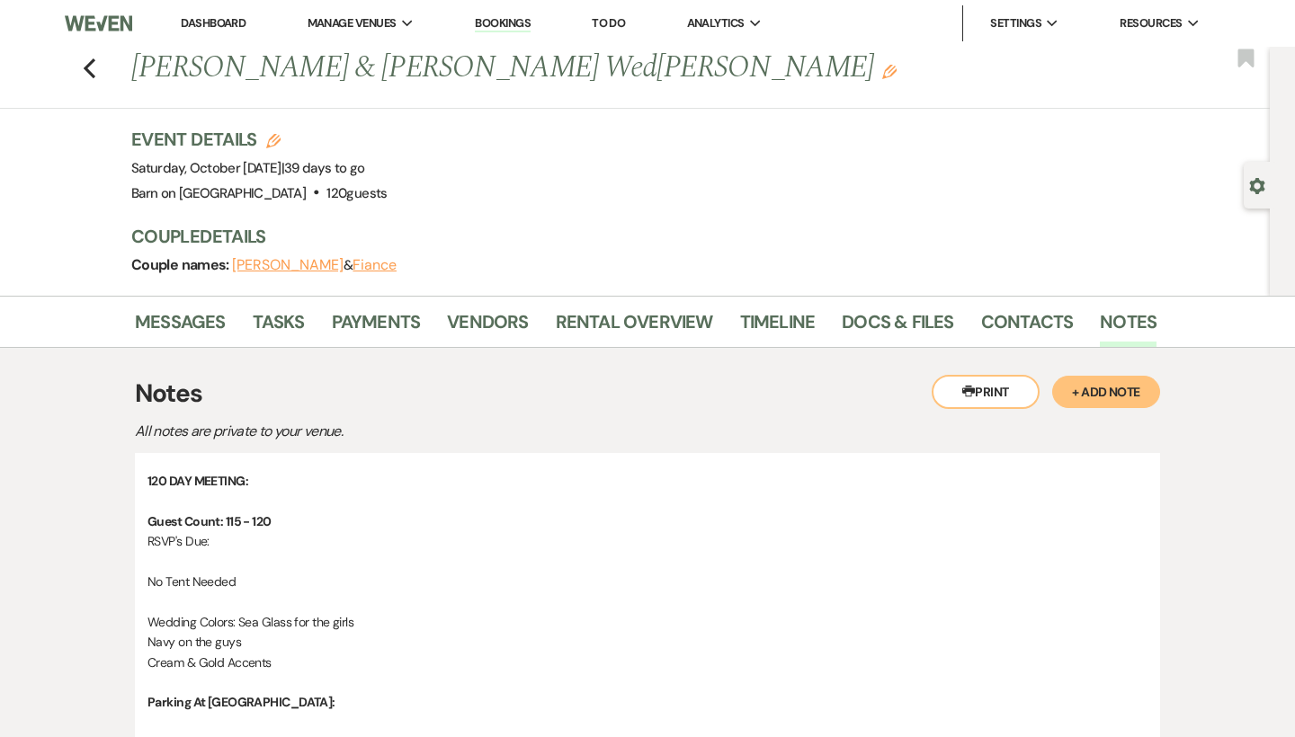
scroll to position [0, 0]
click at [930, 318] on link "Docs & Files" at bounding box center [897, 328] width 111 height 40
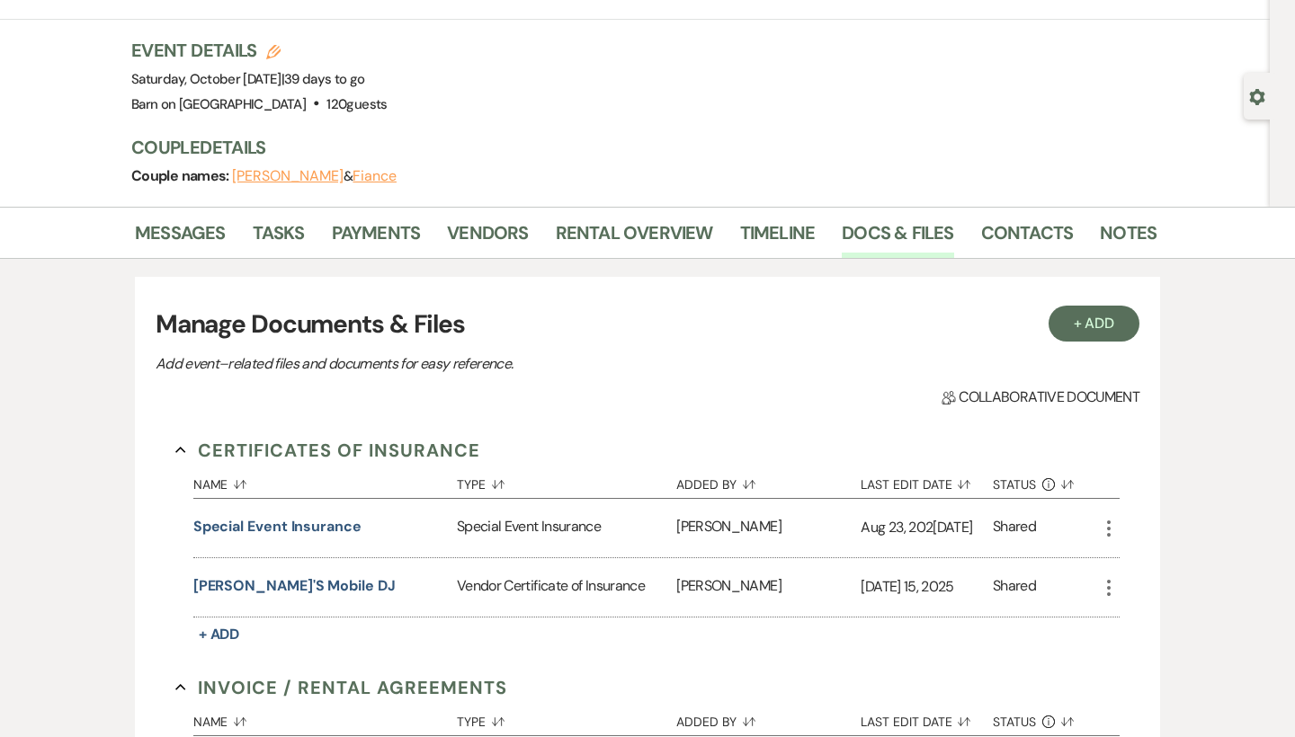
scroll to position [134, 0]
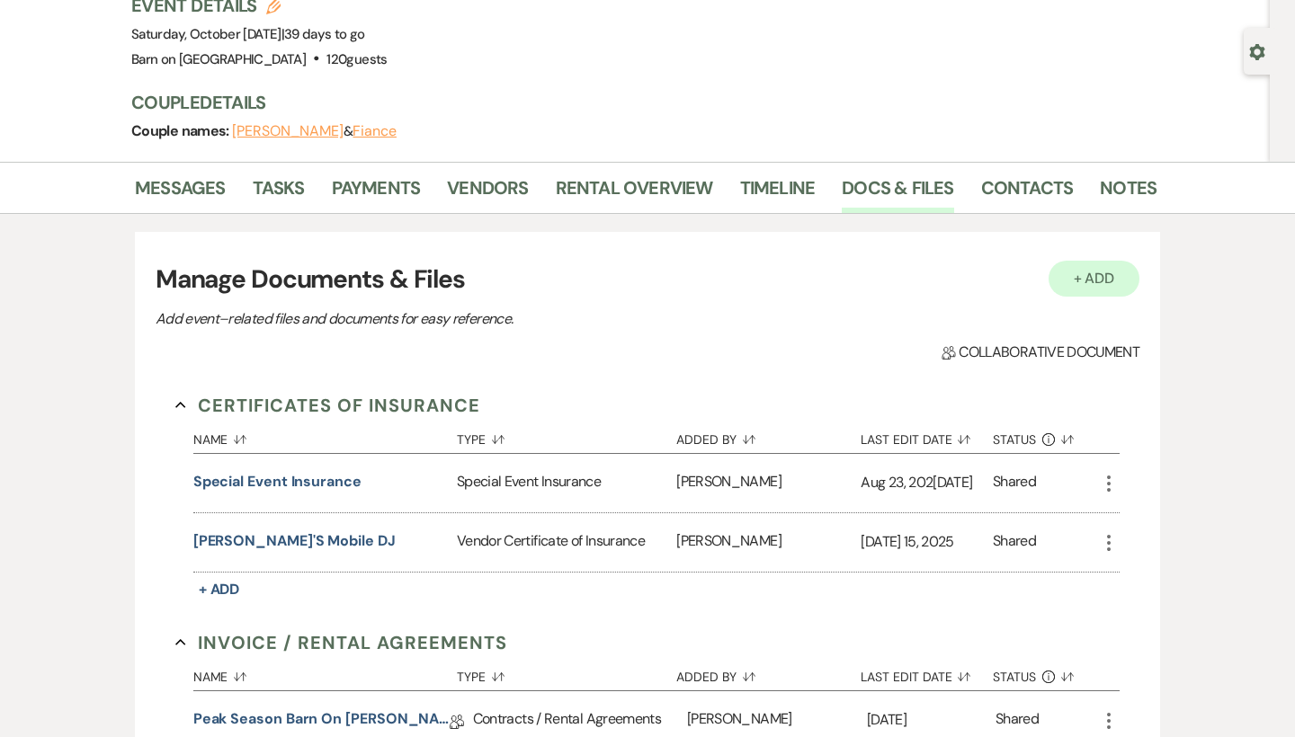
click at [1113, 281] on button "+ Add" at bounding box center [1094, 279] width 92 height 36
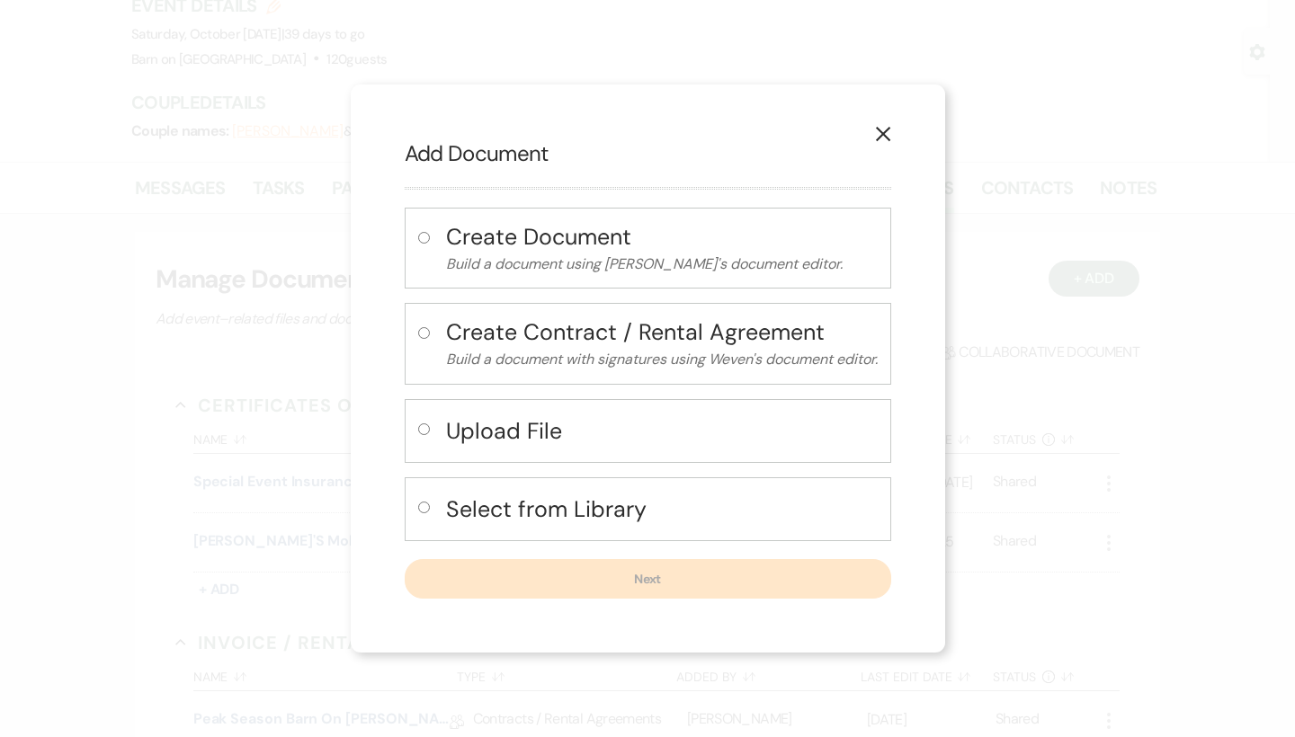
click at [418, 425] on input "radio" at bounding box center [424, 430] width 12 height 12
radio input "true"
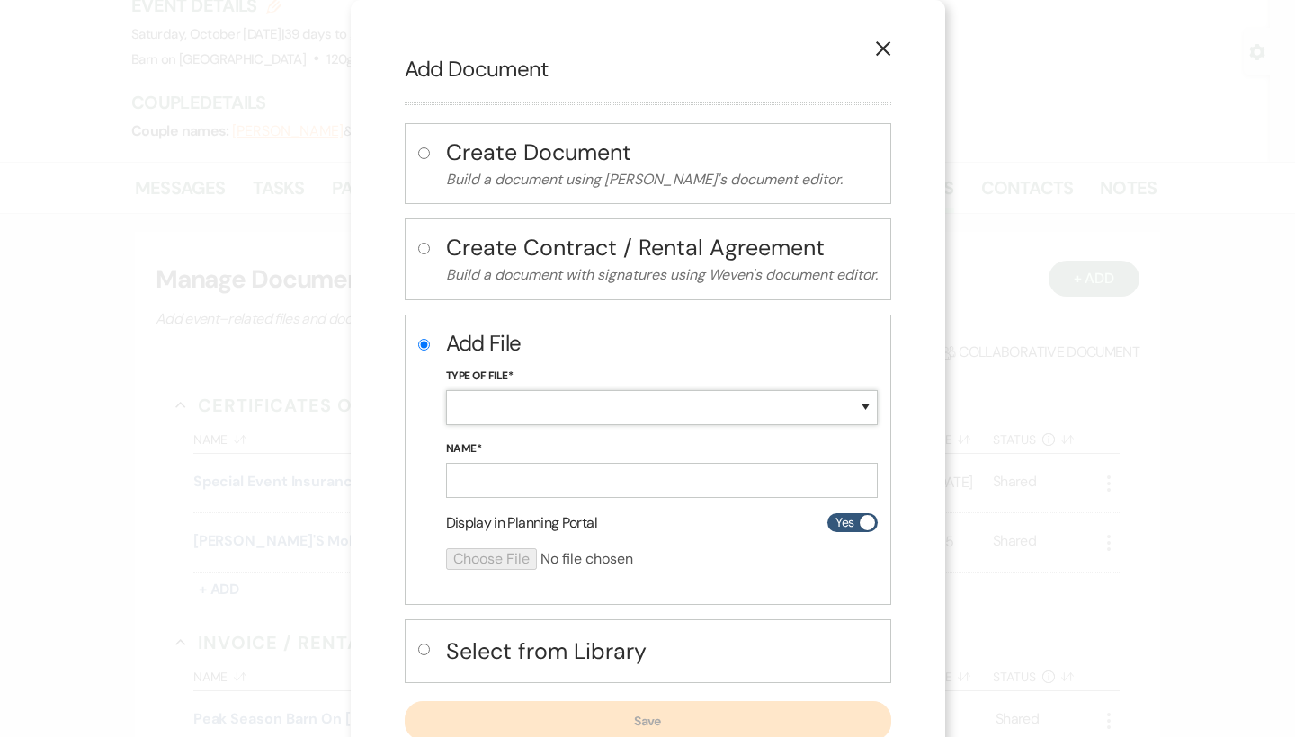
select select "18"
click at [513, 469] on input "Name*" at bounding box center [662, 480] width 432 height 35
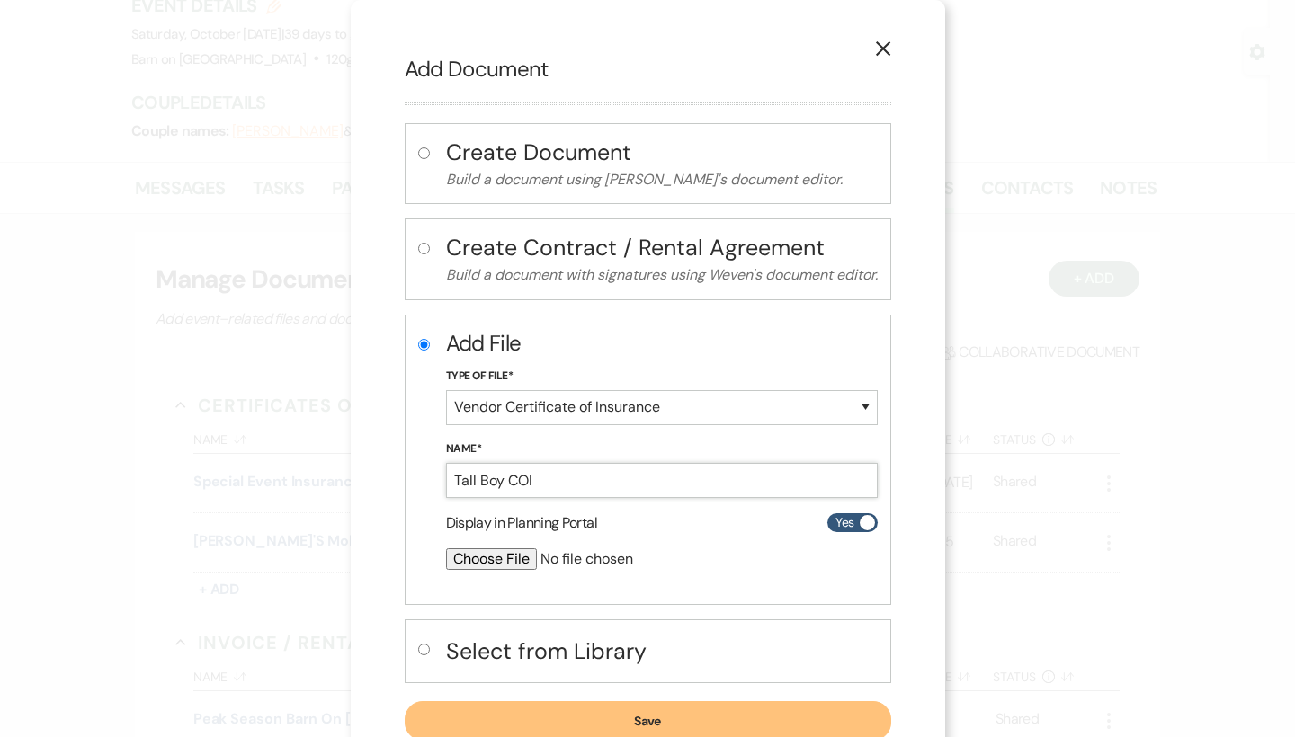
type input "Tall Boy COI"
click at [510, 558] on input "file" at bounding box center [614, 559] width 336 height 22
click at [891, 49] on icon "X" at bounding box center [883, 48] width 16 height 16
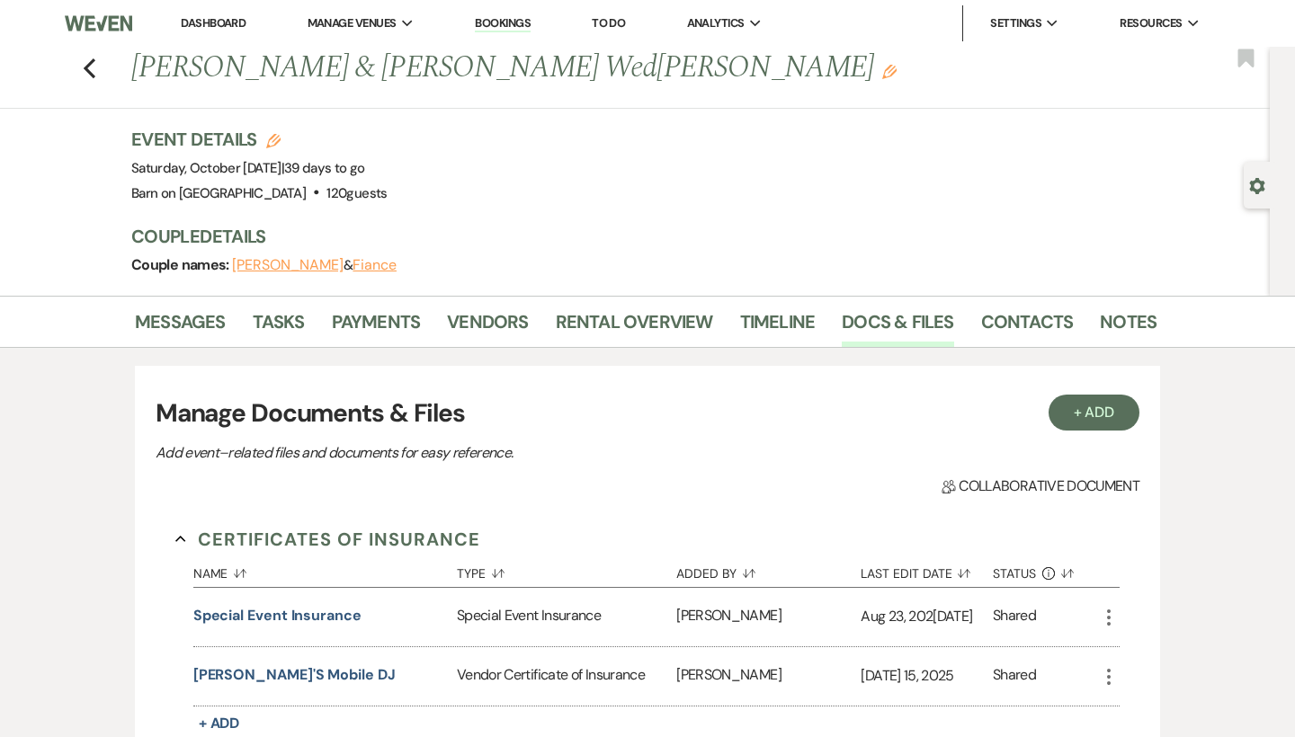
scroll to position [0, 0]
click at [92, 63] on use "button" at bounding box center [90, 68] width 12 height 20
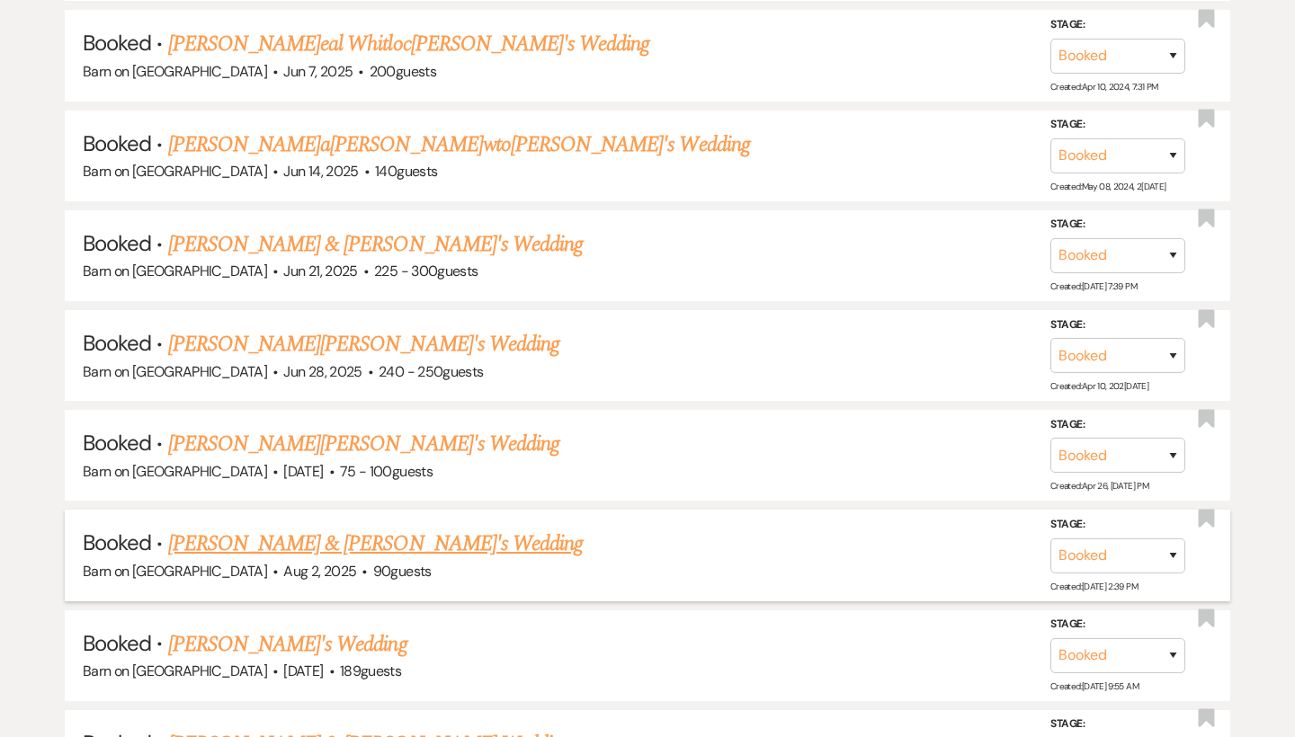
scroll to position [6058, 0]
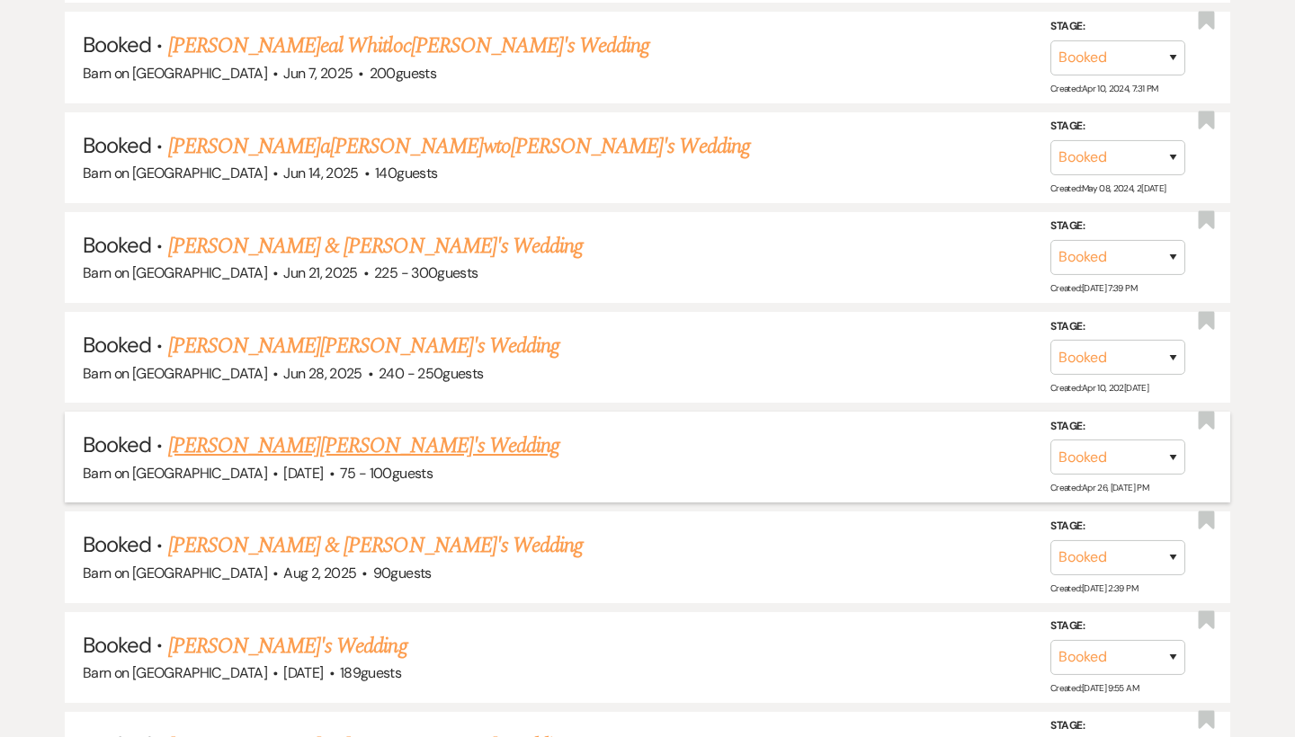
click at [331, 430] on link "[PERSON_NAME][PERSON_NAME]'s Wedding" at bounding box center [363, 446] width 391 height 32
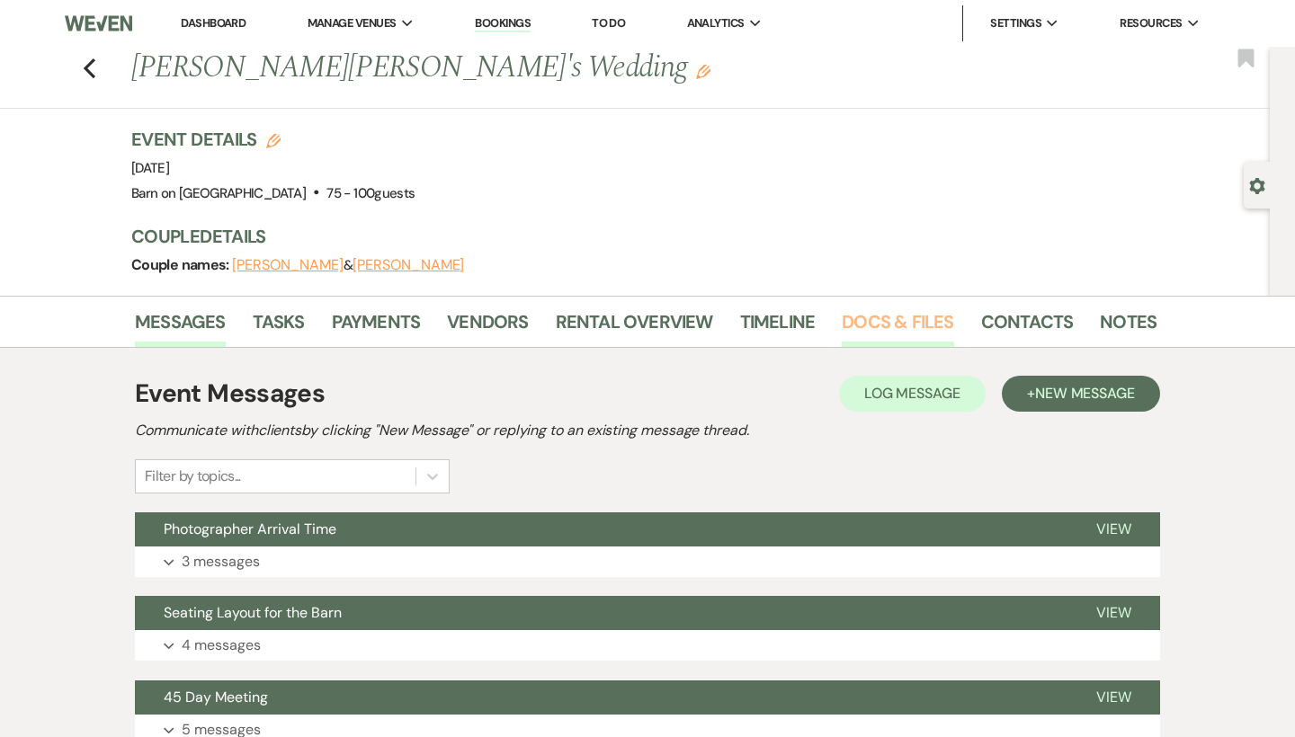
click at [857, 323] on link "Docs & Files" at bounding box center [897, 328] width 111 height 40
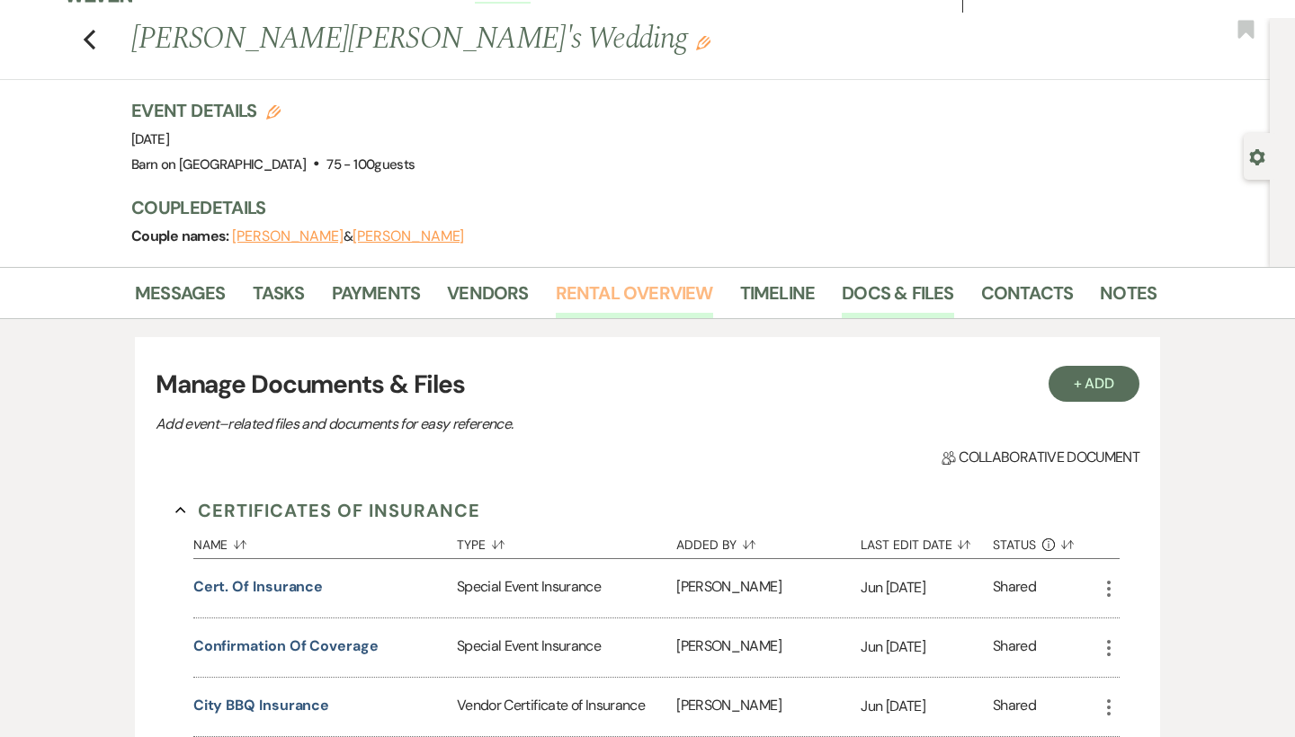
scroll to position [16, 0]
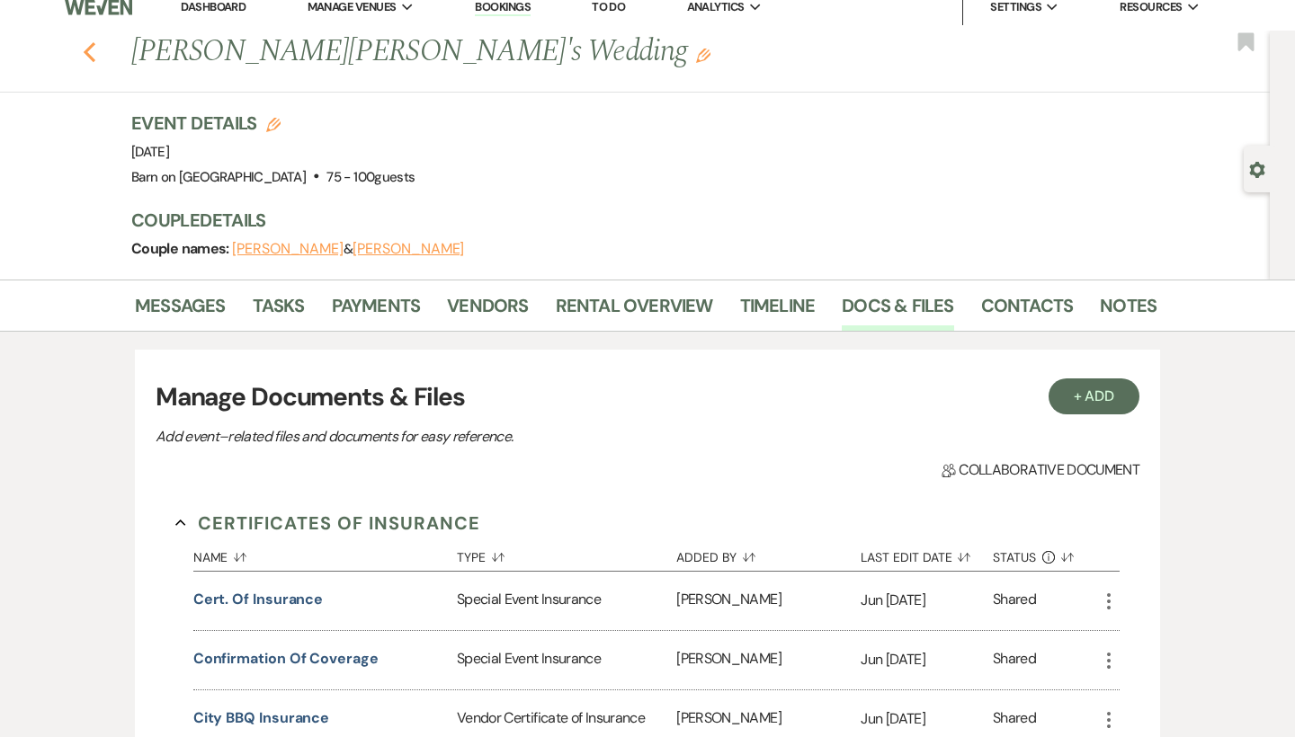
click at [90, 49] on use "button" at bounding box center [90, 52] width 12 height 20
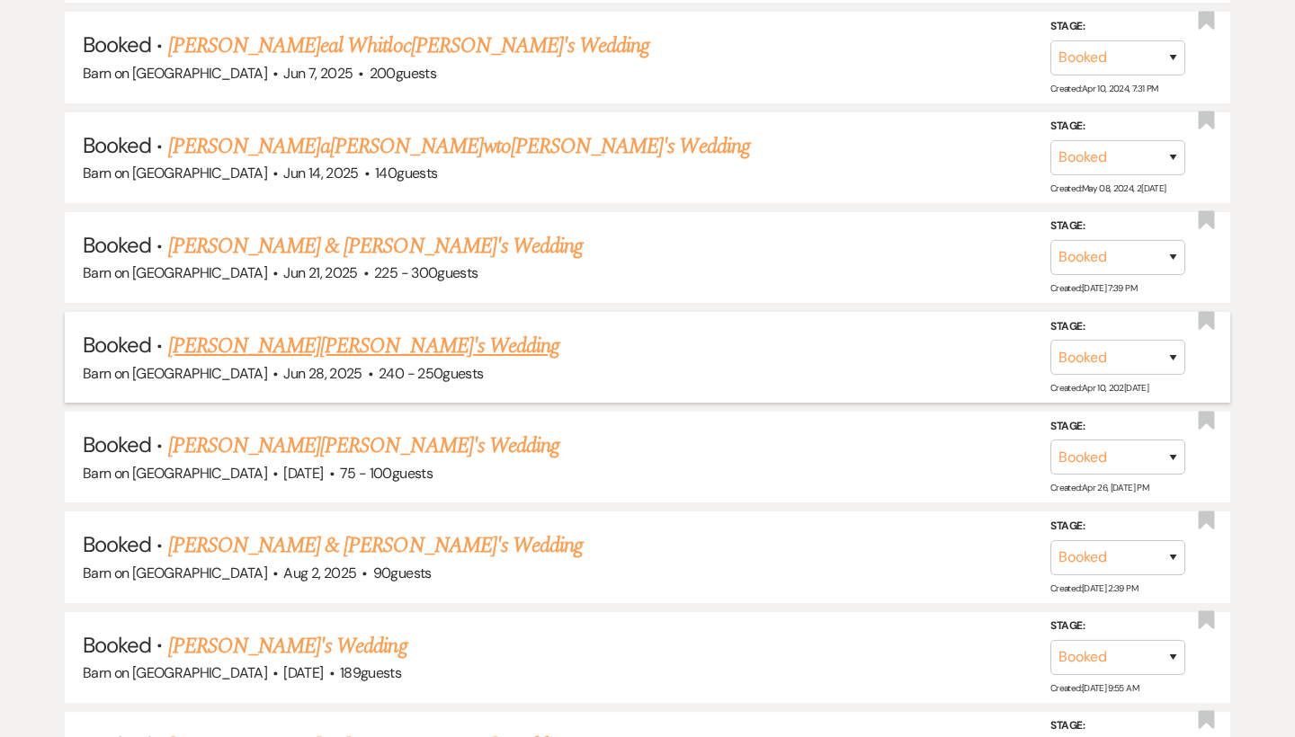
click at [235, 330] on link "[PERSON_NAME][PERSON_NAME]'s Wedding" at bounding box center [363, 346] width 391 height 32
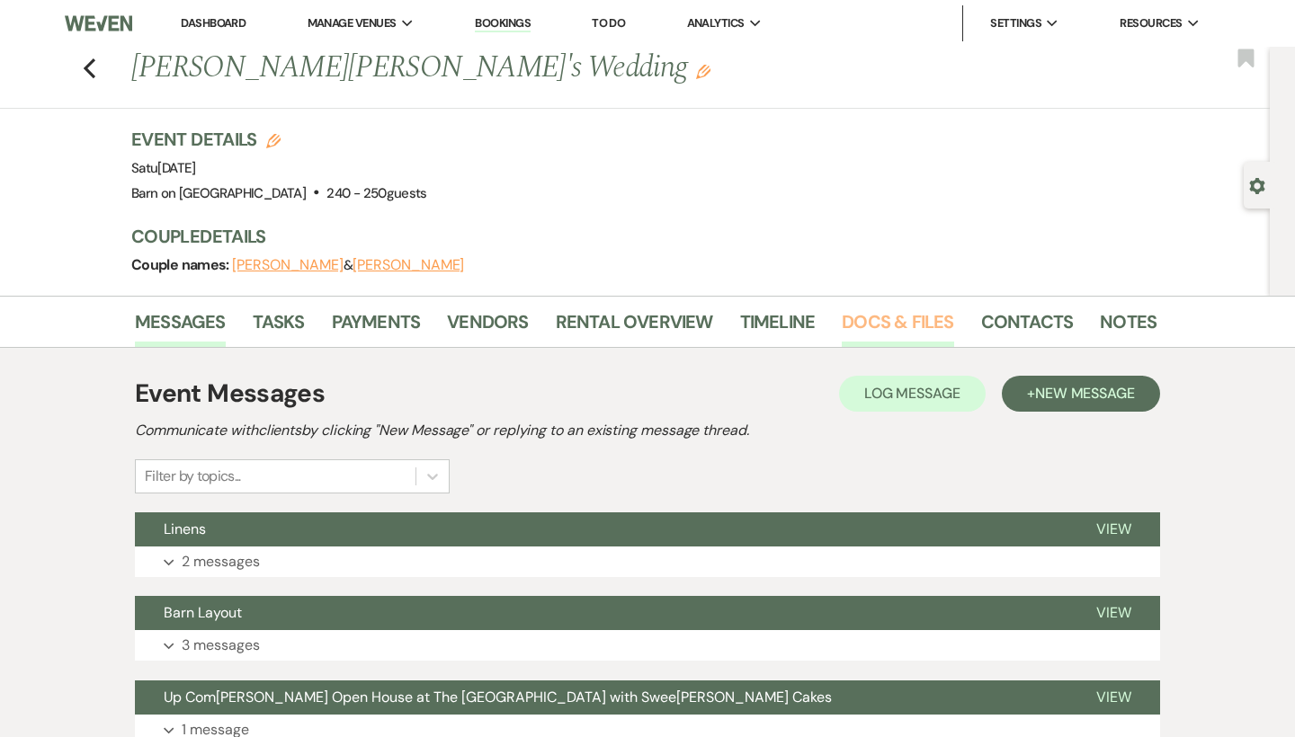
click at [905, 324] on link "Docs & Files" at bounding box center [897, 328] width 111 height 40
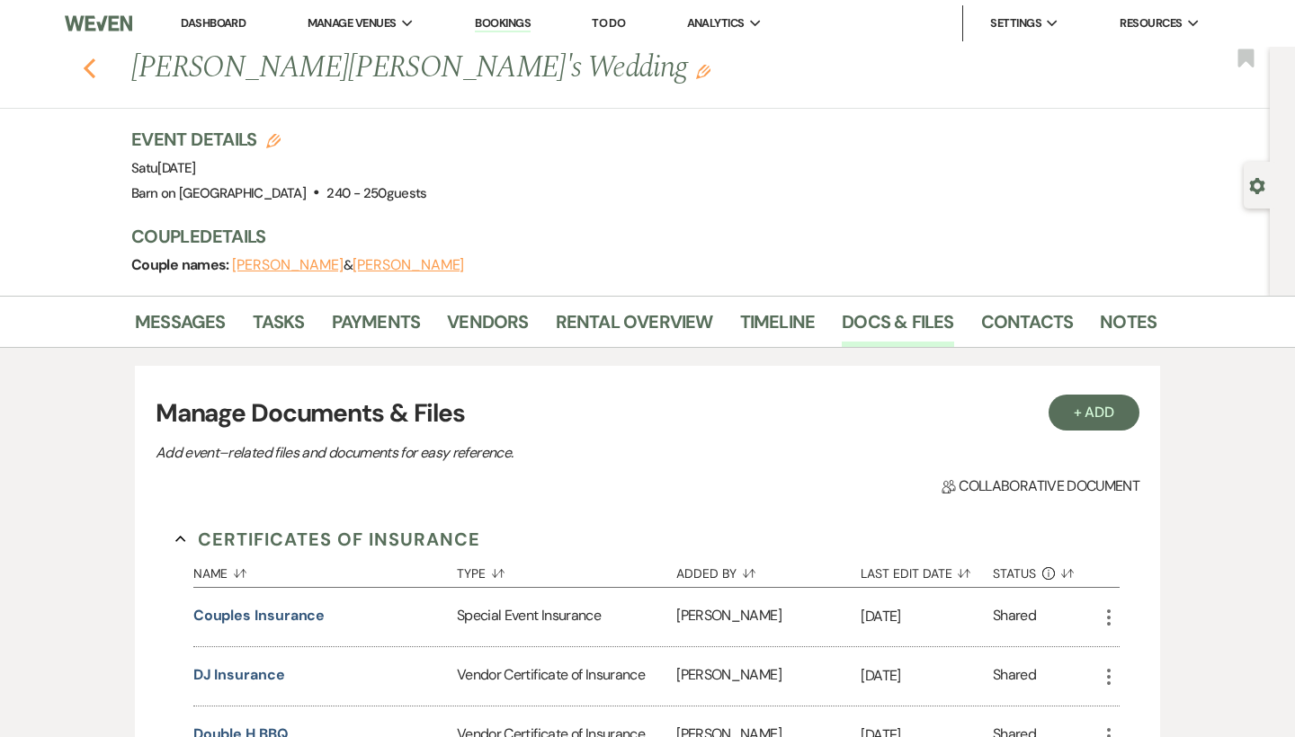
click at [95, 67] on icon "Previous" at bounding box center [89, 69] width 13 height 22
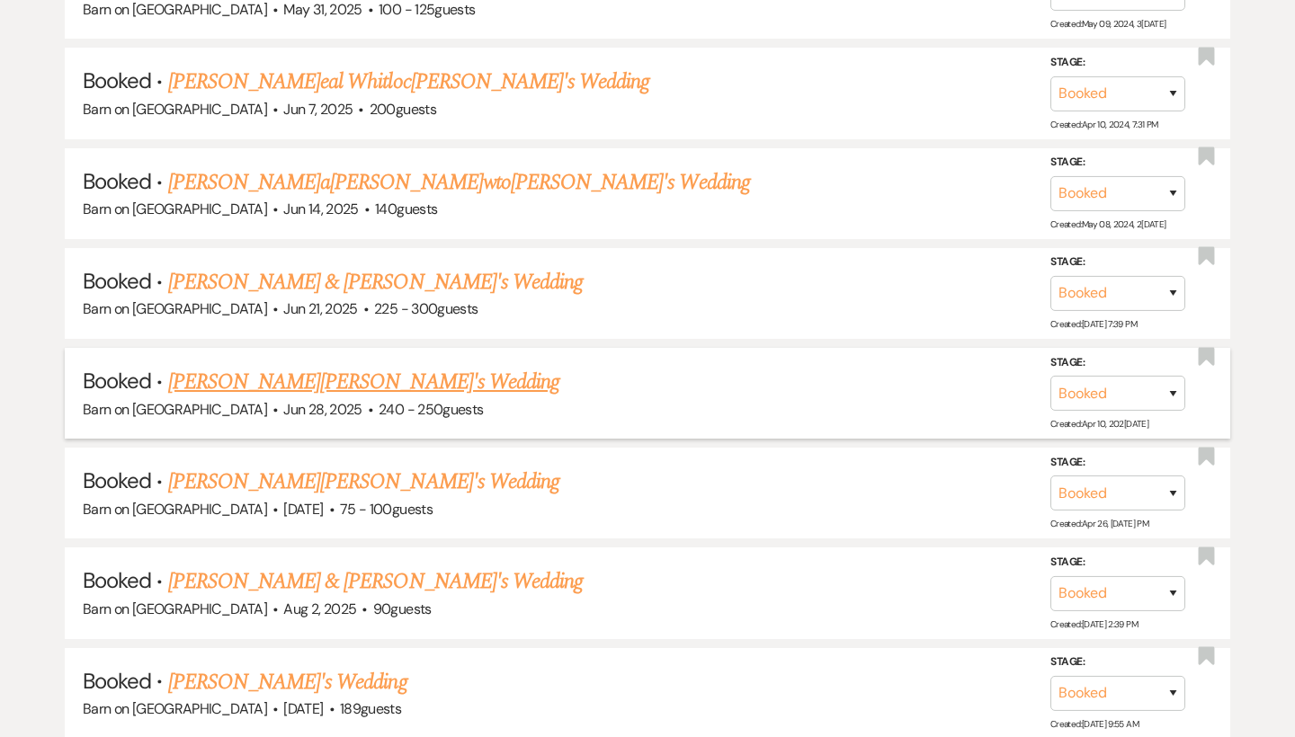
scroll to position [6016, 0]
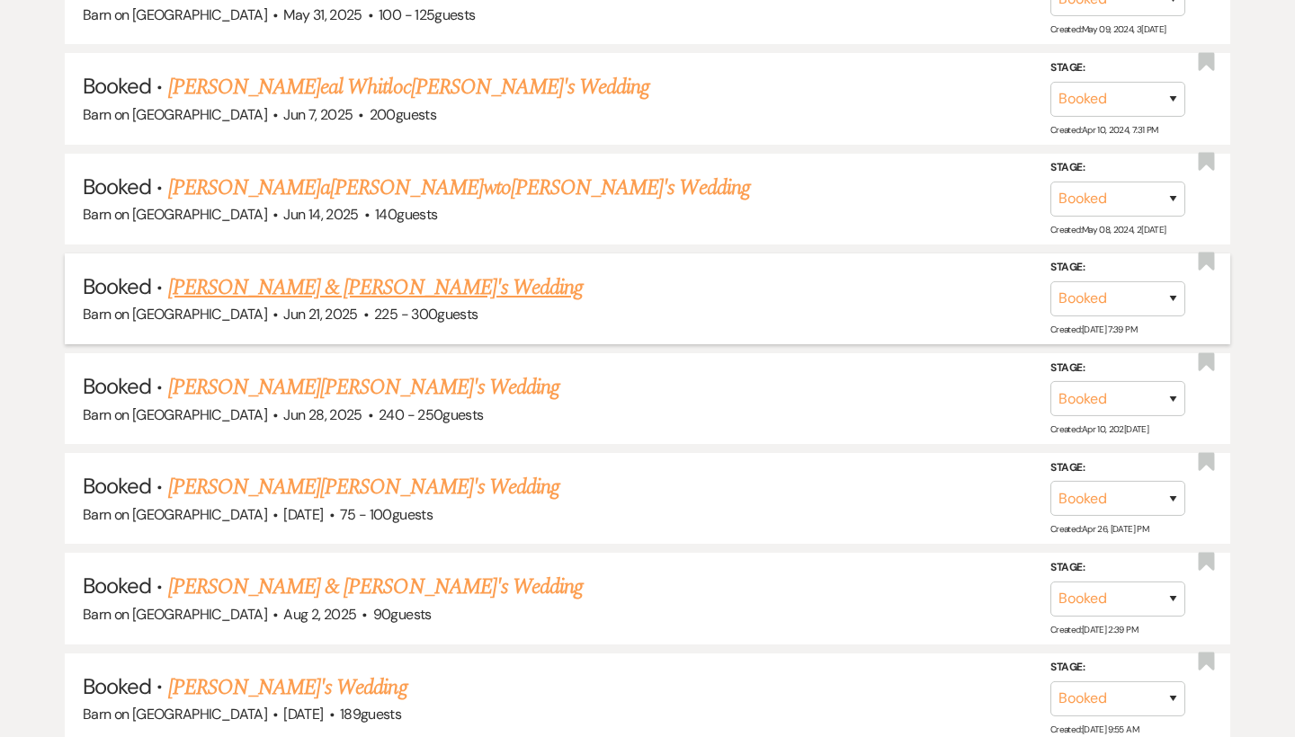
click at [222, 272] on link "[PERSON_NAME] & [PERSON_NAME]'s Wedding" at bounding box center [375, 288] width 415 height 32
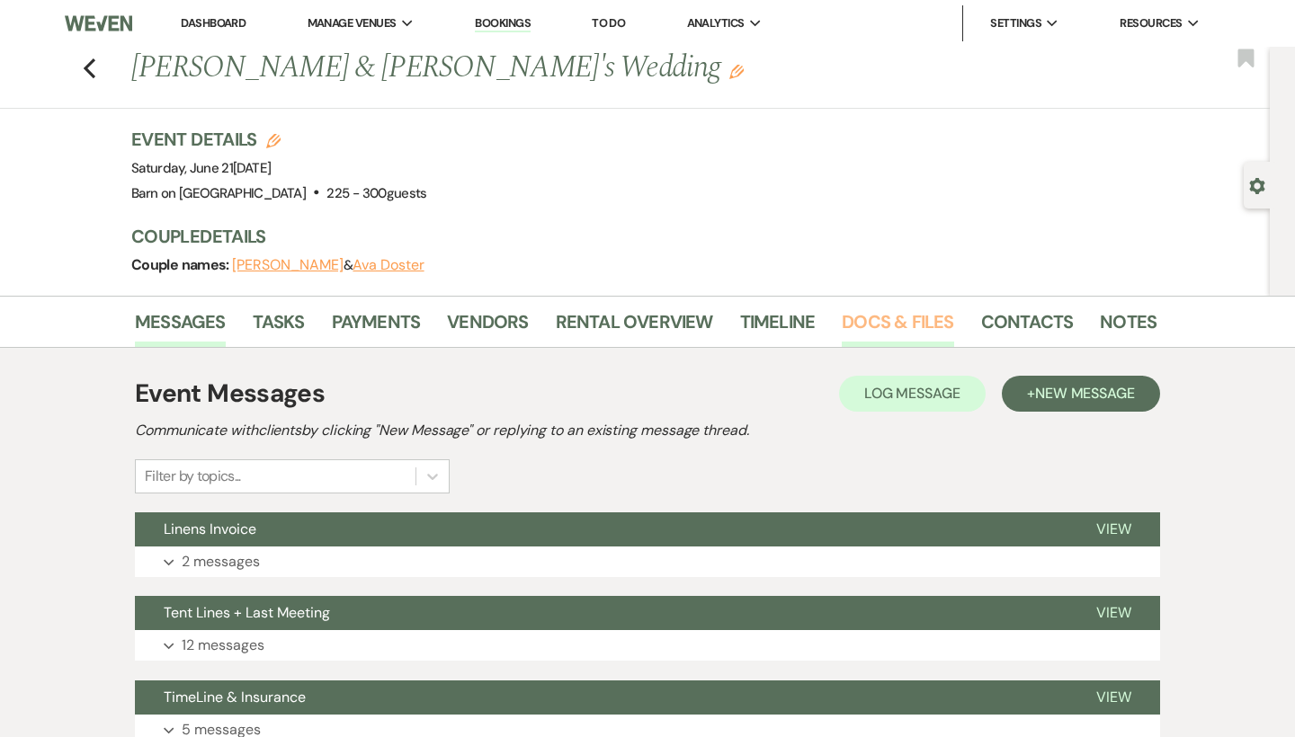
click at [853, 317] on link "Docs & Files" at bounding box center [897, 328] width 111 height 40
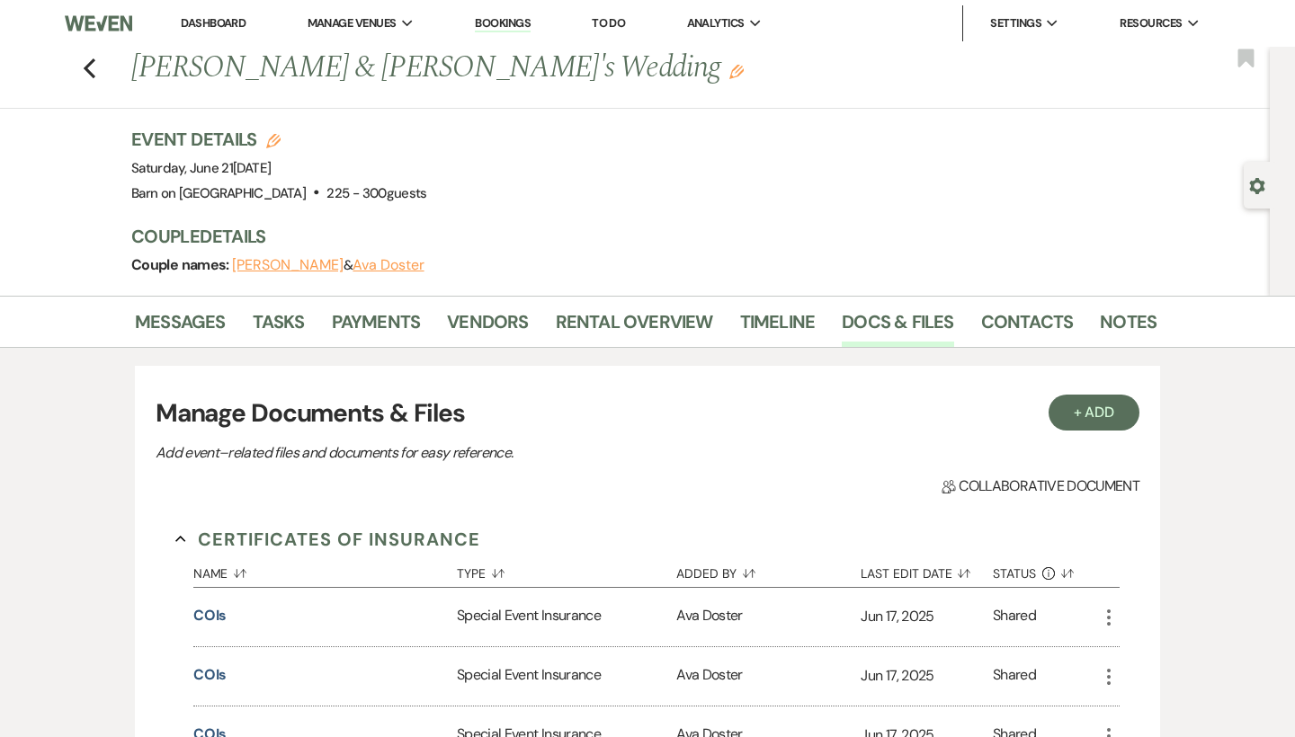
click at [87, 52] on div "[PERSON_NAME]s [PERSON_NAME] & [PERSON_NAME]'s Wedding Edit Bookmark" at bounding box center [630, 78] width 1279 height 62
